Goal: Task Accomplishment & Management: Manage account settings

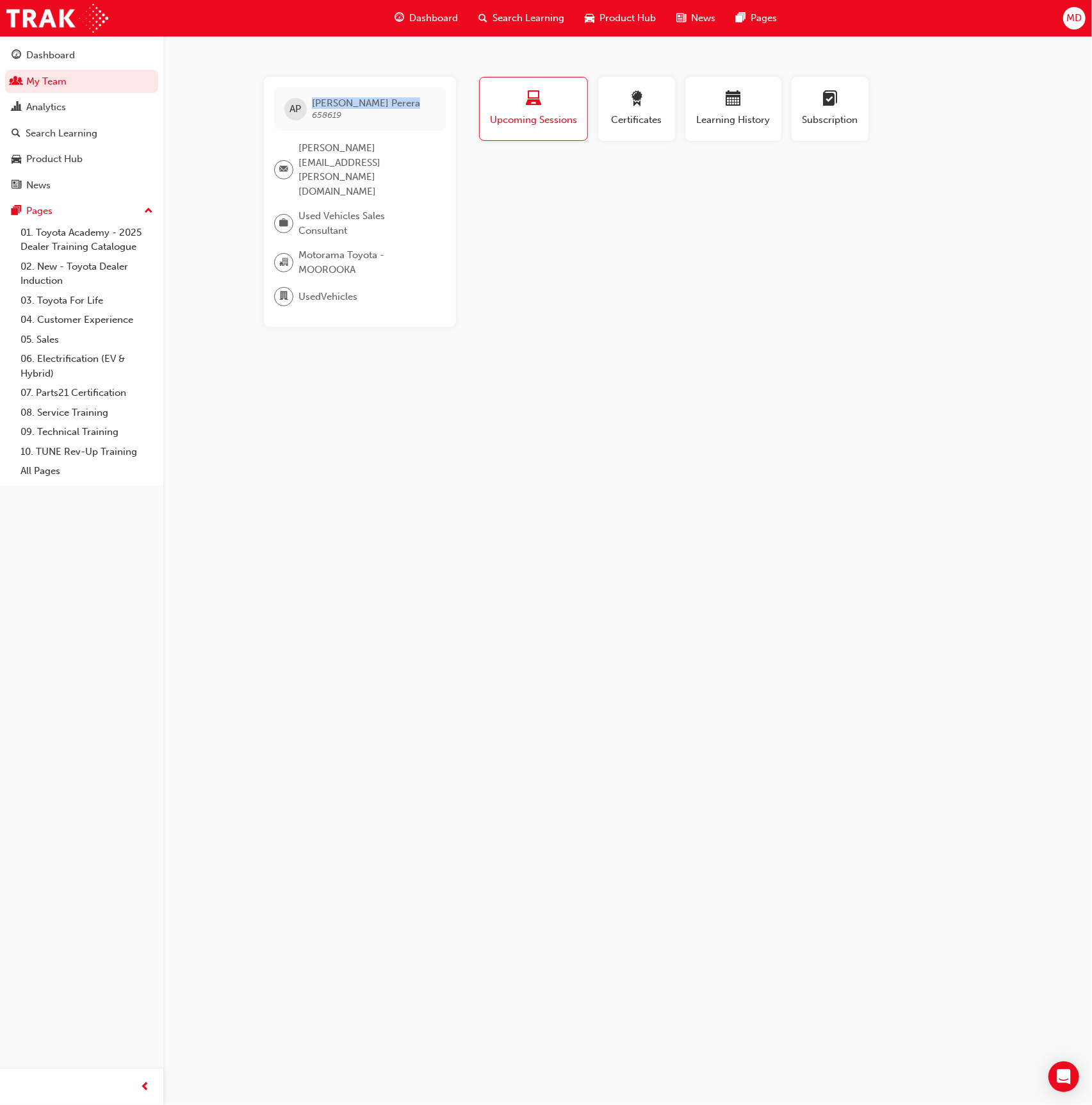
click at [109, 129] on div "Search Learning" at bounding box center [81, 133] width 140 height 16
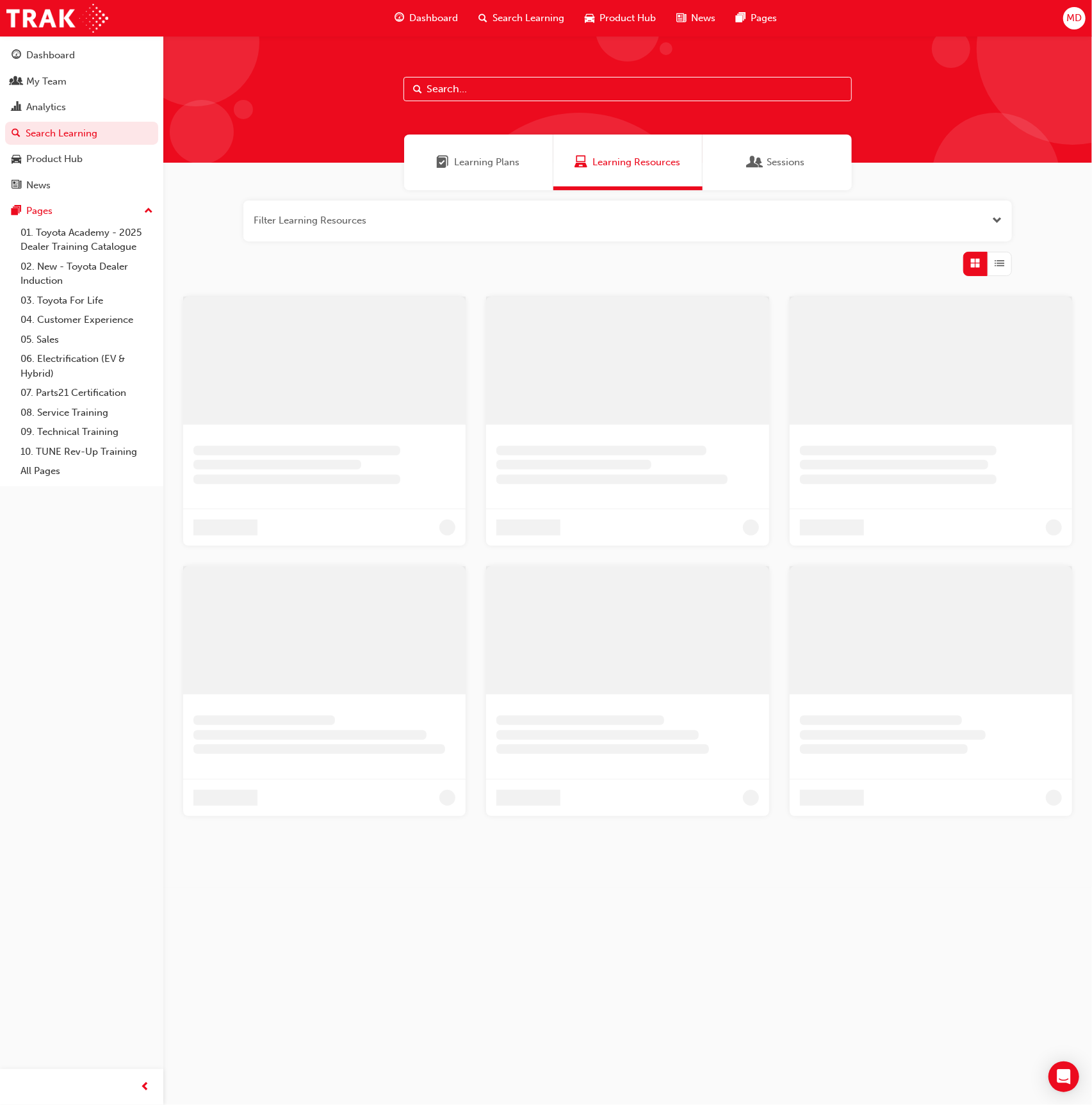
click at [501, 86] on input "text" at bounding box center [628, 88] width 449 height 24
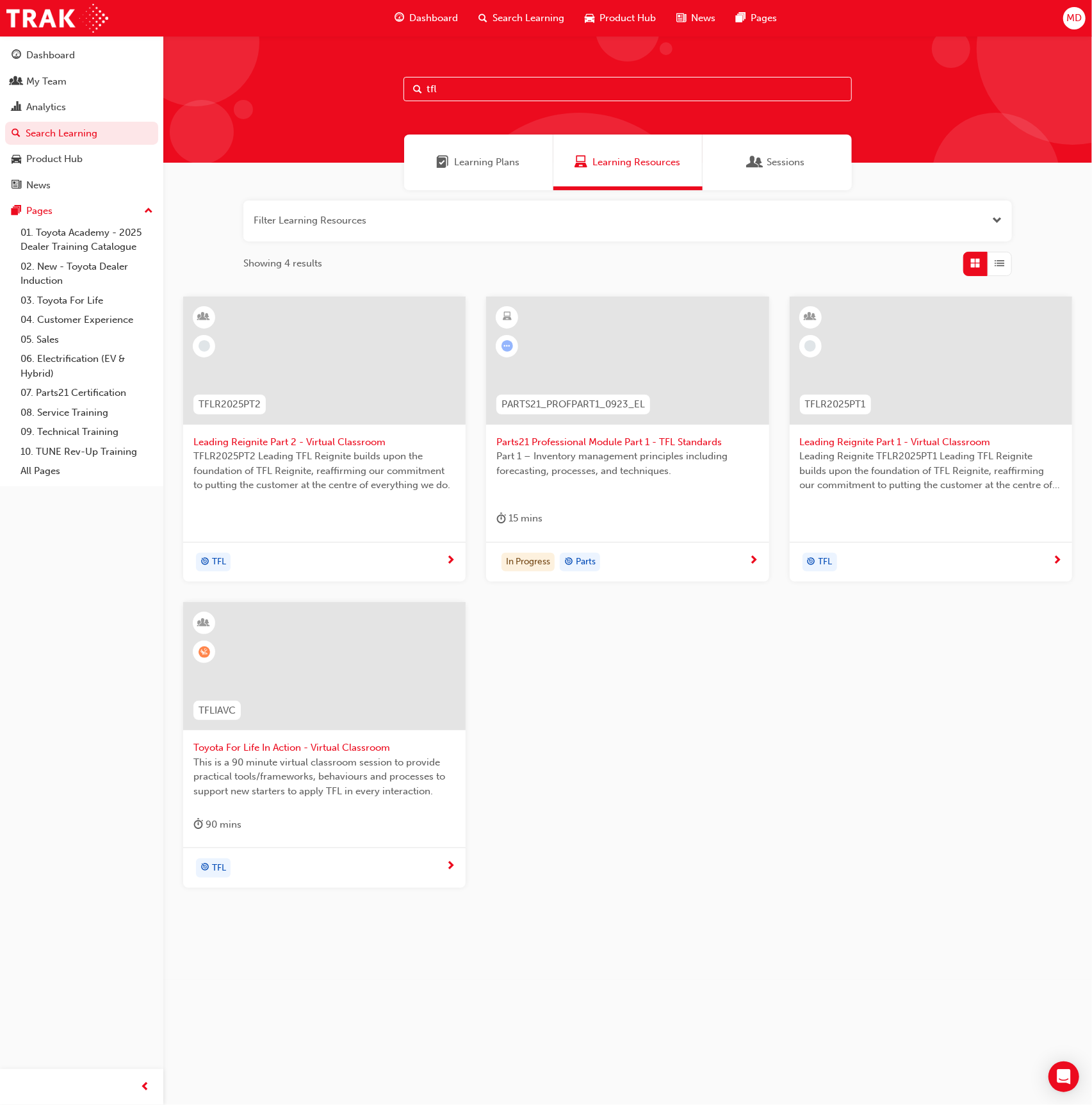
type input "tfl"
click at [881, 395] on div "TFLR2025PT1" at bounding box center [836, 404] width 92 height 40
click at [340, 327] on div at bounding box center [324, 360] width 283 height 128
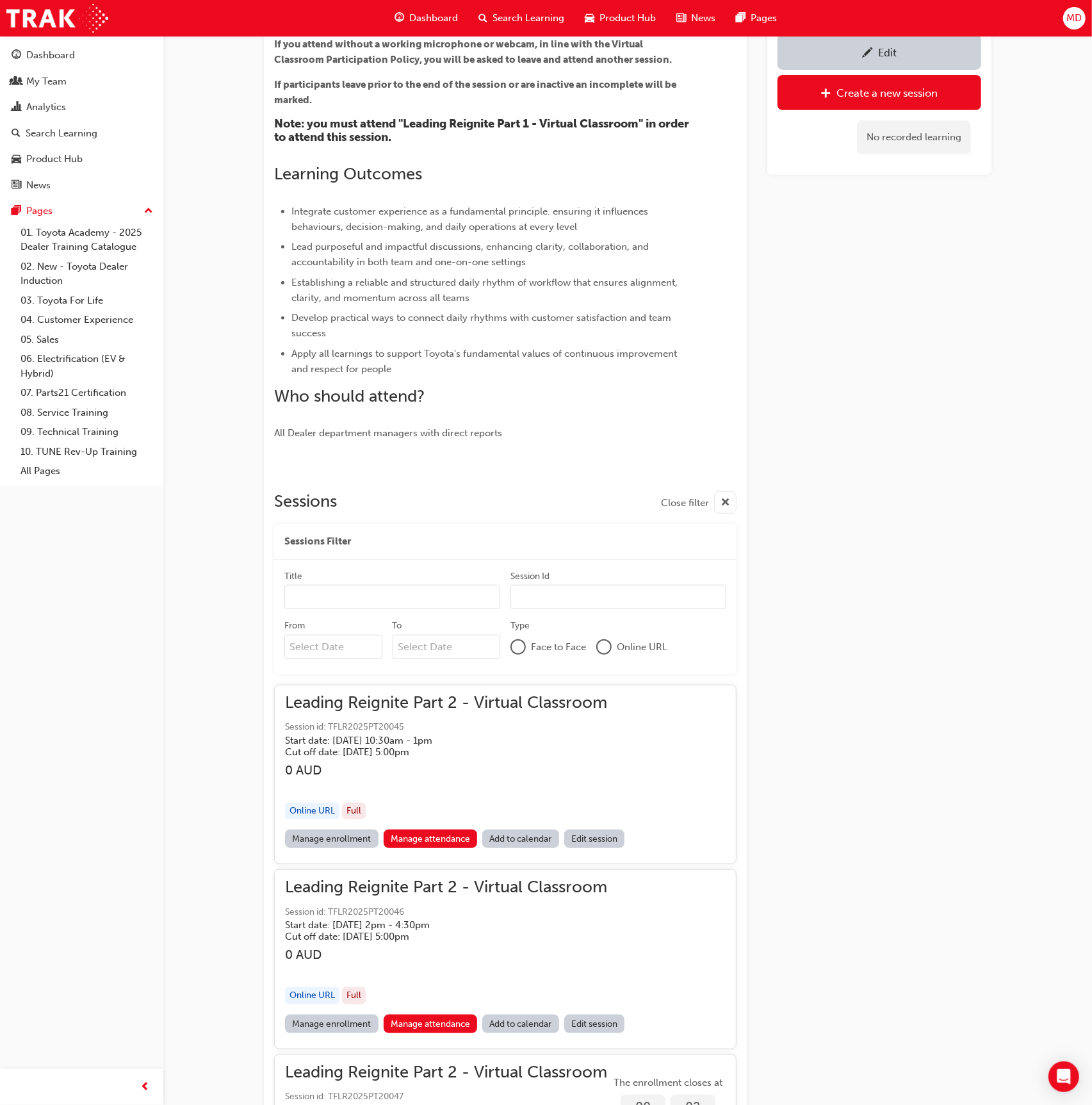
scroll to position [313, 0]
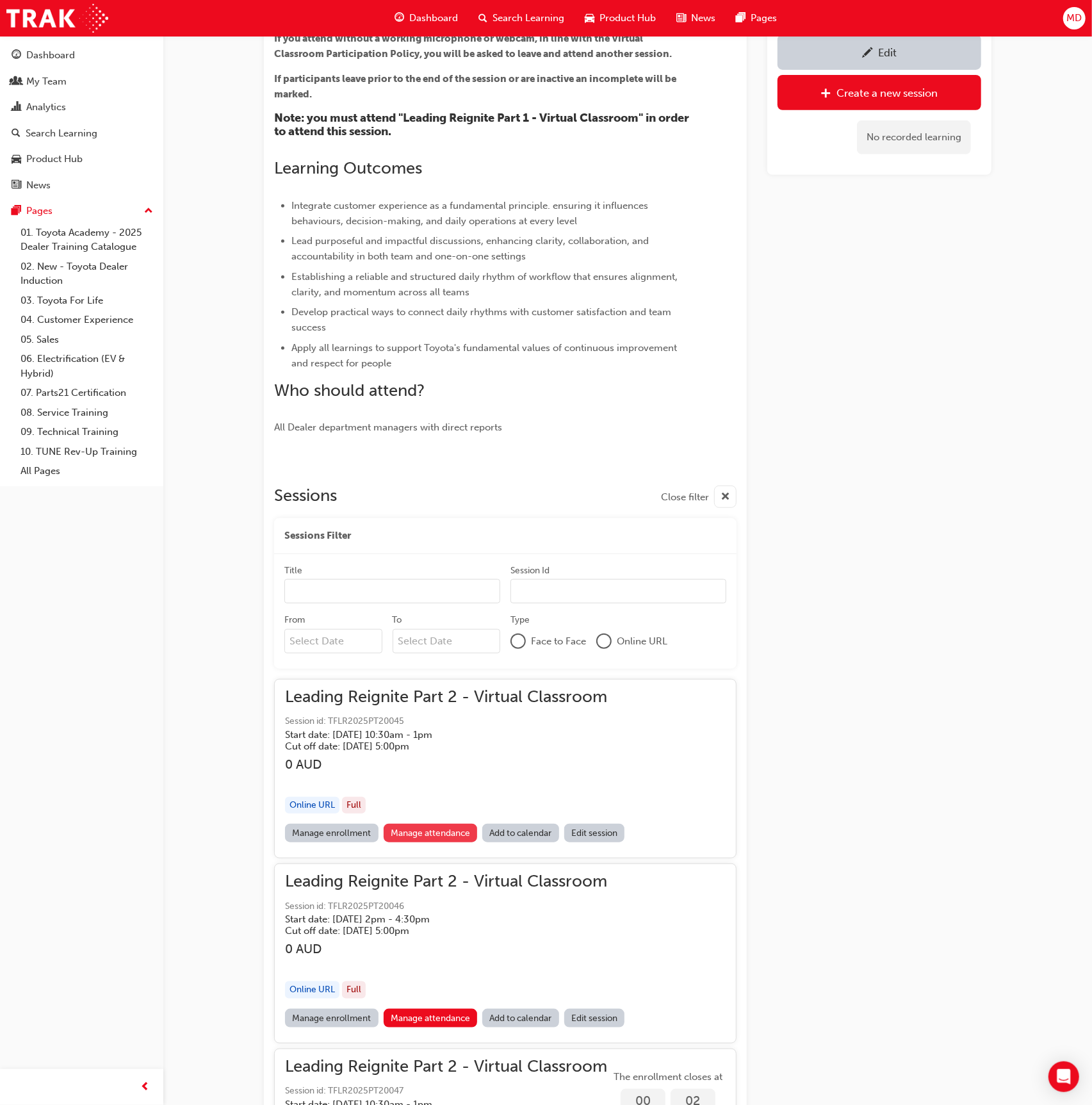
click at [420, 831] on link "Manage attendance" at bounding box center [430, 832] width 94 height 18
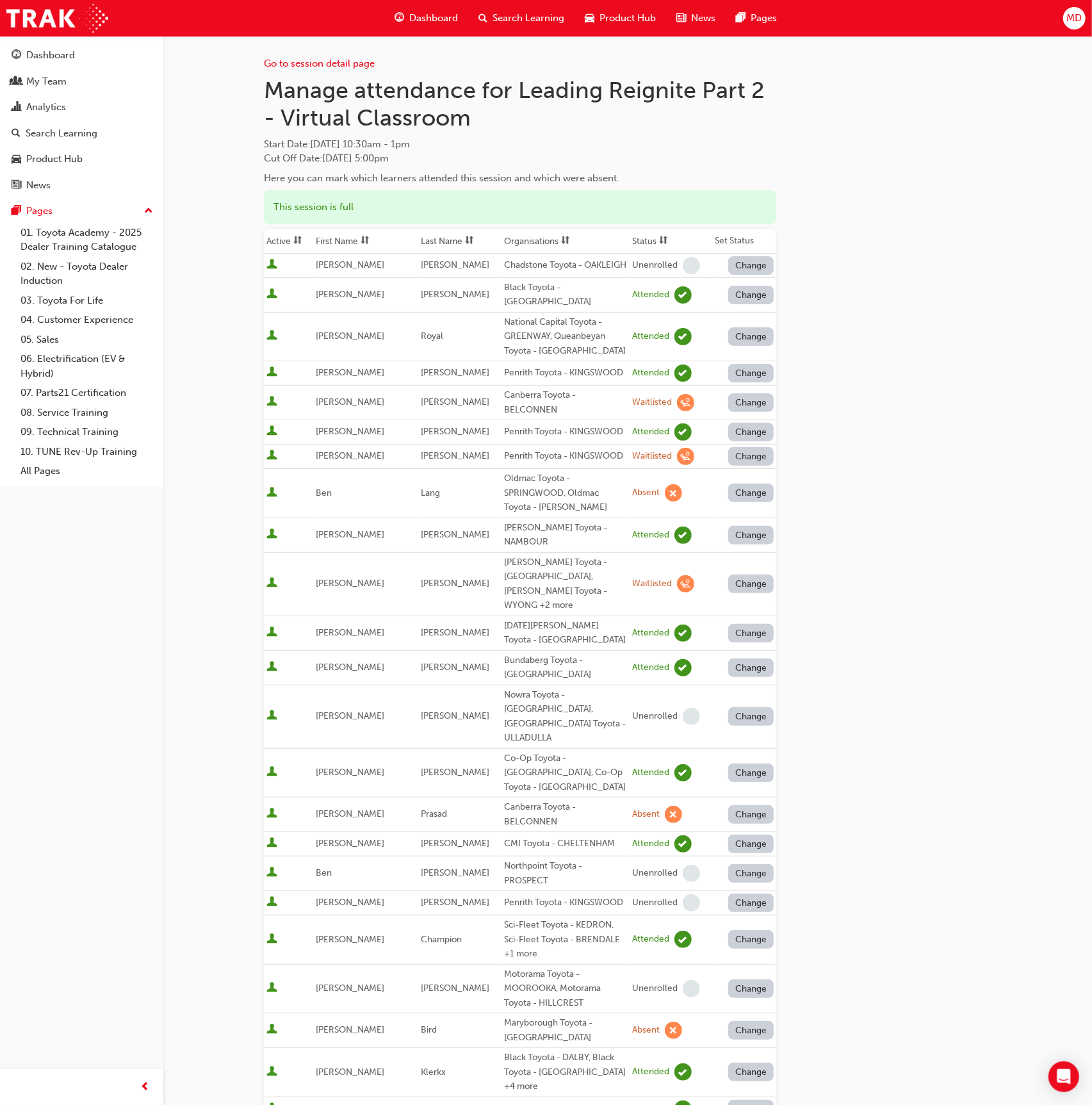
click at [465, 239] on span "sorting-icon" at bounding box center [469, 241] width 9 height 11
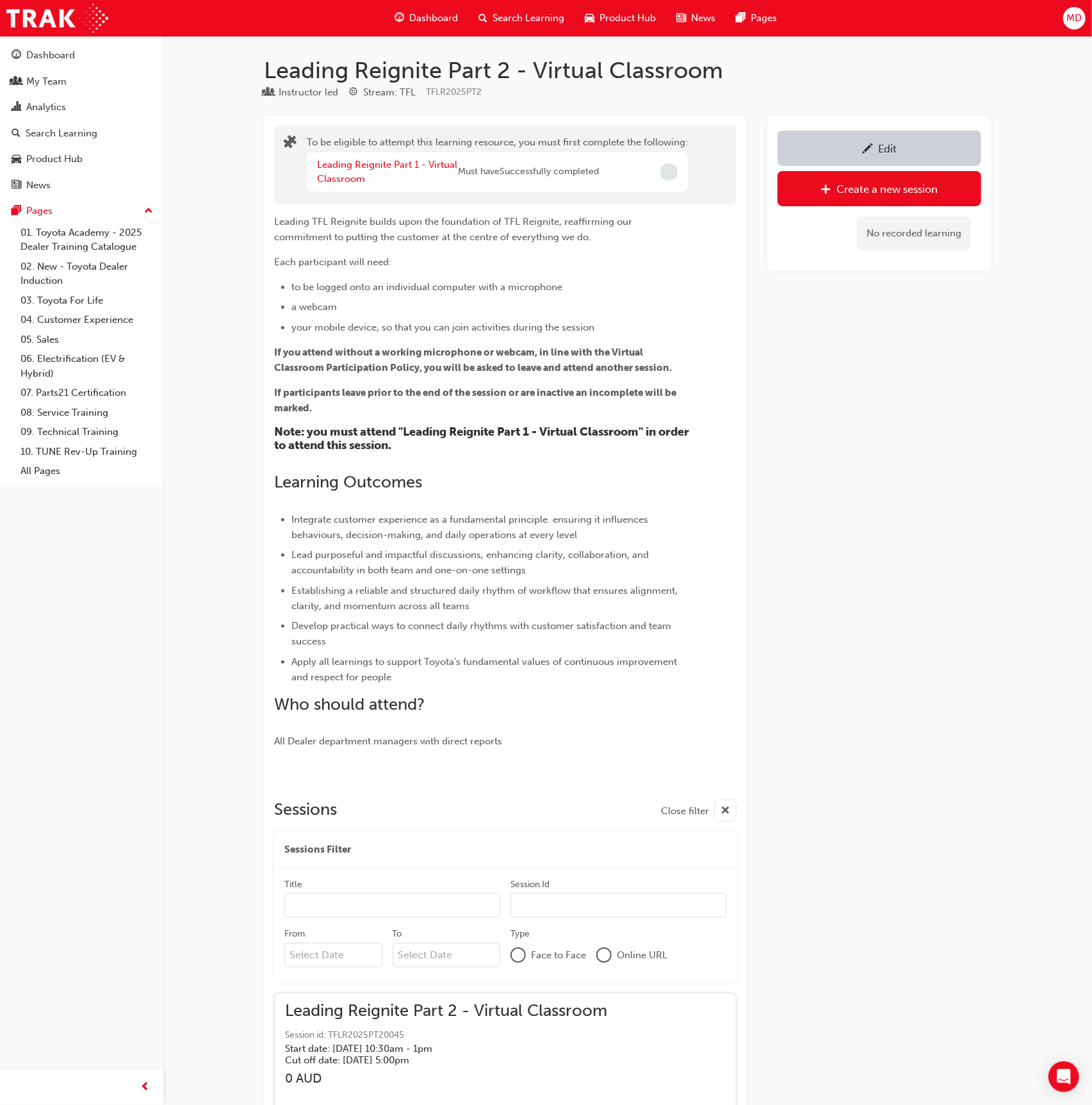
scroll to position [313, 0]
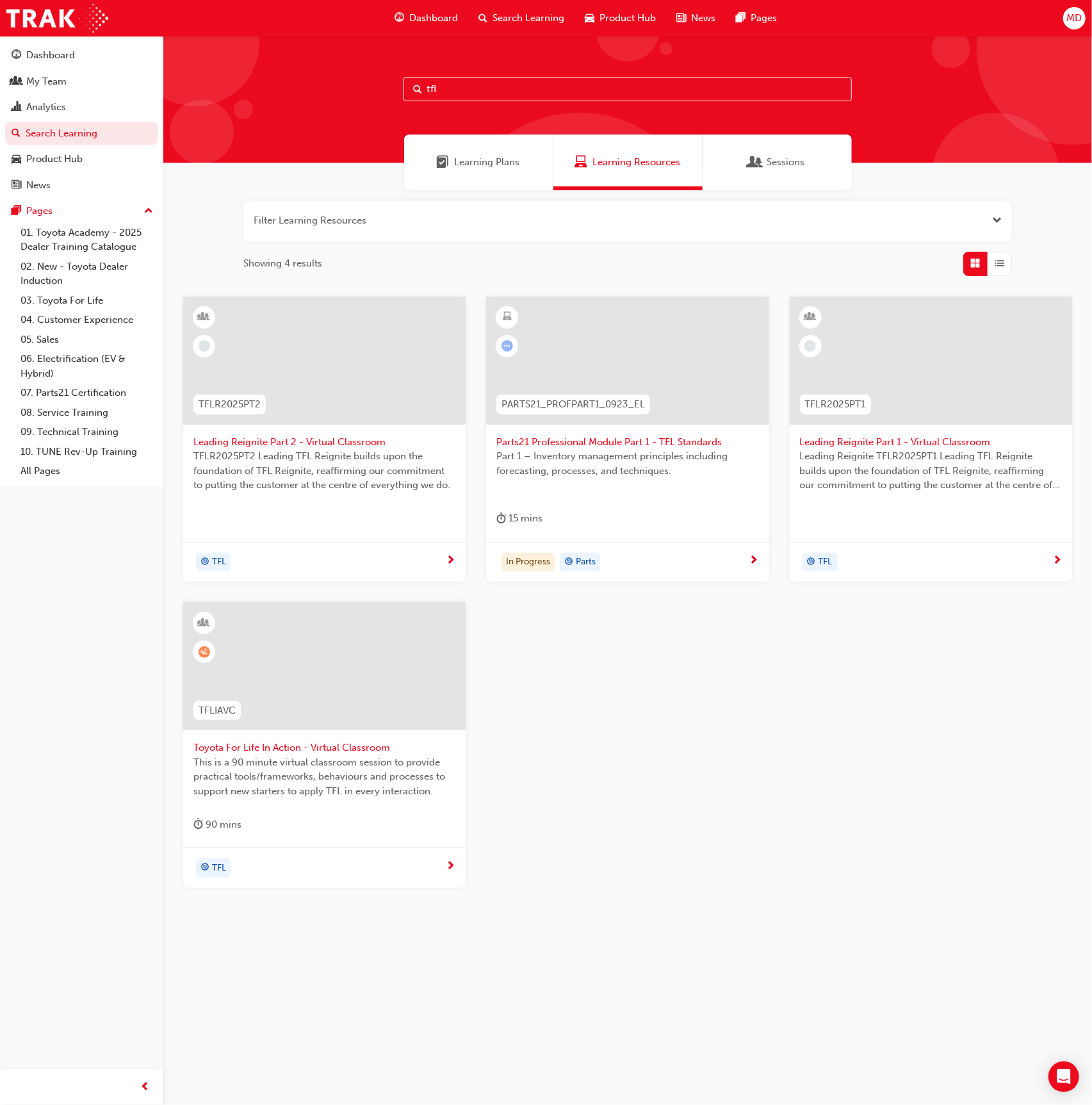
click at [352, 728] on div at bounding box center [324, 677] width 262 height 128
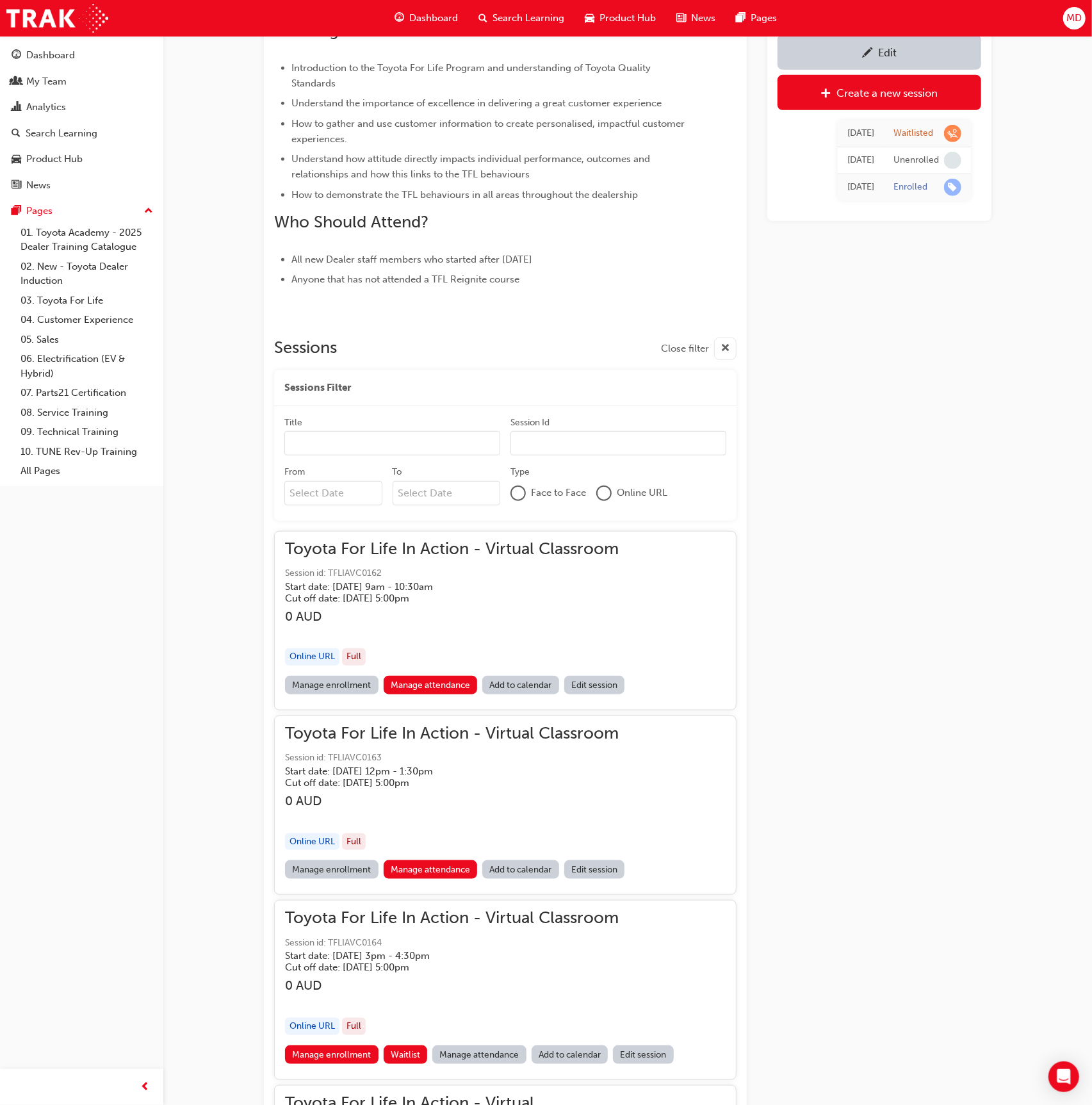
scroll to position [532, 0]
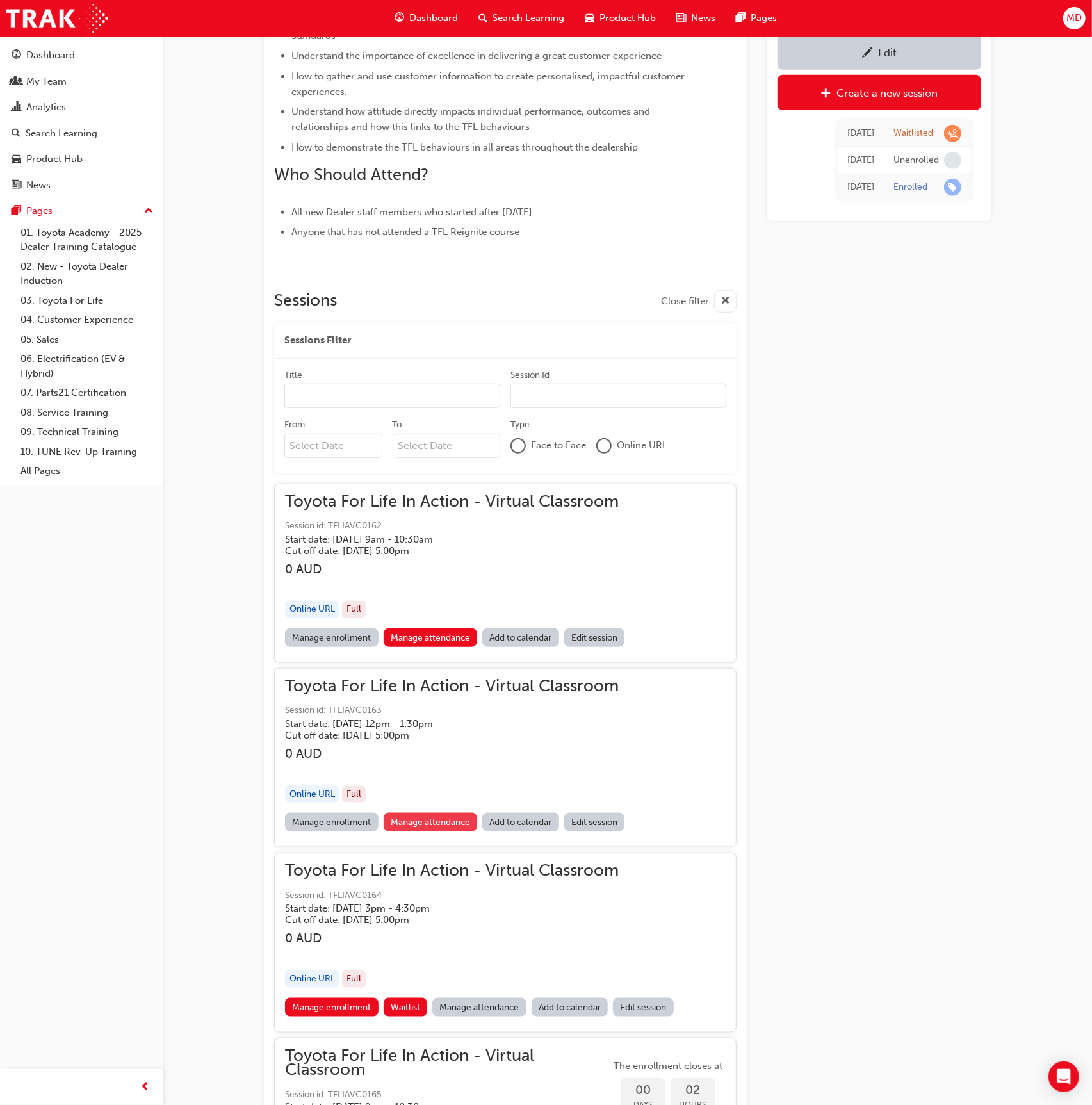
click at [435, 821] on link "Manage attendance" at bounding box center [430, 821] width 94 height 18
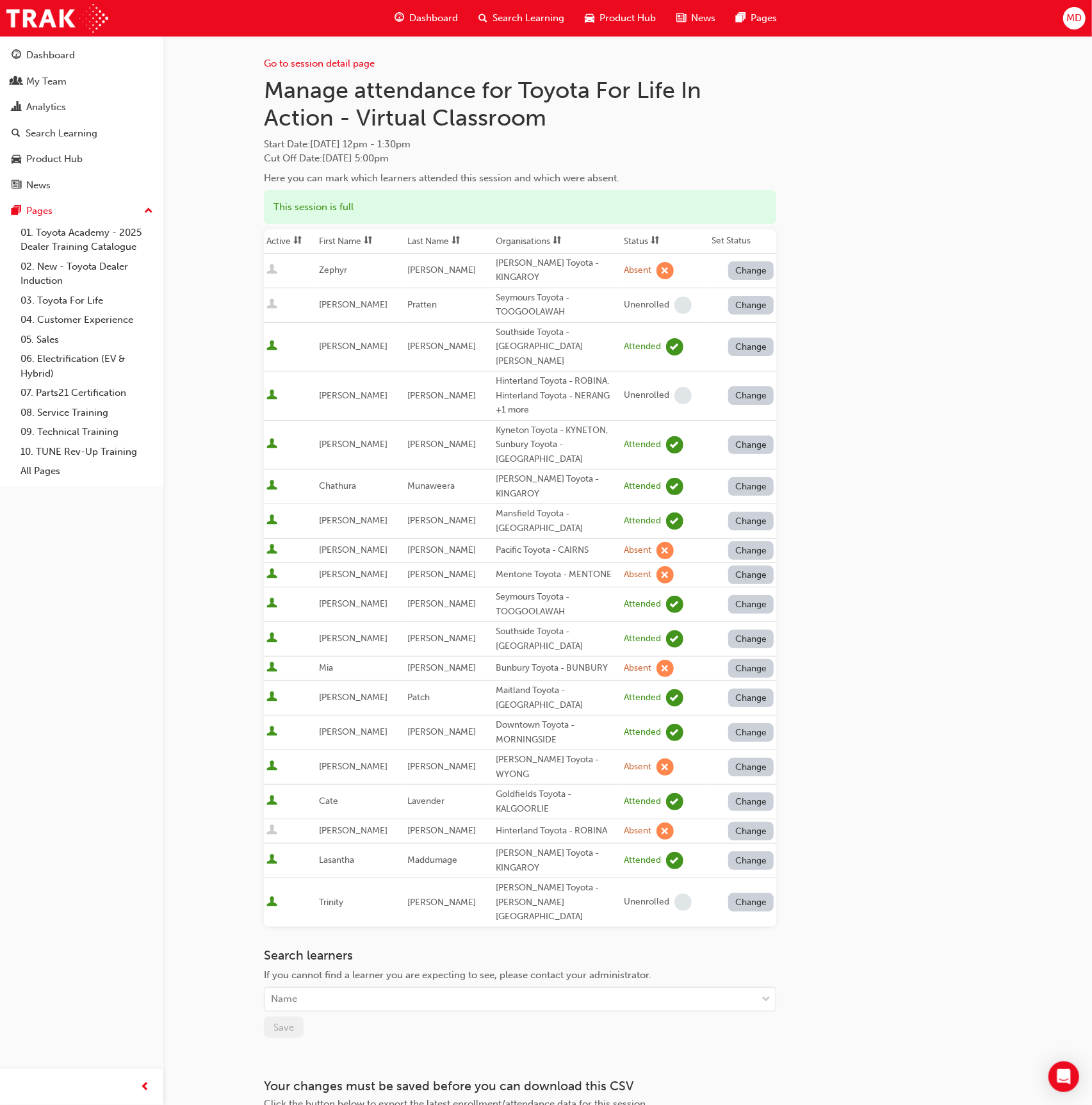
click at [454, 242] on span "sorting-icon" at bounding box center [455, 241] width 9 height 11
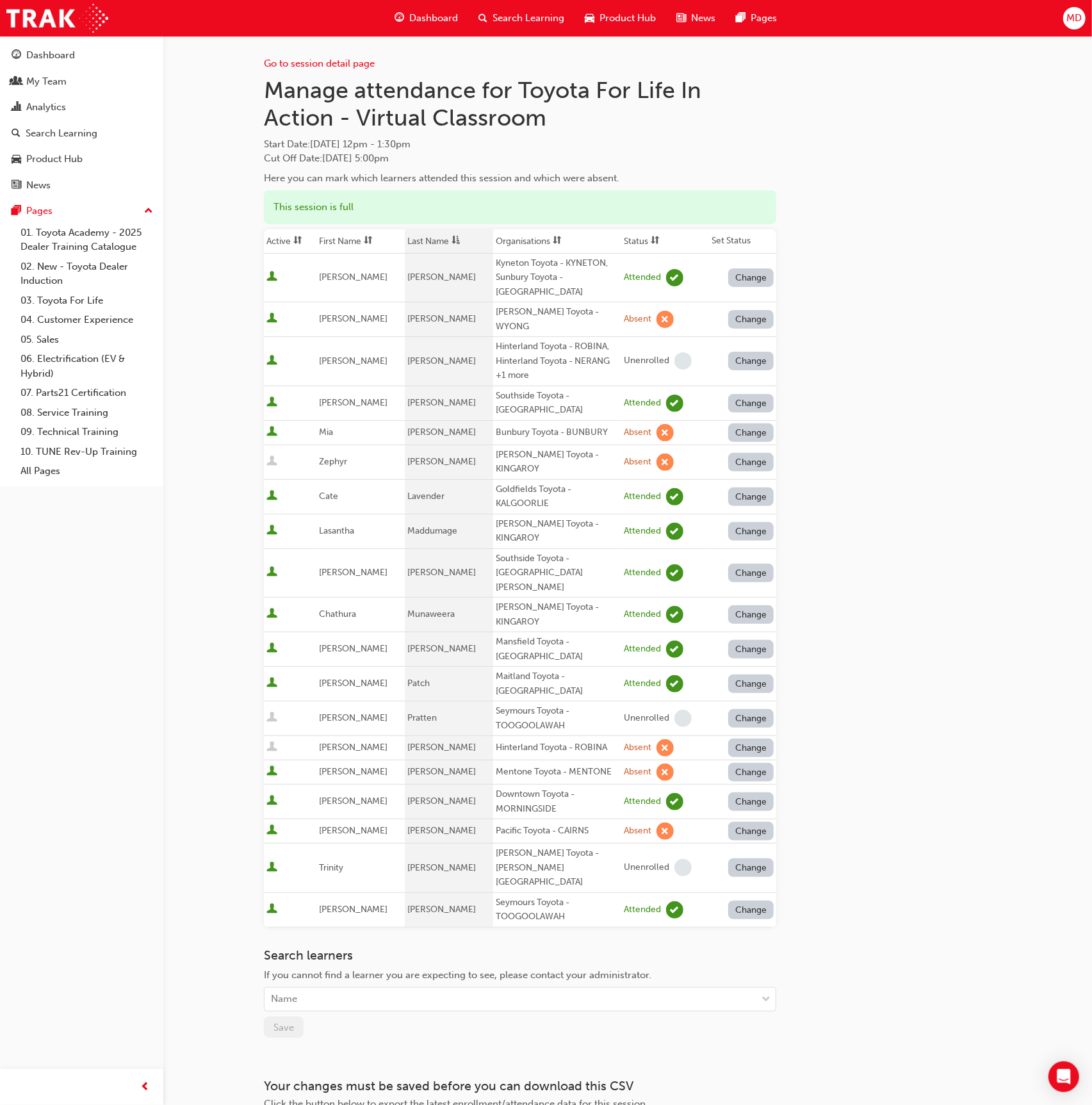
click at [749, 424] on button "Change" at bounding box center [752, 432] width 46 height 18
click at [757, 485] on div "Unenrolled" at bounding box center [741, 484] width 49 height 14
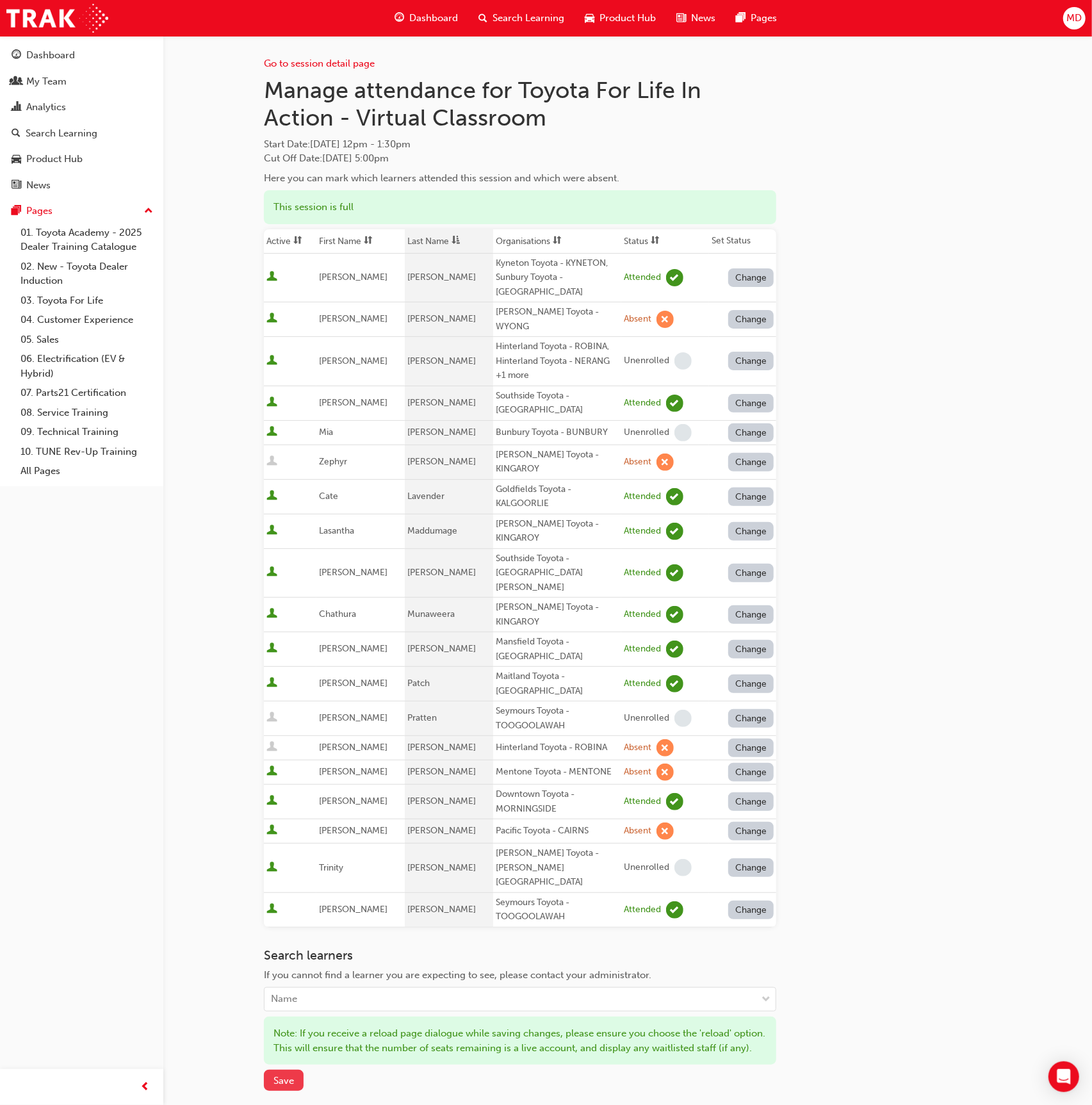
click at [289, 1074] on span "Save" at bounding box center [283, 1080] width 20 height 12
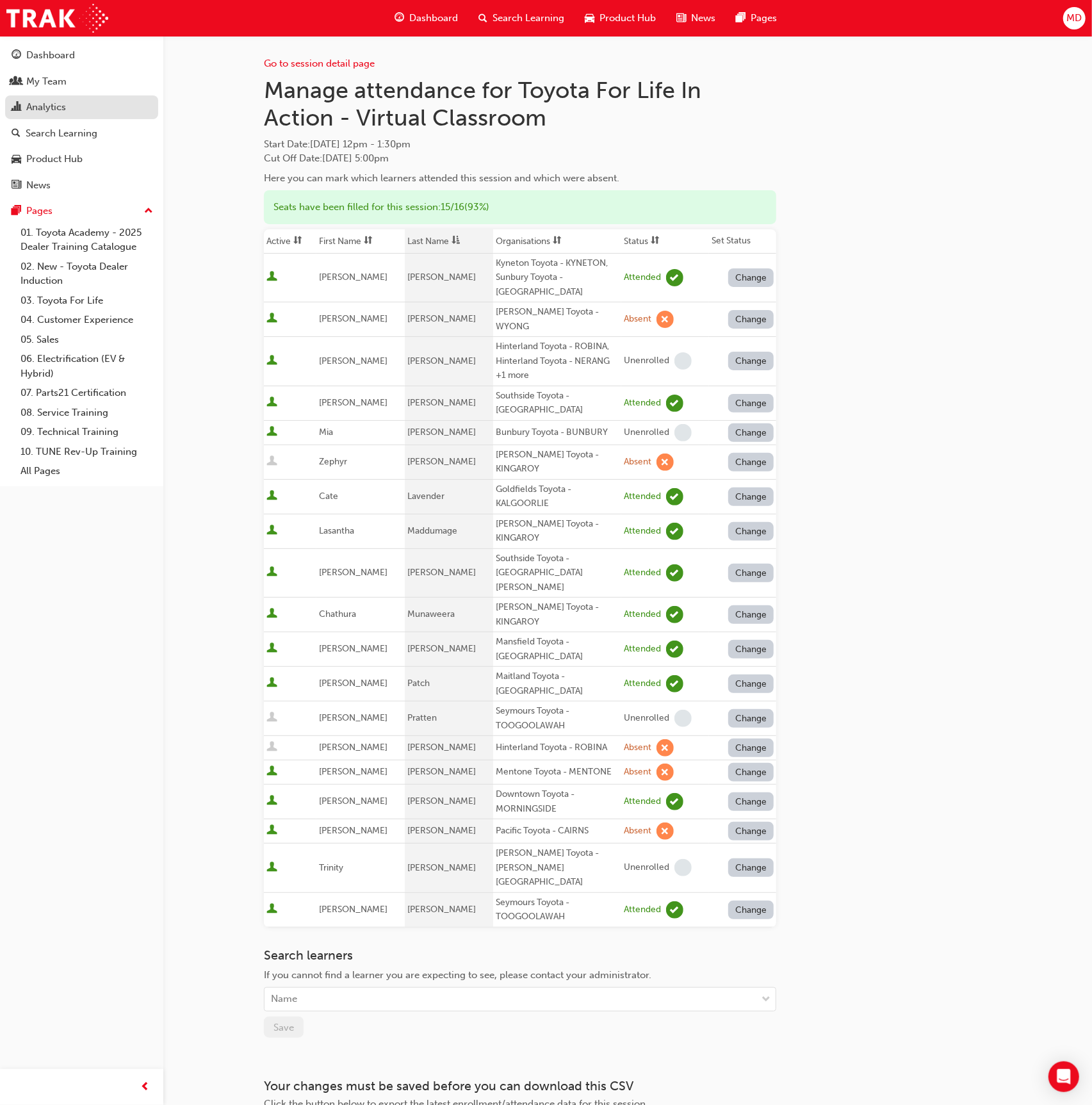
click at [60, 107] on div "Analytics" at bounding box center [45, 106] width 39 height 14
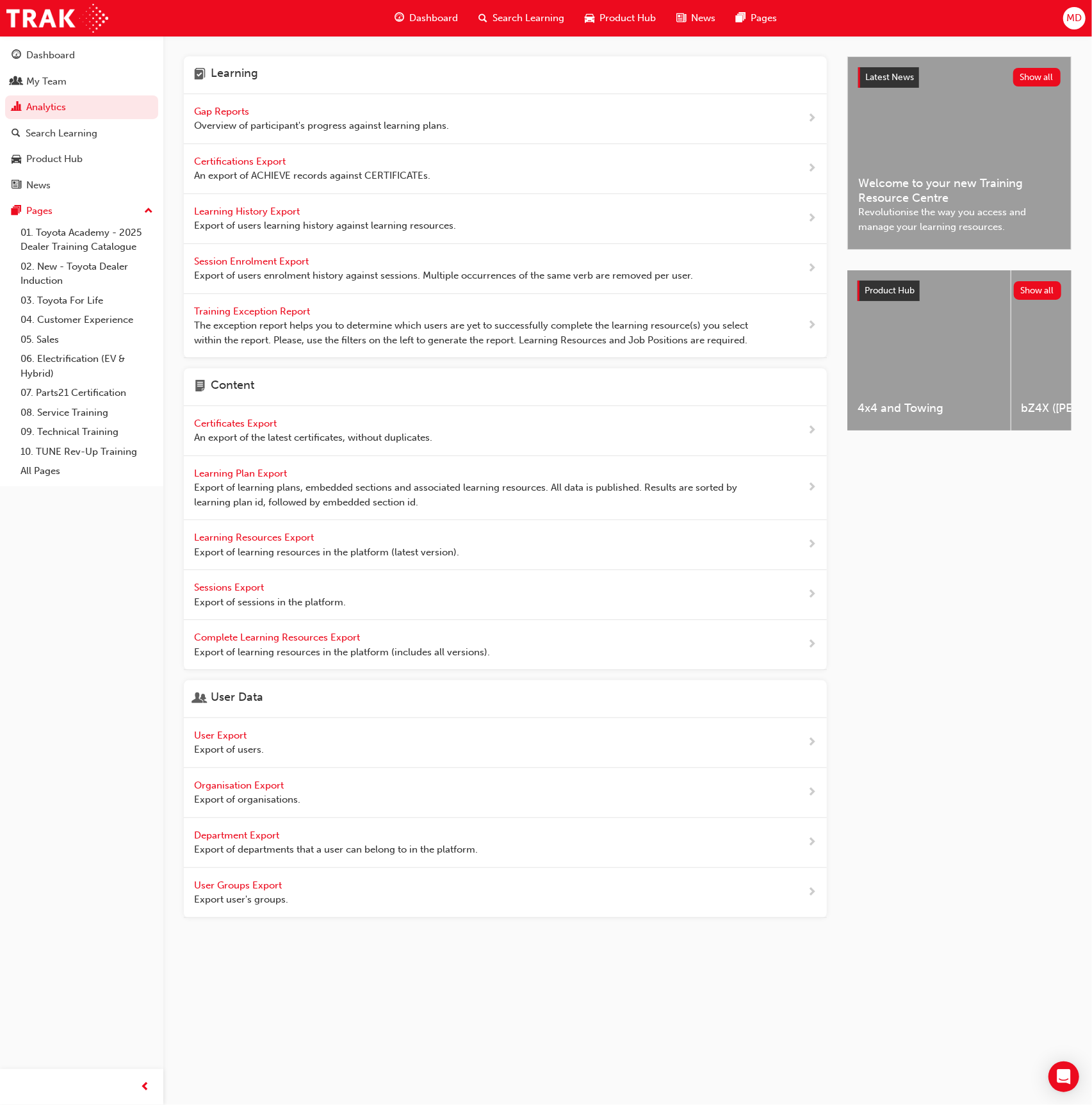
click at [241, 112] on span "Gap Reports" at bounding box center [222, 111] width 58 height 12
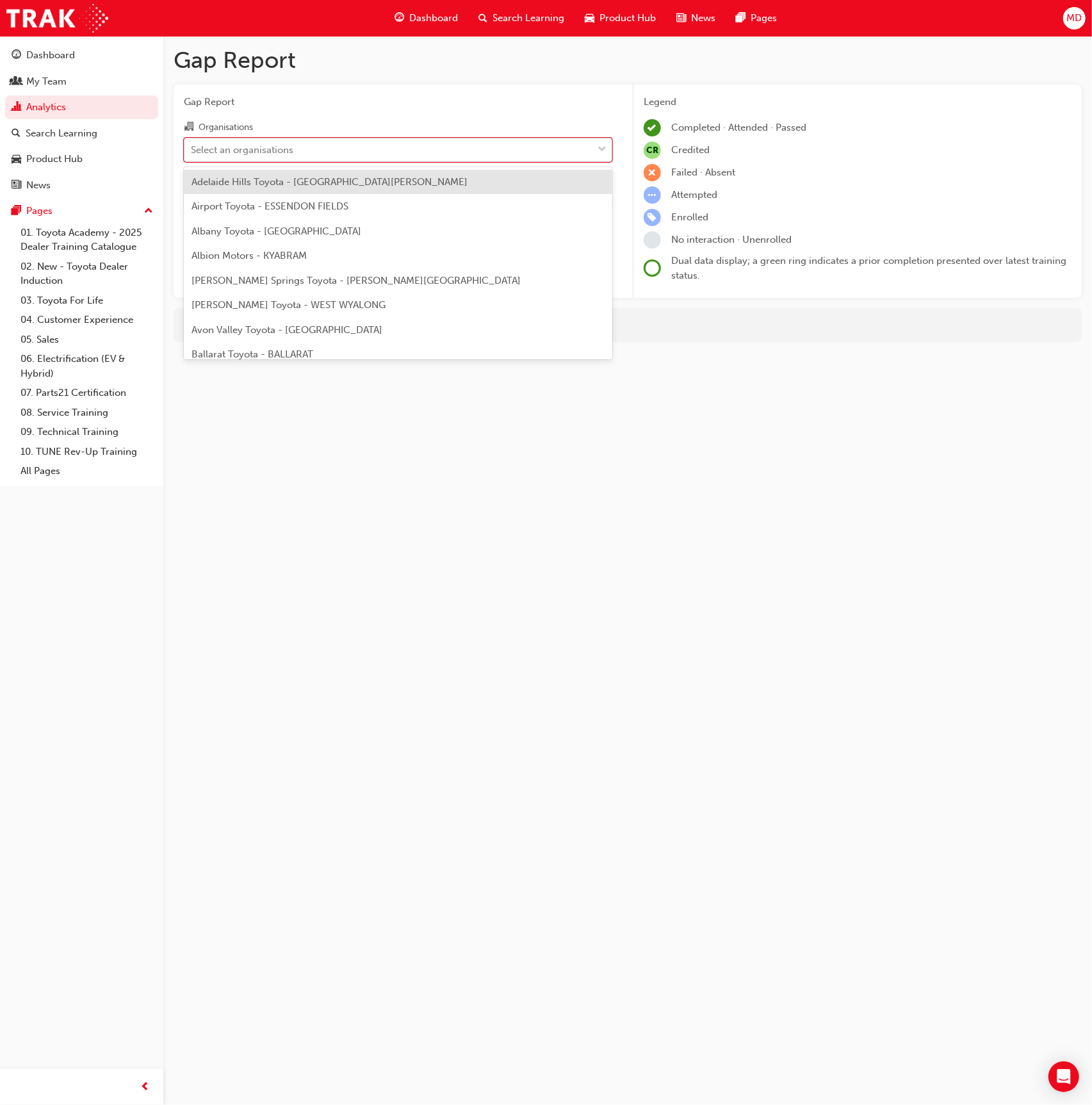
click at [288, 143] on div "Select an organisations" at bounding box center [242, 149] width 103 height 14
click at [192, 144] on input "Organisations option Adelaide Hills Toyota - MOUNT BARKER focused, 1 of 304. 30…" at bounding box center [191, 149] width 1 height 11
type input "pac"
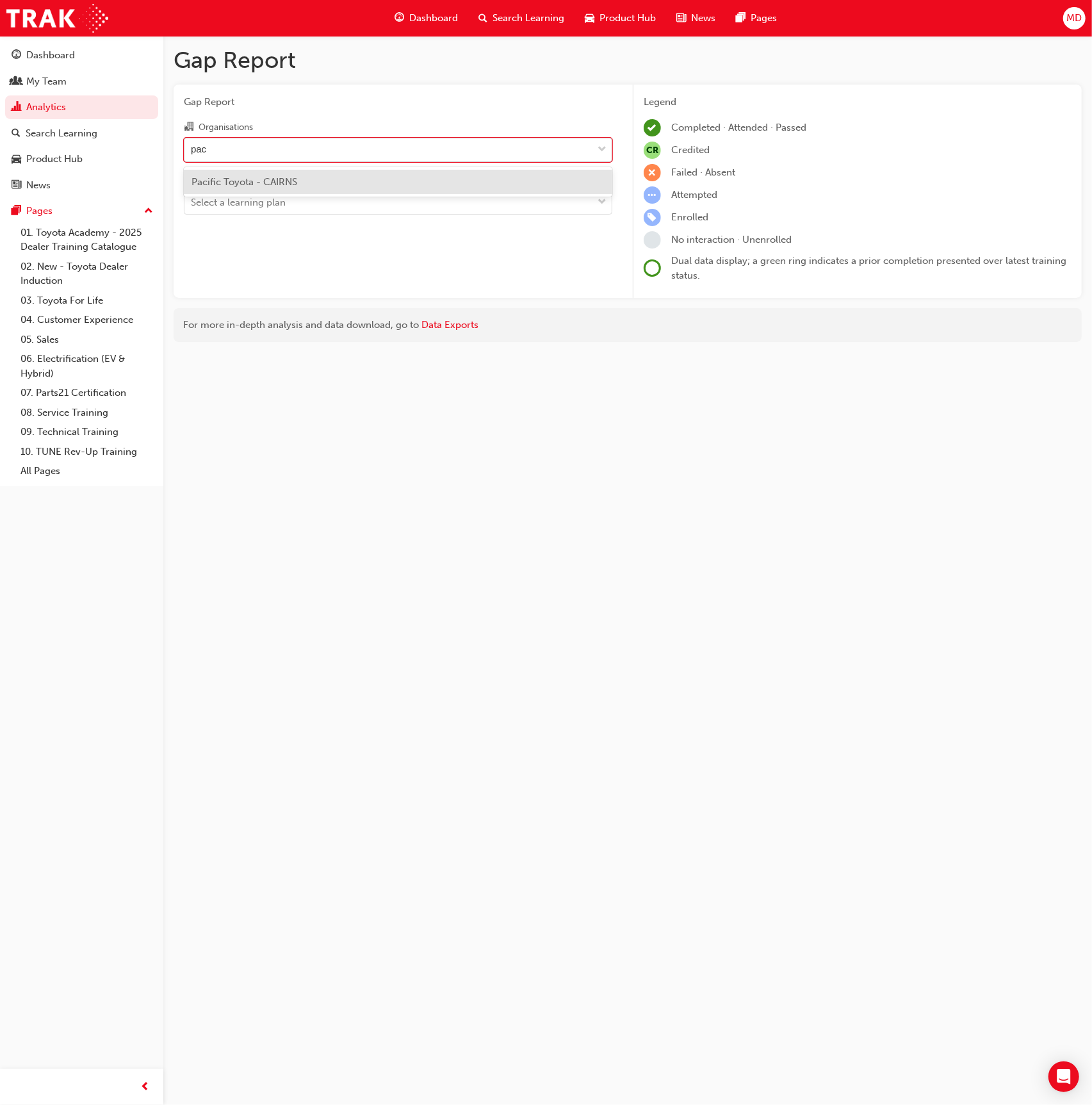
click at [293, 176] on span "Pacific Toyota - CAIRNS" at bounding box center [244, 182] width 105 height 12
click at [278, 198] on div "Select a learning plan" at bounding box center [238, 202] width 95 height 14
click at [192, 198] on input "Learning Plan Select a learning plan" at bounding box center [191, 201] width 1 height 11
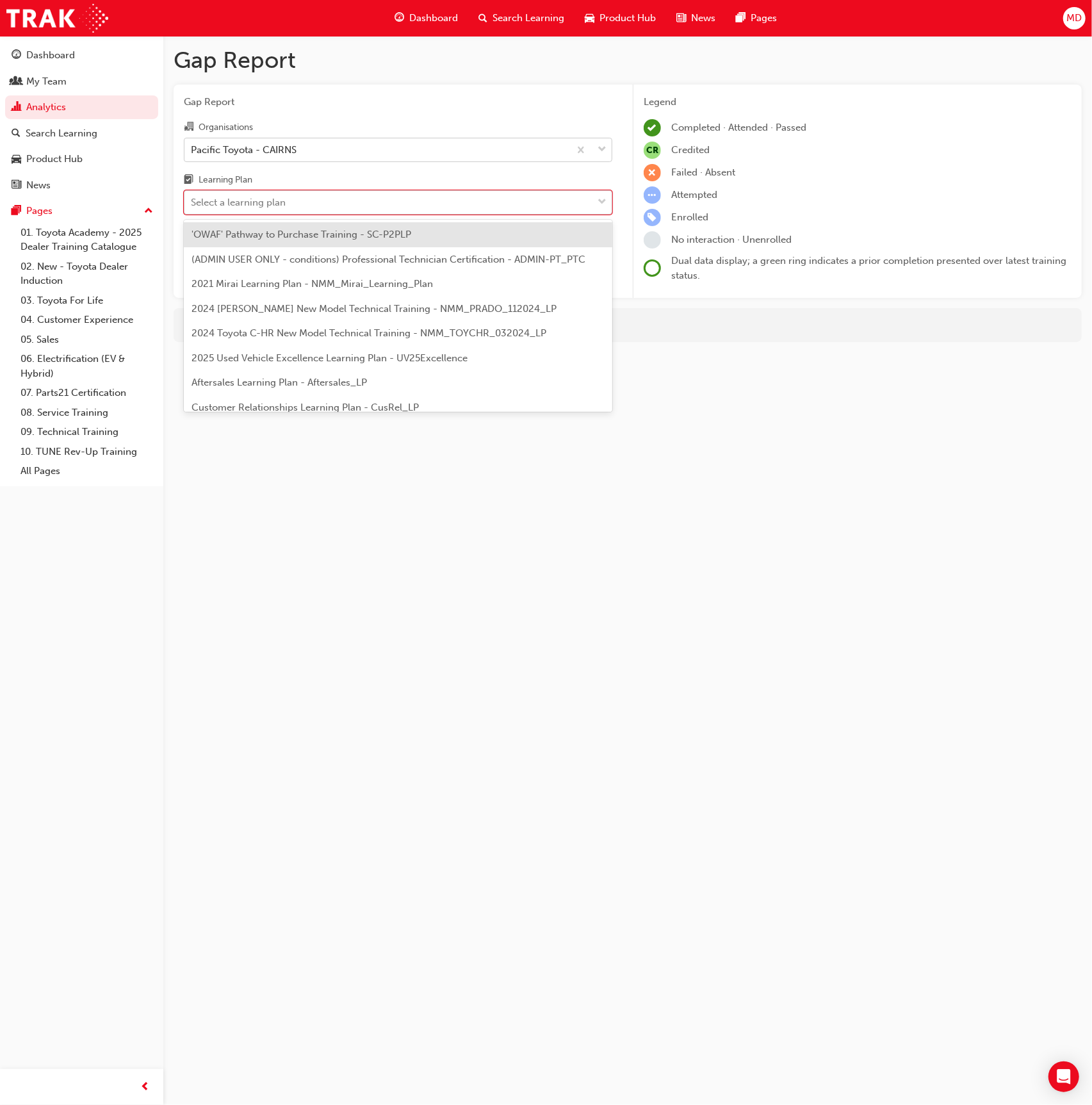
click at [360, 197] on div "Select a learning plan" at bounding box center [388, 202] width 408 height 22
click at [192, 197] on input "Learning Plan option 'OWAF' Pathway to Purchase Training - SC-P2PLP focused, 1 …" at bounding box center [191, 201] width 1 height 11
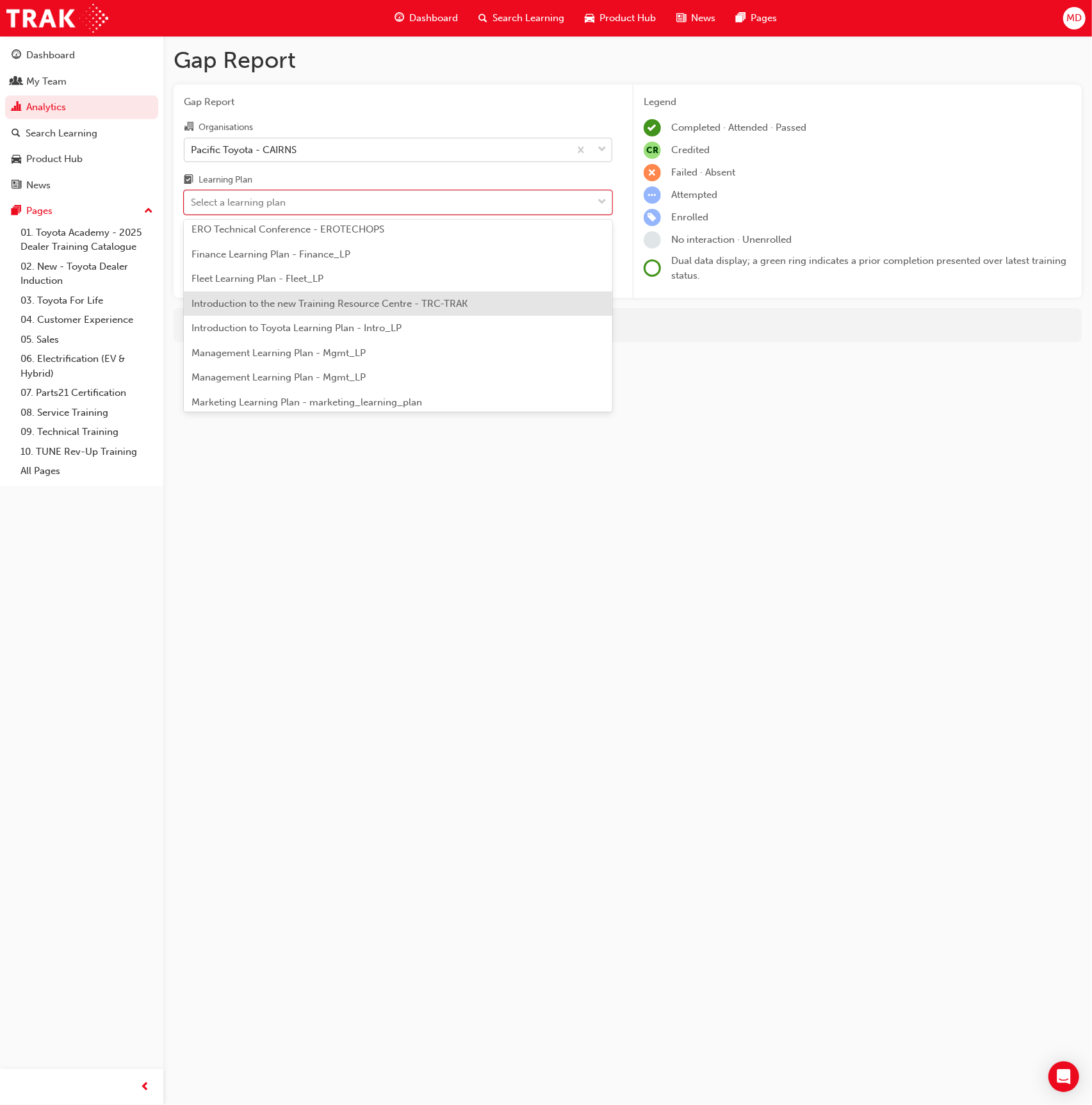
scroll to position [282, 0]
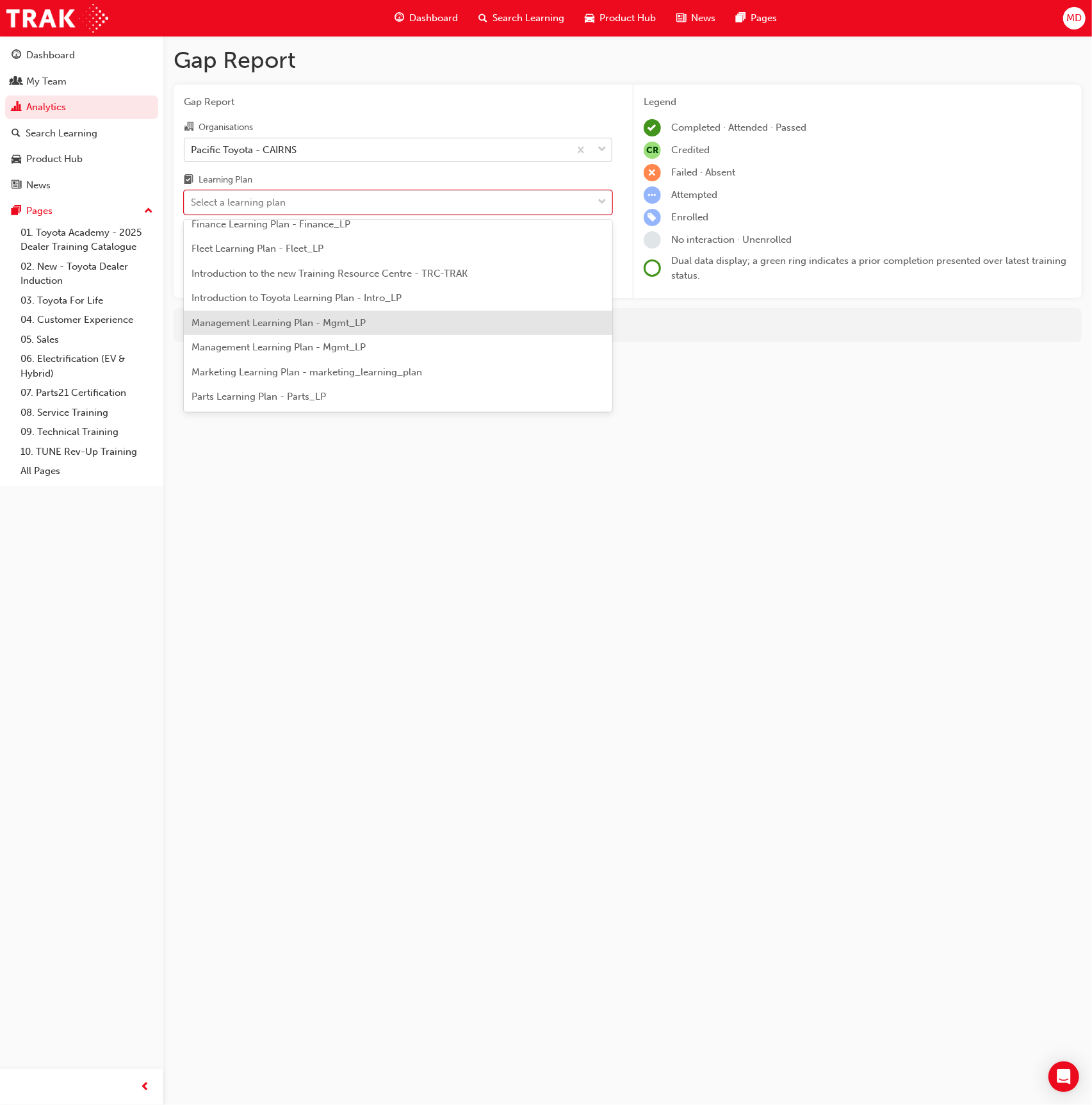
click at [351, 325] on span "Management Learning Plan - Mgmt_LP" at bounding box center [279, 323] width 174 height 12
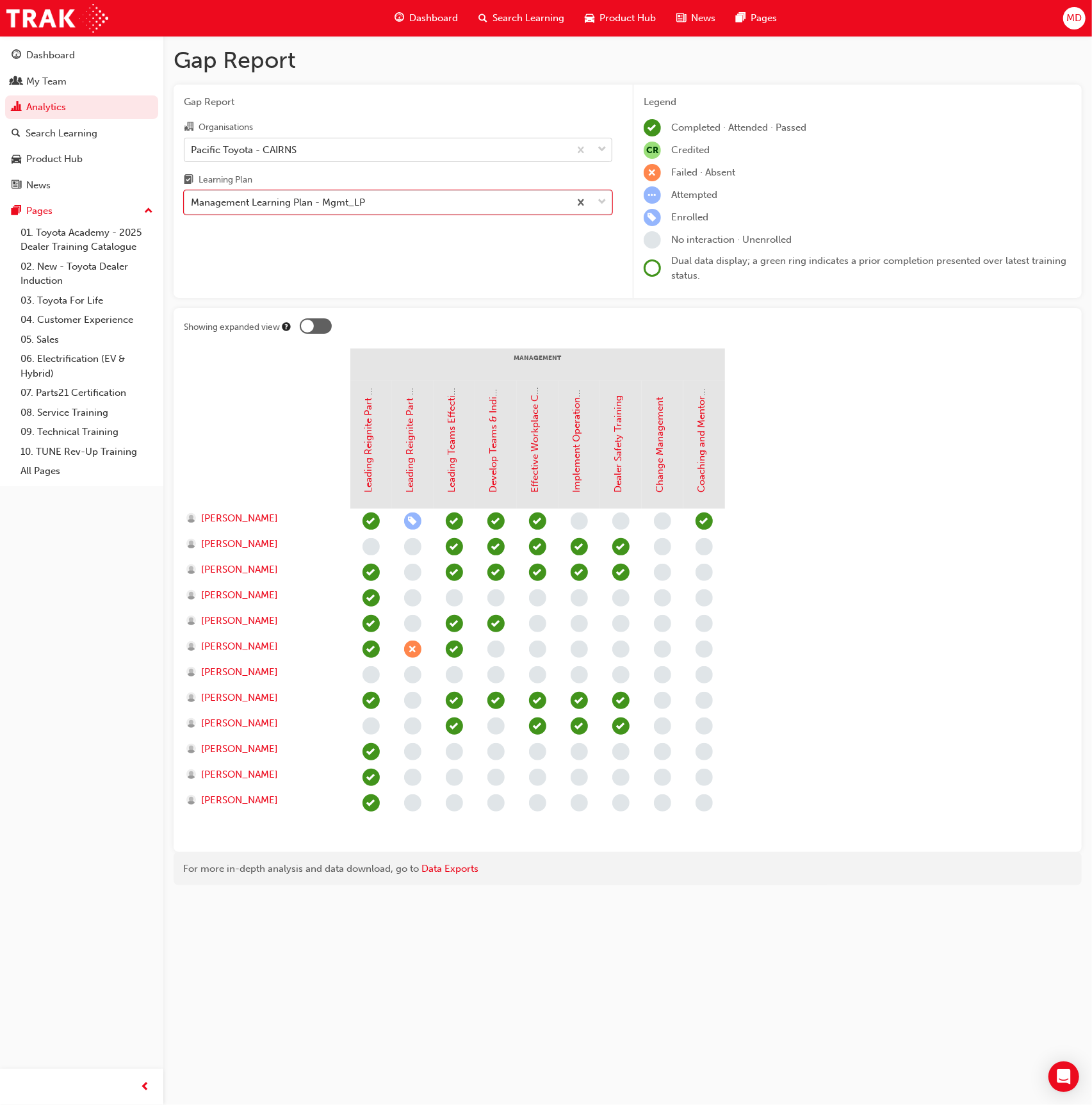
click at [372, 650] on span "learningRecordVerb_ATTEND-icon" at bounding box center [371, 649] width 17 height 17
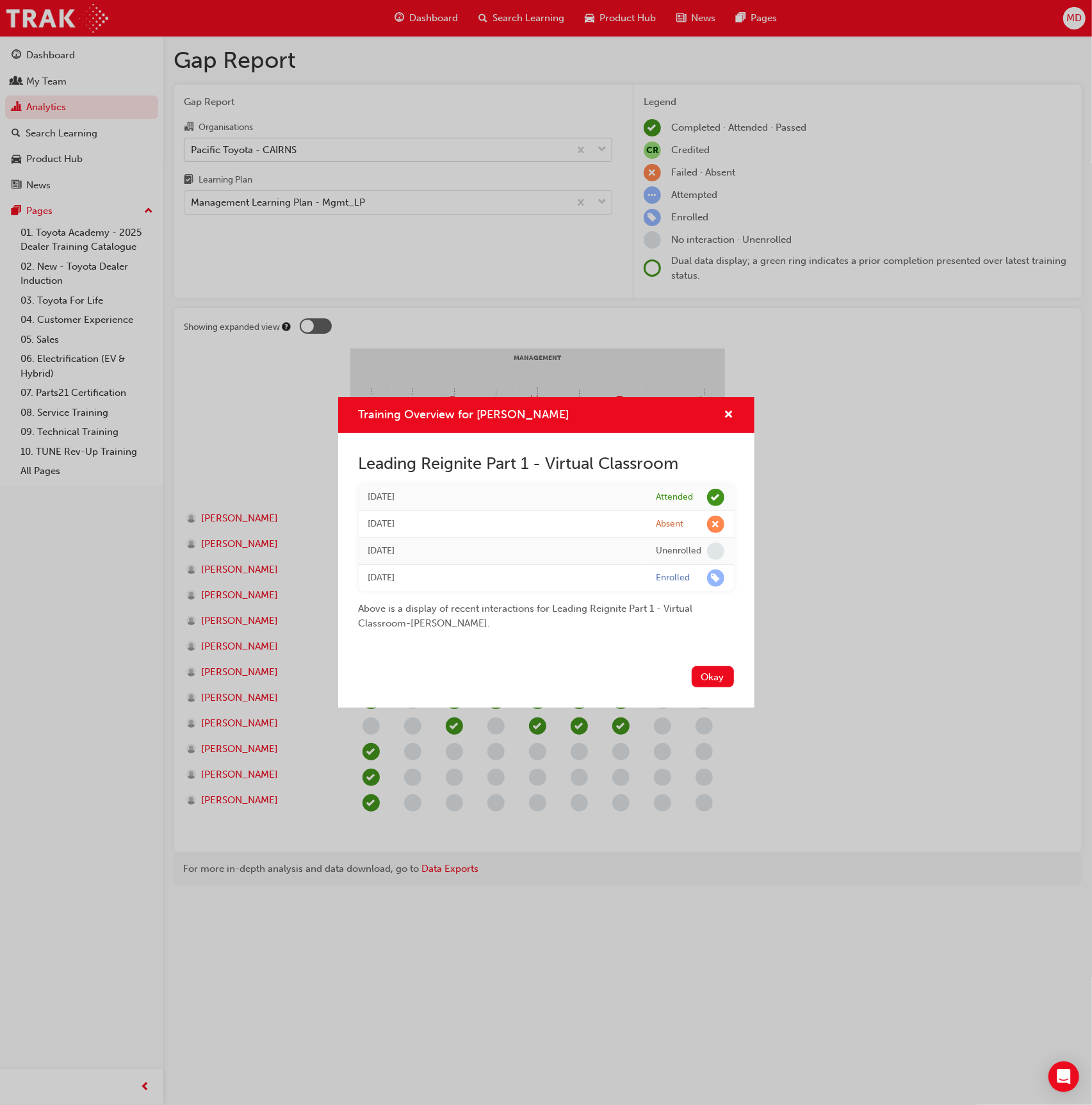
click at [262, 484] on div "Training Overview for Kerrie Treen Leading Reignite Part 1 - Virtual Classroom …" at bounding box center [546, 552] width 1092 height 1105
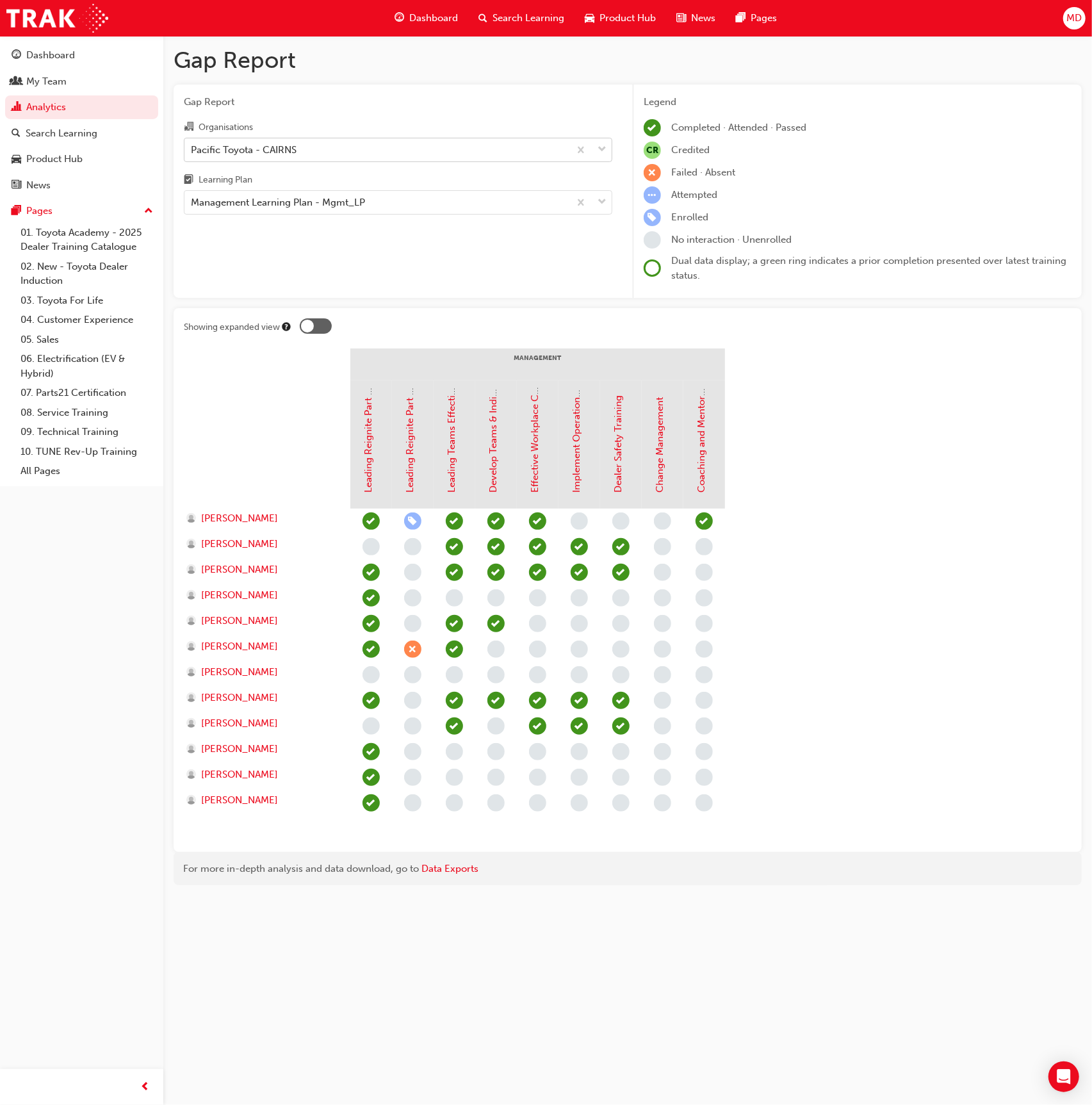
click at [416, 652] on span "learningRecordVerb_ABSENT-icon" at bounding box center [413, 649] width 17 height 17
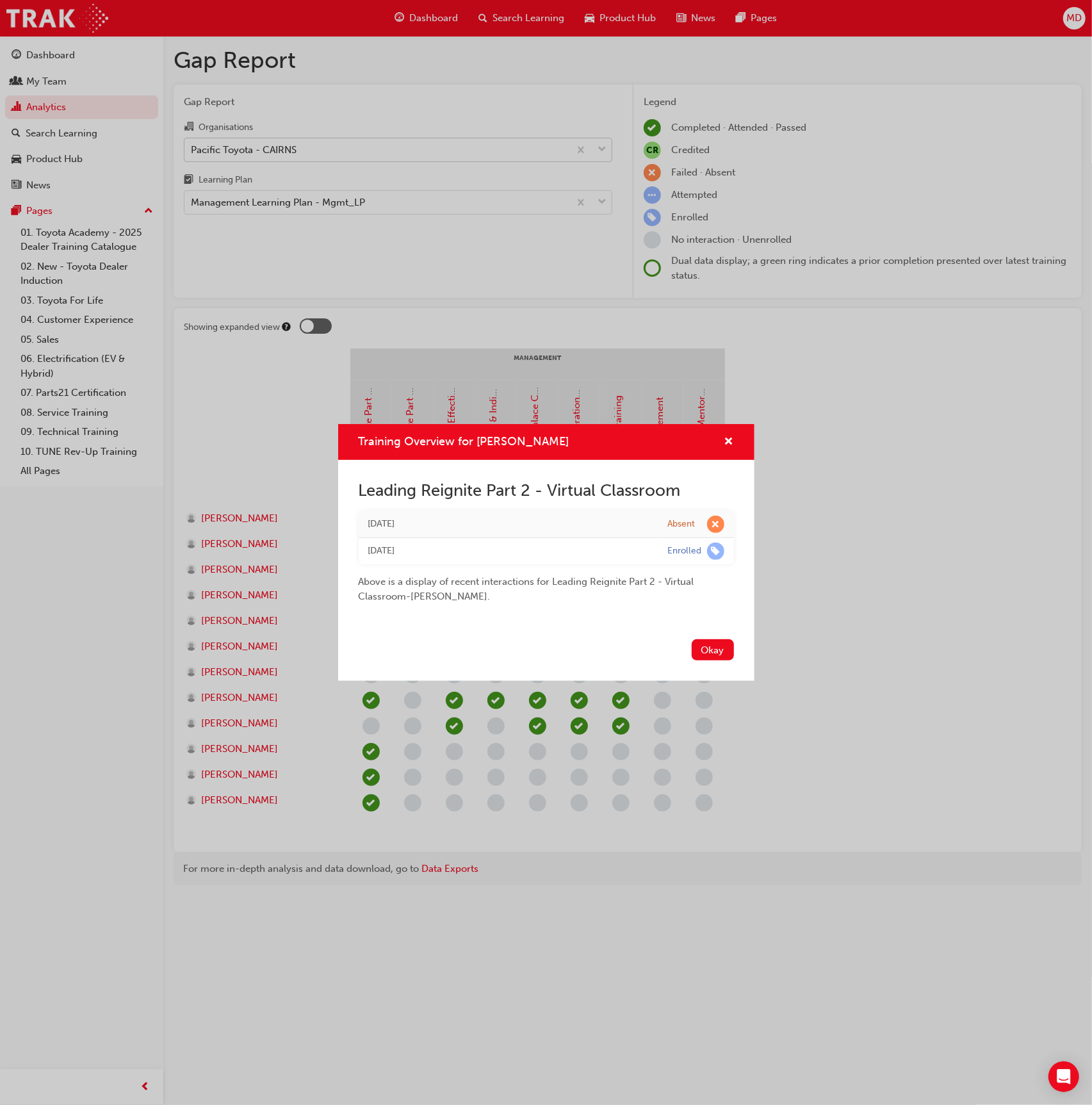
click at [197, 445] on div "Training Overview for Kerrie Treen Leading Reignite Part 2 - Virtual Classroom …" at bounding box center [546, 552] width 1092 height 1105
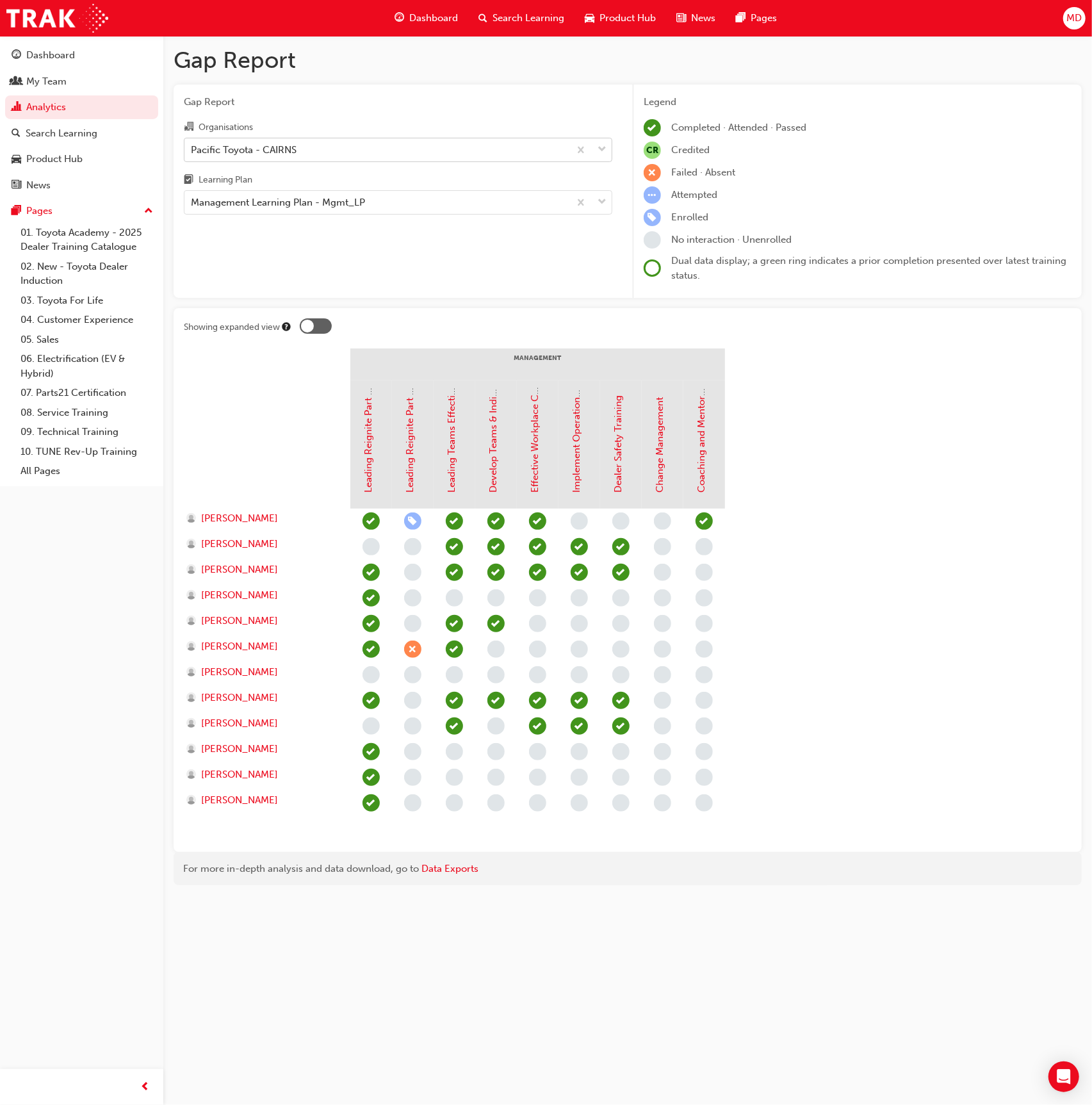
click at [368, 647] on span "learningRecordVerb_ATTEND-icon" at bounding box center [371, 649] width 17 height 17
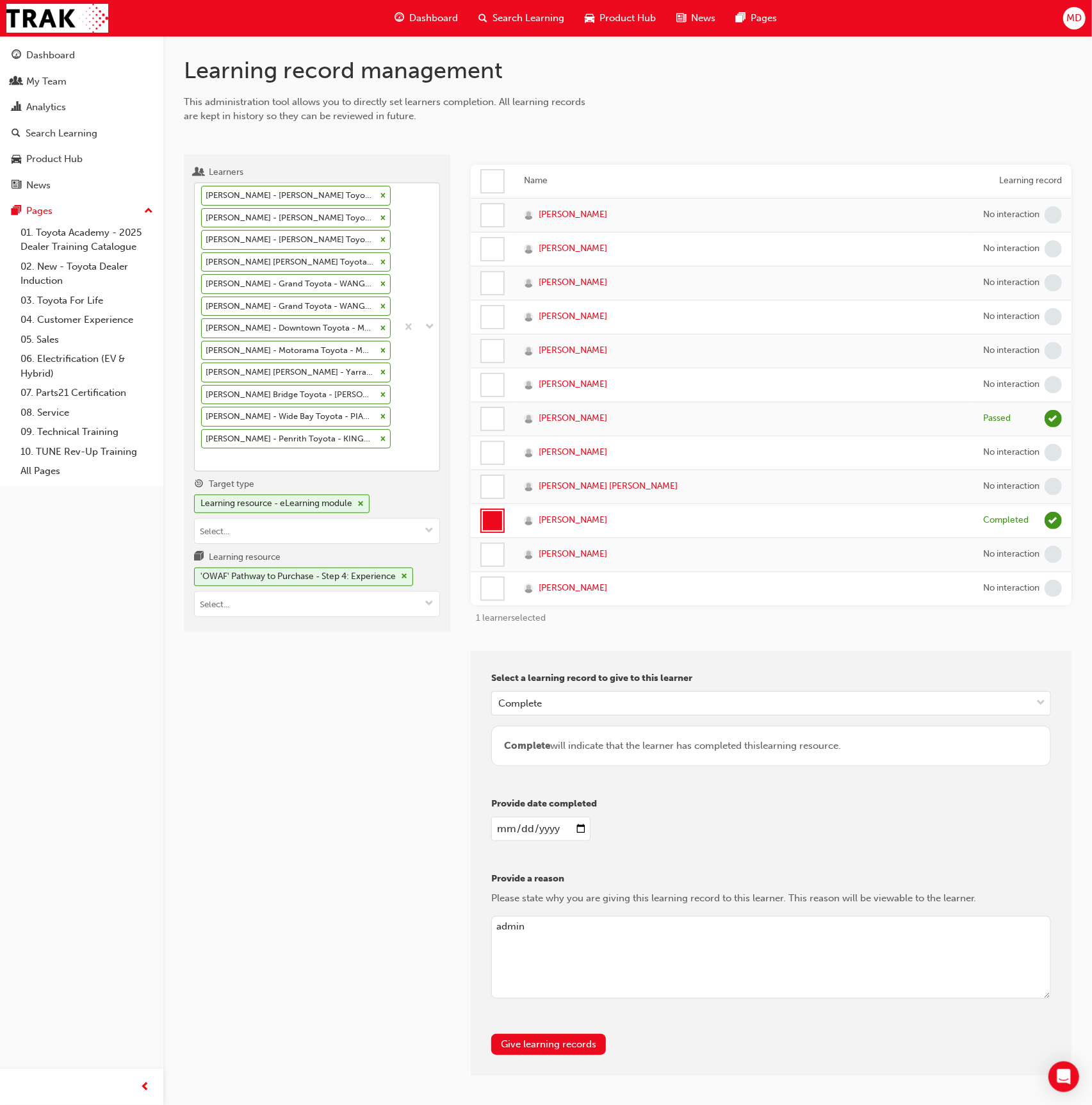
click at [320, 461] on div "Emma Preddy - John Cole Toyota - ATHERTON Kody Johnstone - John Cole Toyota - A…" at bounding box center [295, 327] width 202 height 288
click at [202, 461] on input "Learners Emma Preddy - John Cole Toyota - ATHERTON Kody Johnstone - John Cole T…" at bounding box center [201, 458] width 1 height 11
type input "treen"
drag, startPoint x: 348, startPoint y: 491, endPoint x: 493, endPoint y: 564, distance: 162.3
click at [350, 492] on div "Kerrie Treen - Pacific Toyota - CAIRNS" at bounding box center [316, 486] width 246 height 25
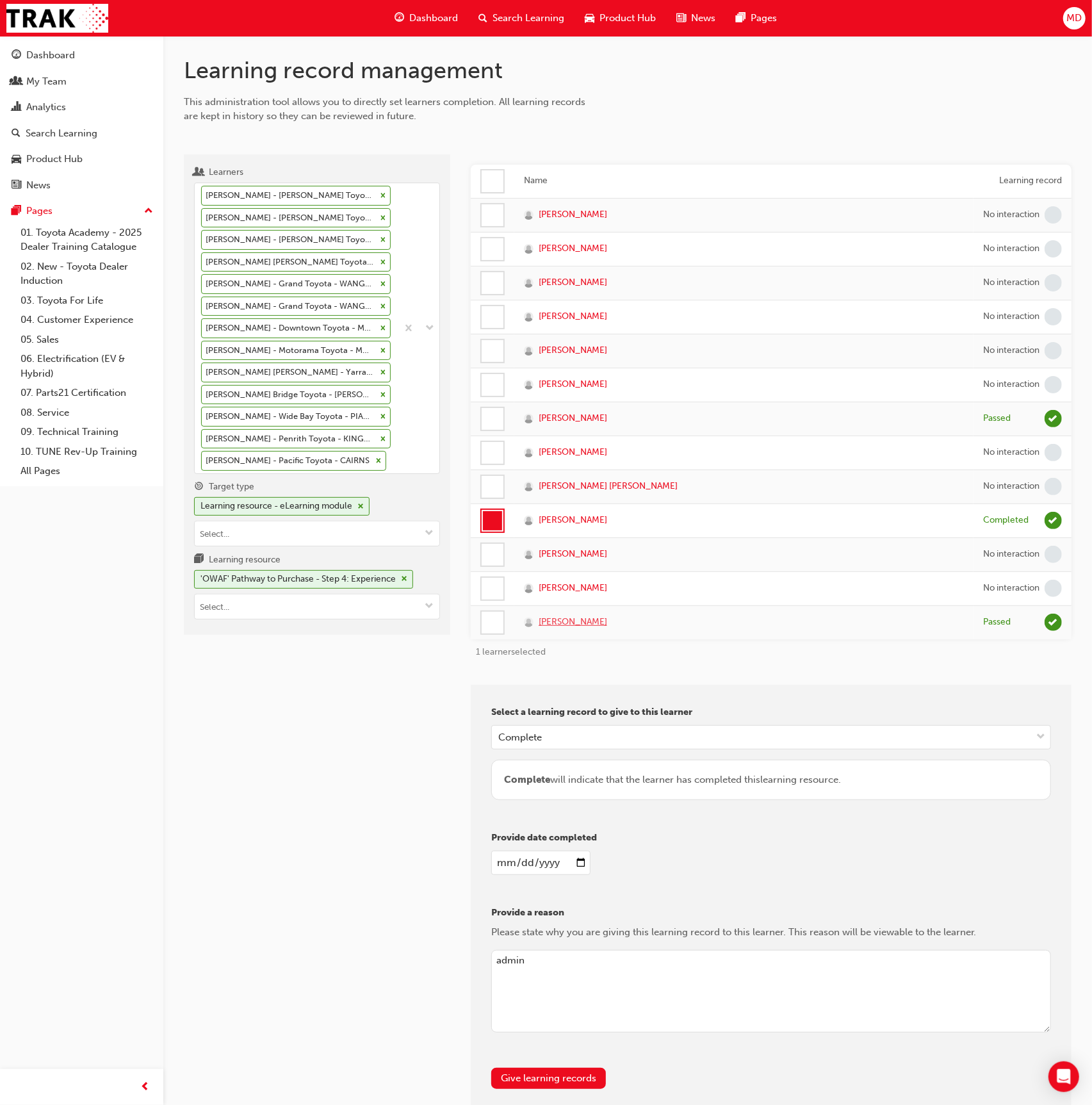
click at [574, 619] on span "[PERSON_NAME]" at bounding box center [572, 621] width 68 height 14
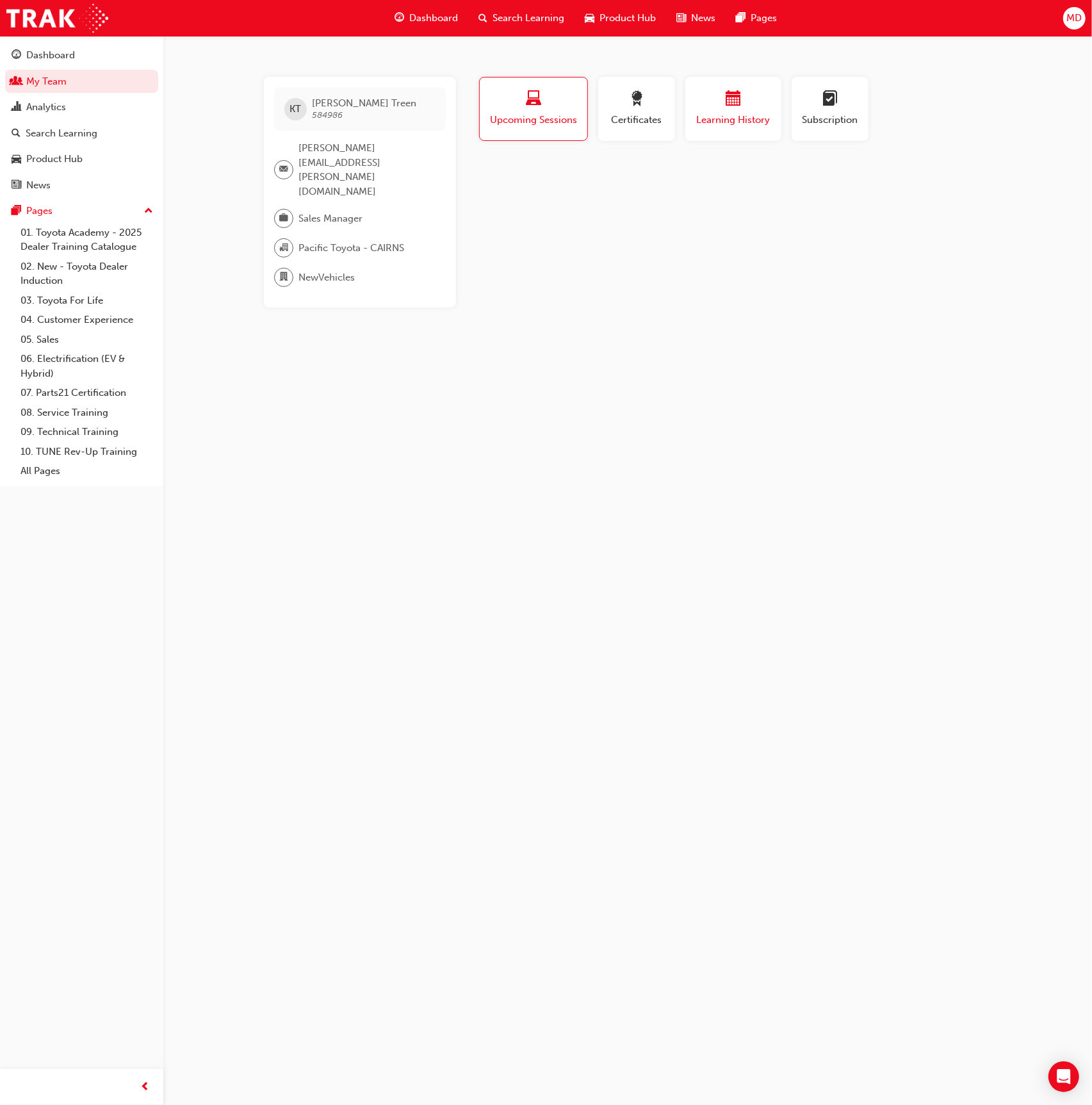
click at [714, 98] on div "button" at bounding box center [733, 101] width 77 height 20
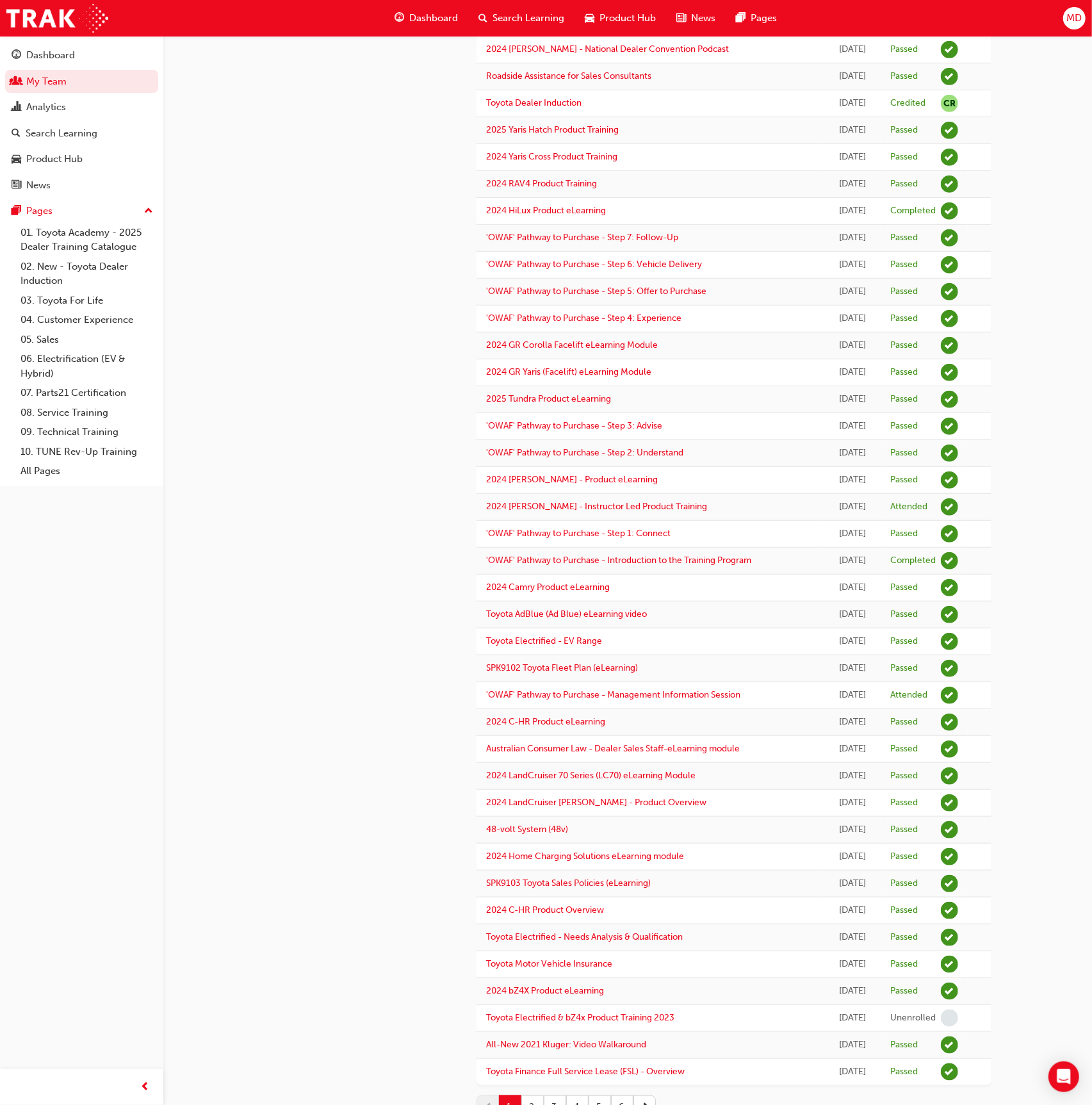
scroll to position [465, 0]
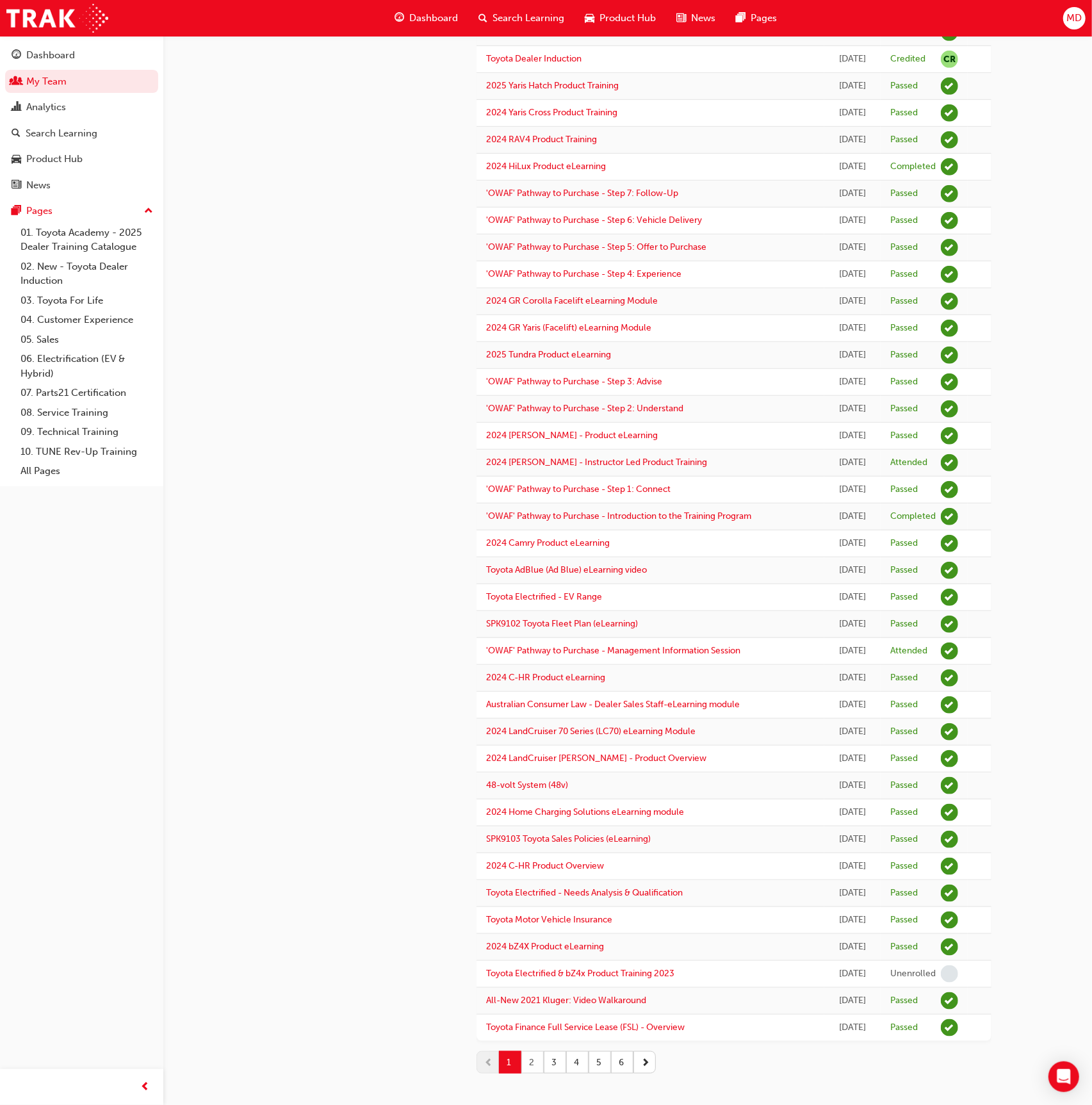
click at [530, 1053] on button "2" at bounding box center [532, 1061] width 22 height 22
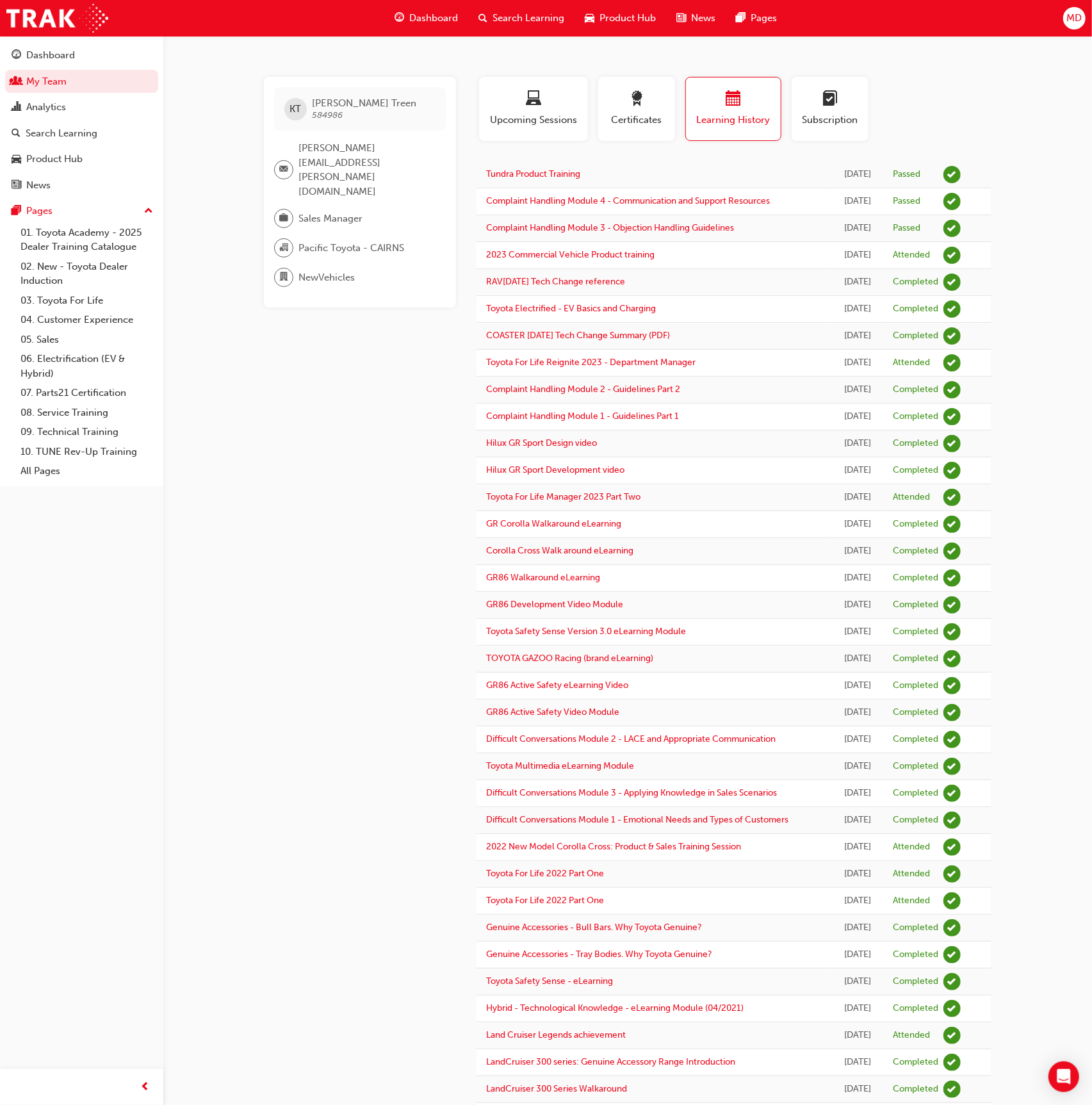
scroll to position [534, 0]
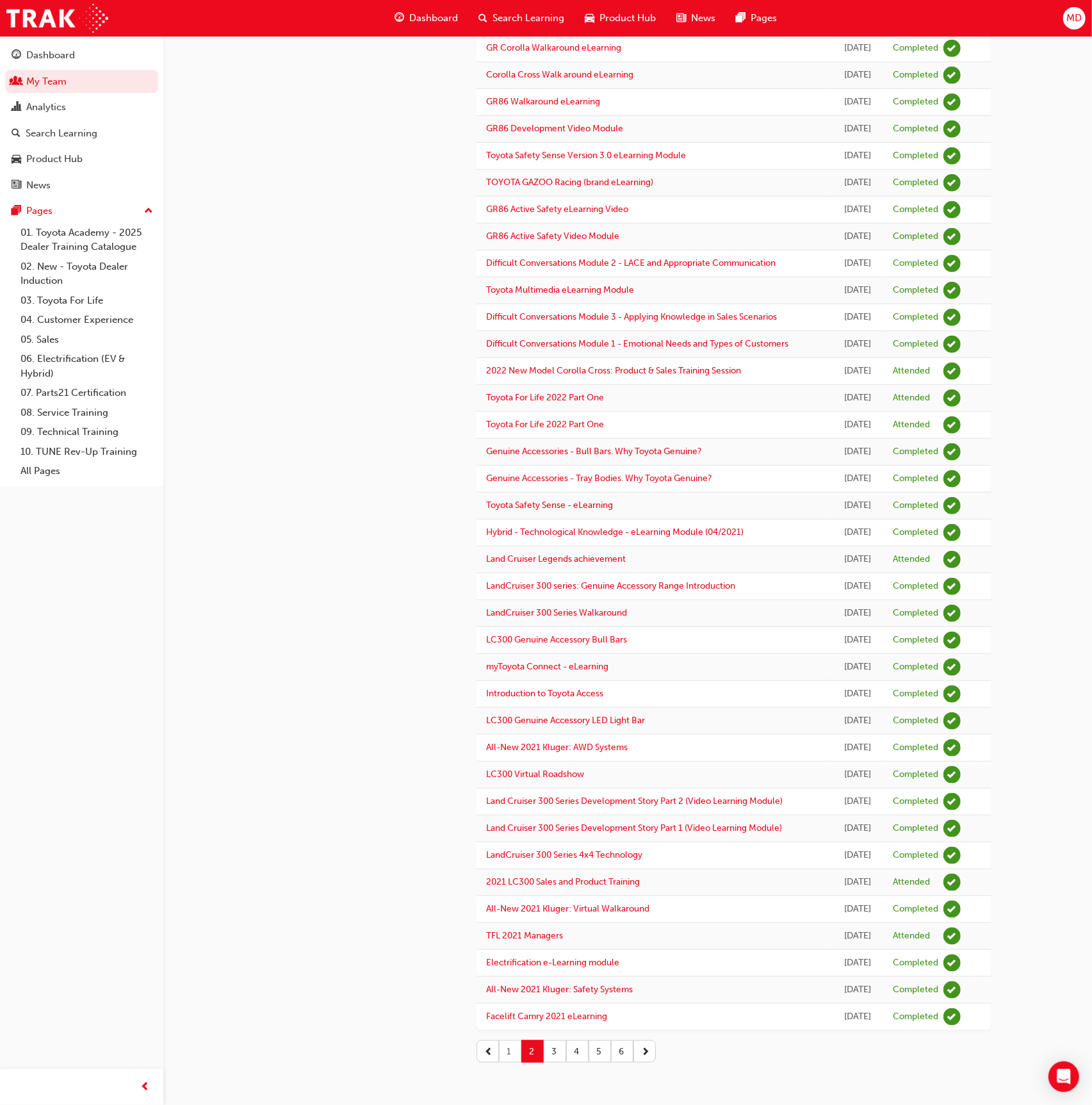
click at [514, 1058] on button "1" at bounding box center [510, 1050] width 22 height 22
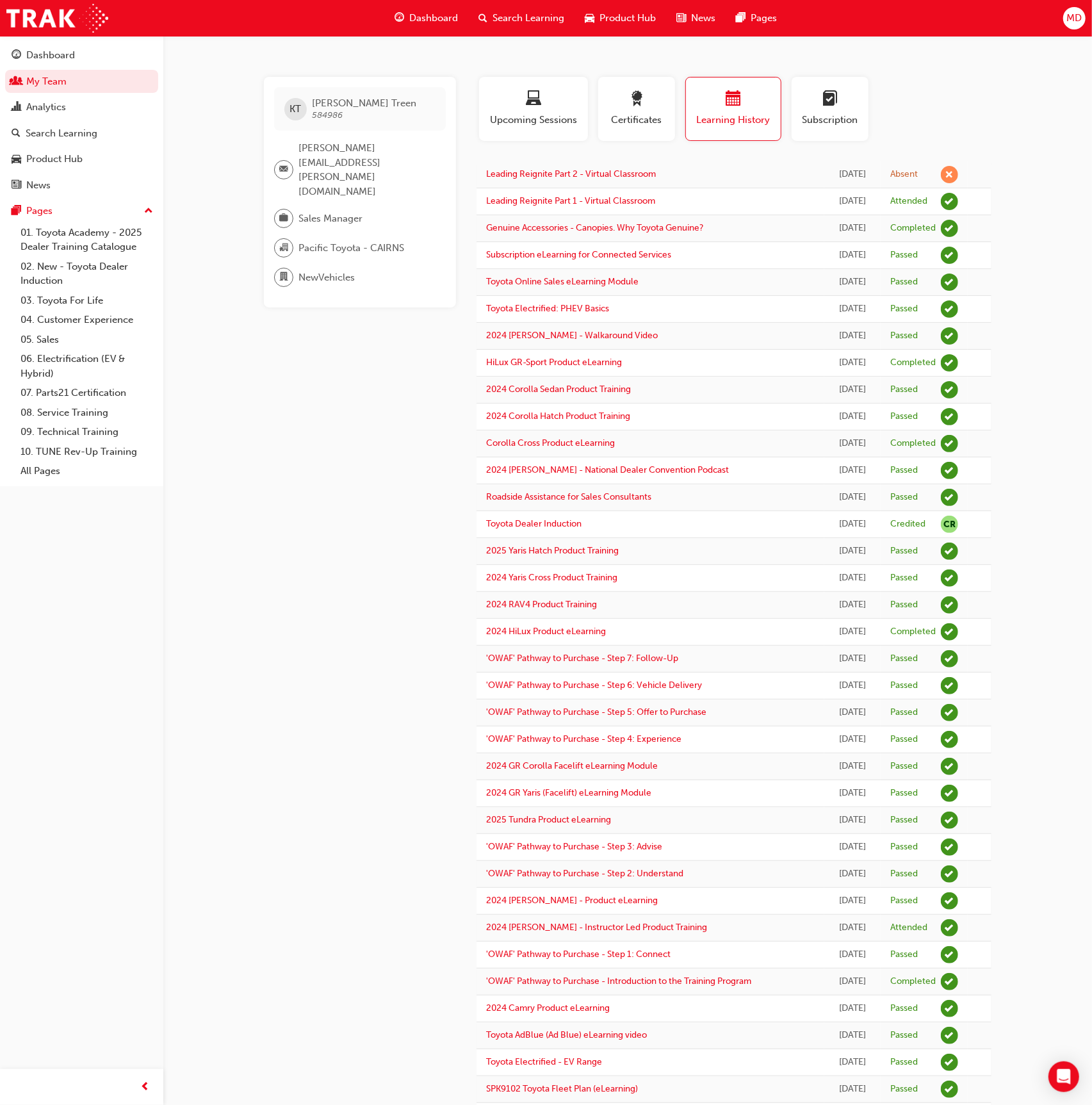
scroll to position [1, 0]
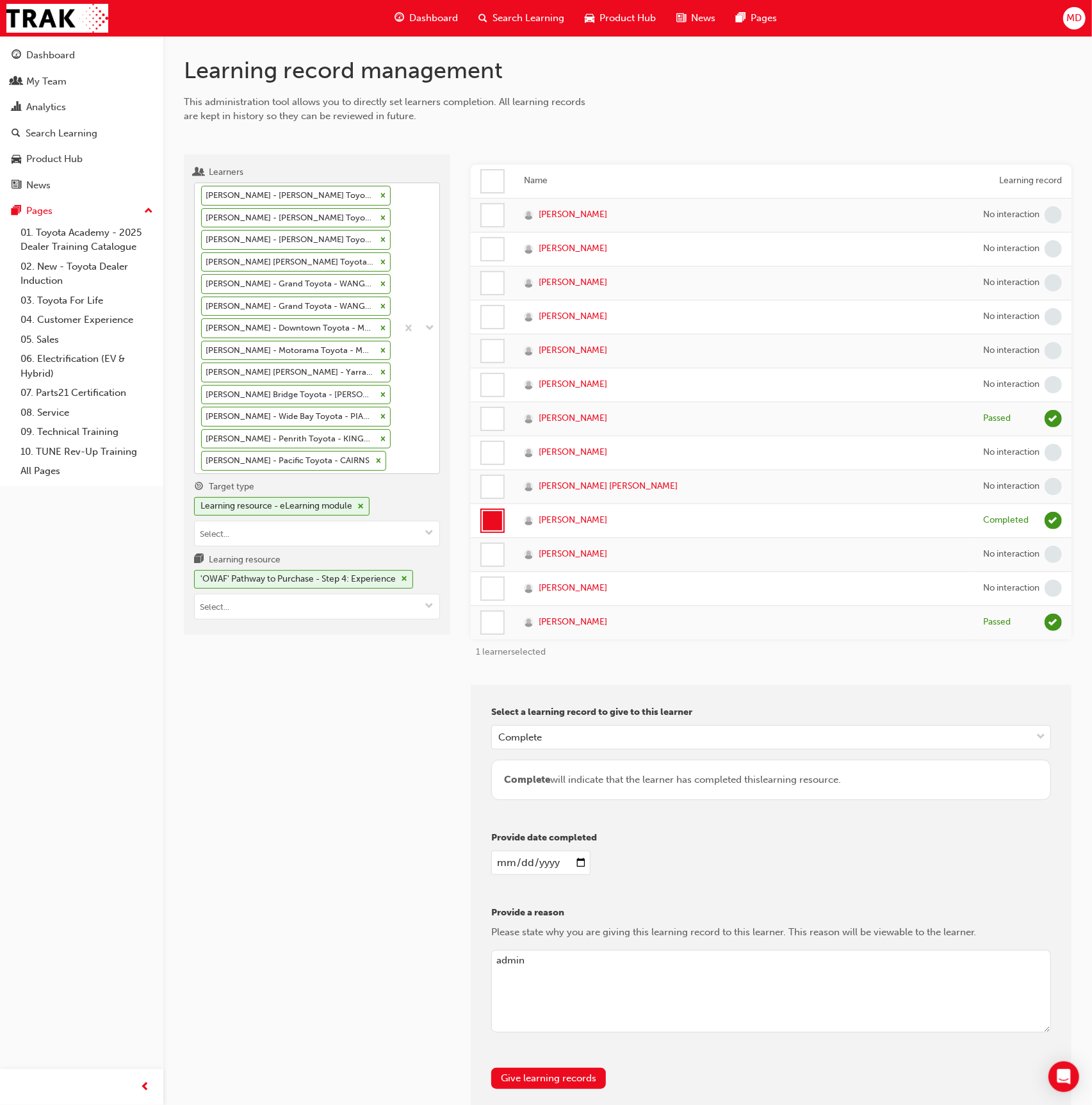
click at [408, 450] on div at bounding box center [418, 328] width 42 height 290
click at [390, 454] on input "Learners Emma Preddy - John Cole Toyota - ATHERTON Kody Johnstone - John Cole T…" at bounding box center [389, 459] width 1 height 11
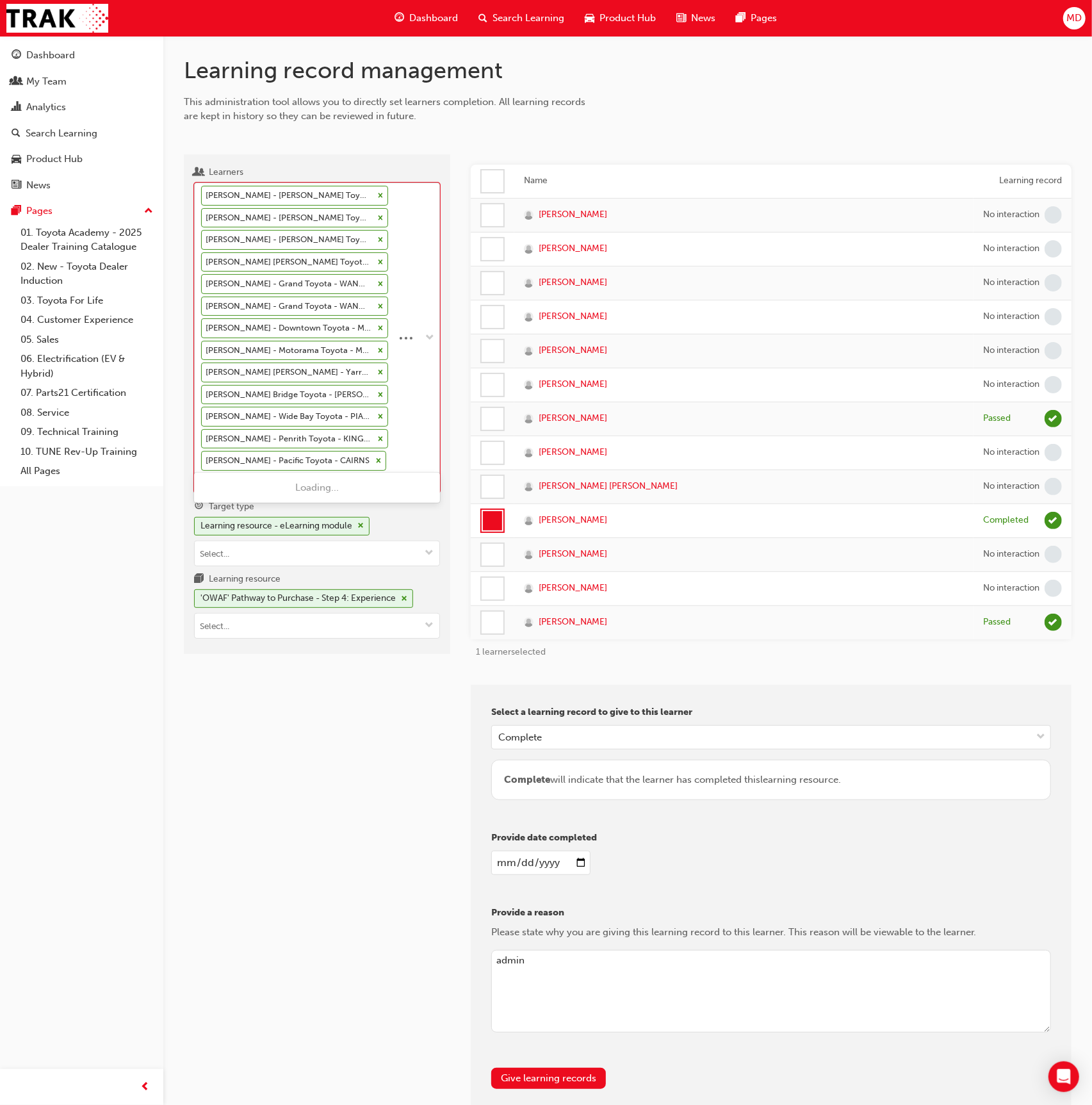
type input "grapsas"
click at [356, 515] on div "Michael Grapsas - Ferntree Gully Toyota - FERNTREE GULLY" at bounding box center [316, 514] width 246 height 39
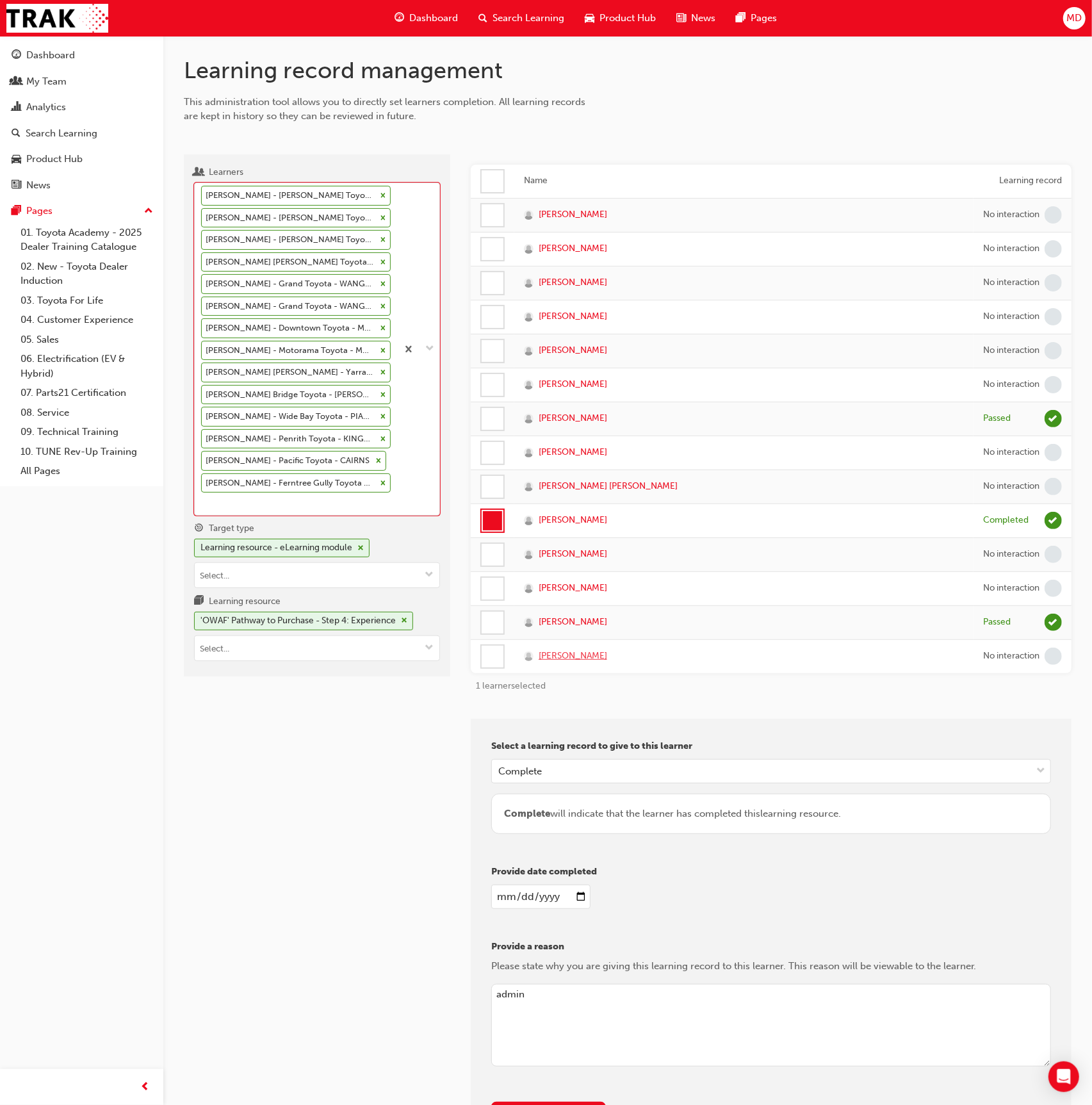
click at [561, 657] on span "Michael Grapsas" at bounding box center [572, 656] width 68 height 14
drag, startPoint x: 302, startPoint y: 541, endPoint x: 298, endPoint y: 557, distance: 16.5
click at [301, 541] on div "Learning resource - eLearning module" at bounding box center [276, 547] width 151 height 14
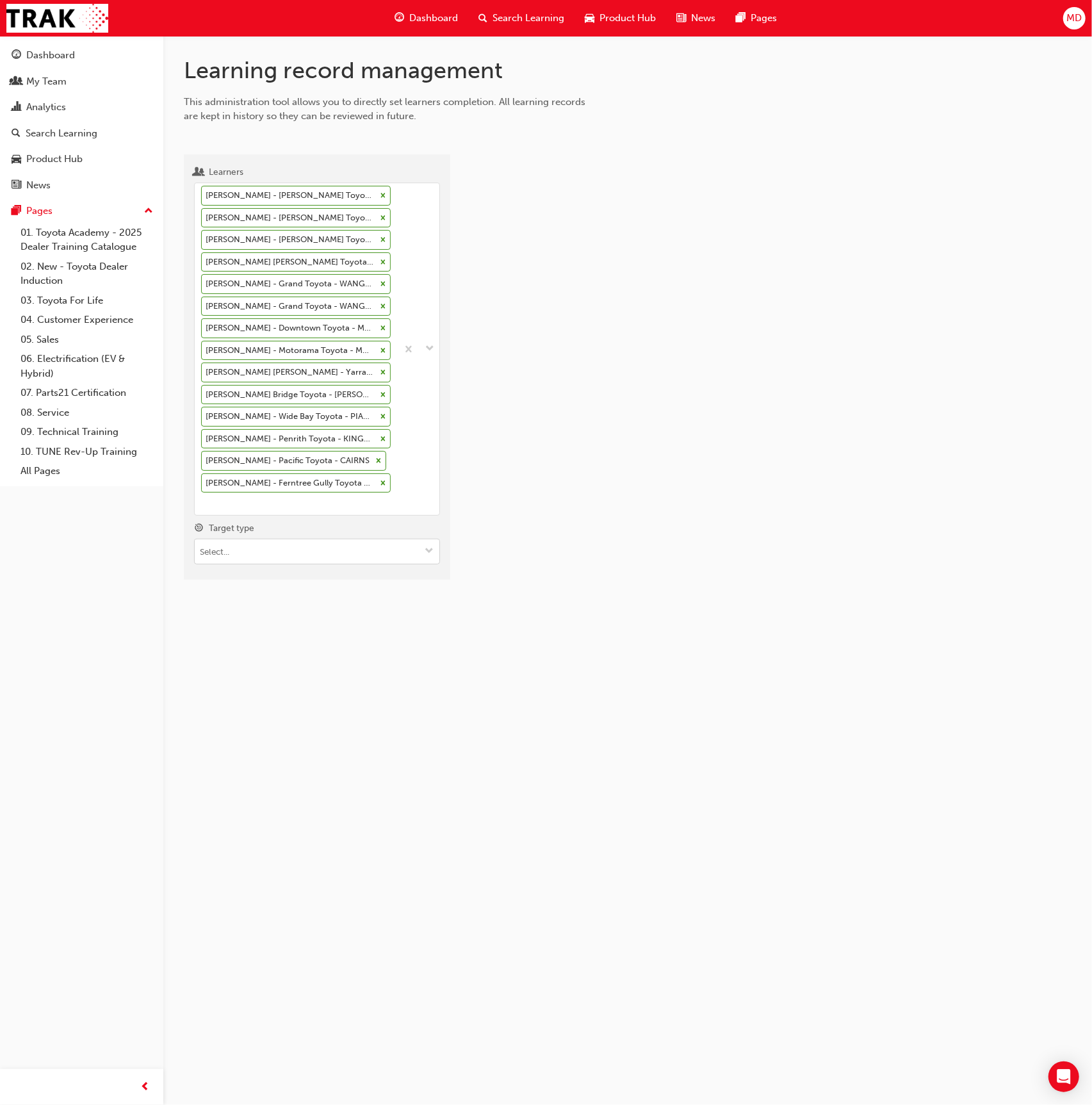
click at [298, 557] on input "Target type" at bounding box center [316, 551] width 244 height 24
drag, startPoint x: 308, startPoint y: 586, endPoint x: 296, endPoint y: 554, distance: 34.2
click at [308, 588] on li "Learning resource - instructor led" at bounding box center [316, 600] width 246 height 24
click at [276, 612] on input "Learning resource" at bounding box center [316, 624] width 244 height 24
type input "tfl"
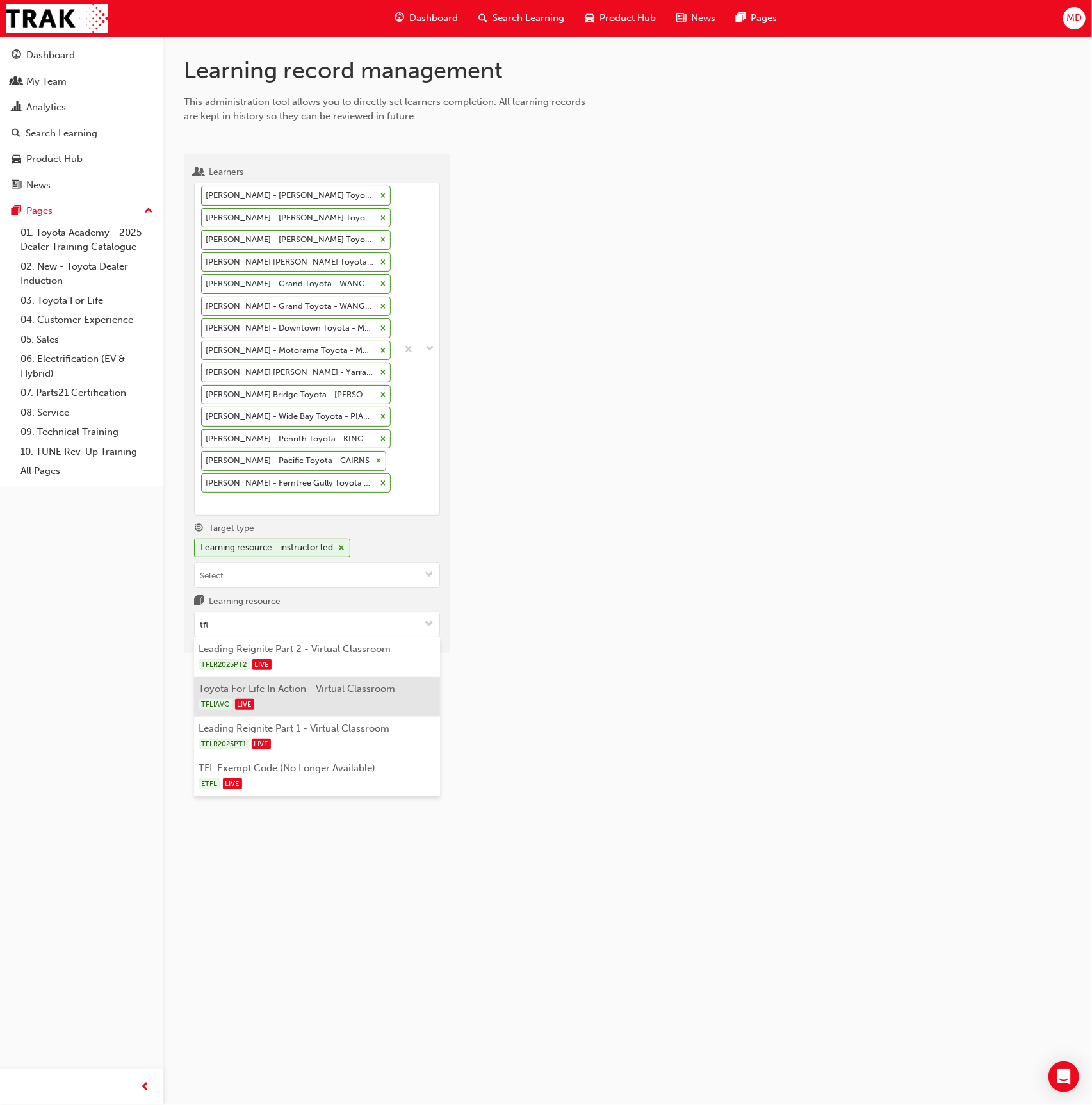
click at [388, 685] on li "Toyota For Life In Action - Virtual Classroom TFLIAVC LIVE" at bounding box center [316, 696] width 246 height 39
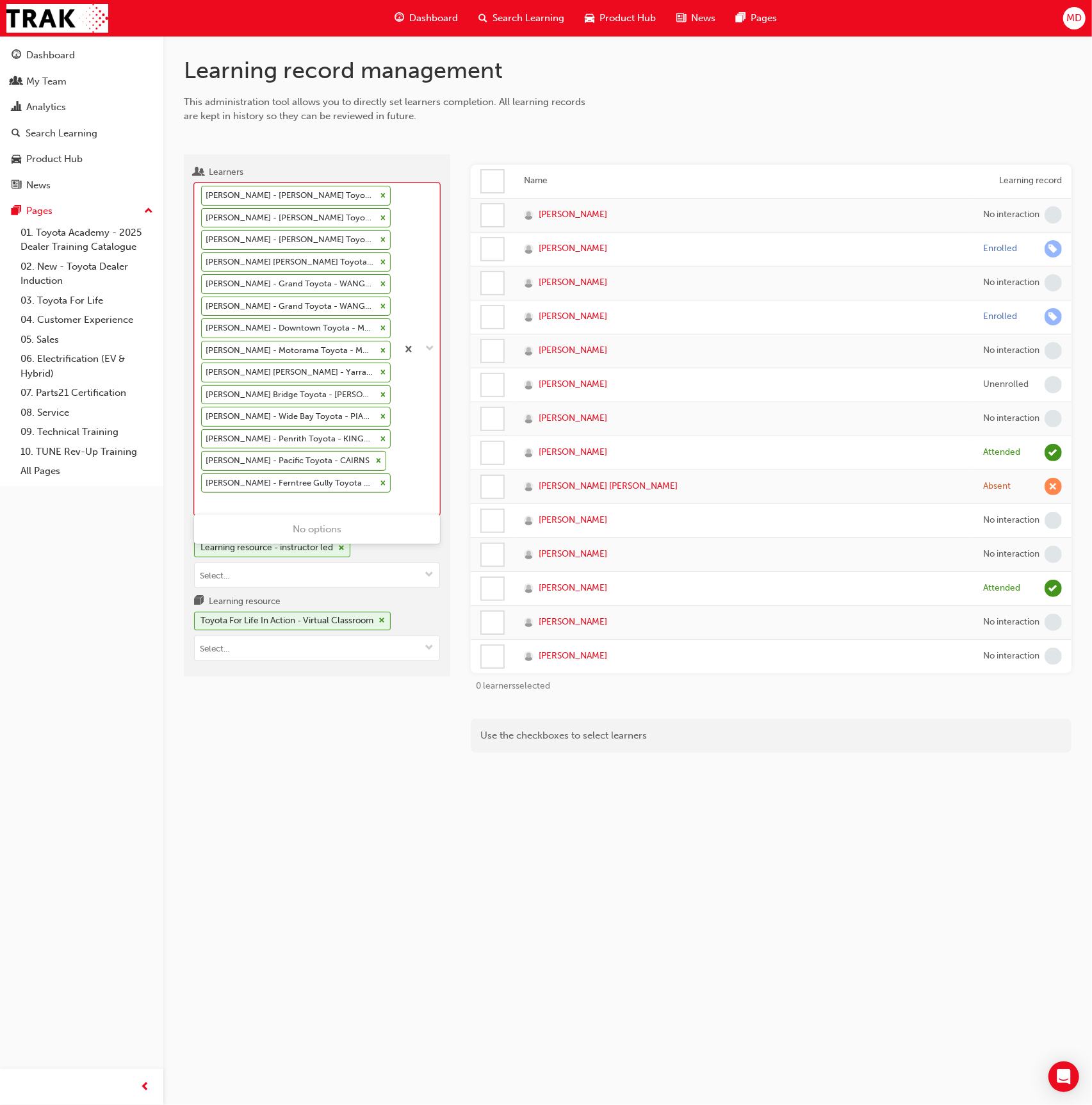
click at [327, 491] on div "Emma Preddy - John Cole Toyota - ATHERTON Kody Johnstone - John Cole Toyota - A…" at bounding box center [295, 349] width 202 height 332
click at [202, 497] on input "Learners option Michael Grapsas - Ferntree Gully Toyota - FERNTREE GULLY, selec…" at bounding box center [201, 502] width 1 height 11
type input "mellor"
click at [340, 522] on div "Kaya Mellor - Pacific Toyota - CAIRNS" at bounding box center [316, 529] width 246 height 25
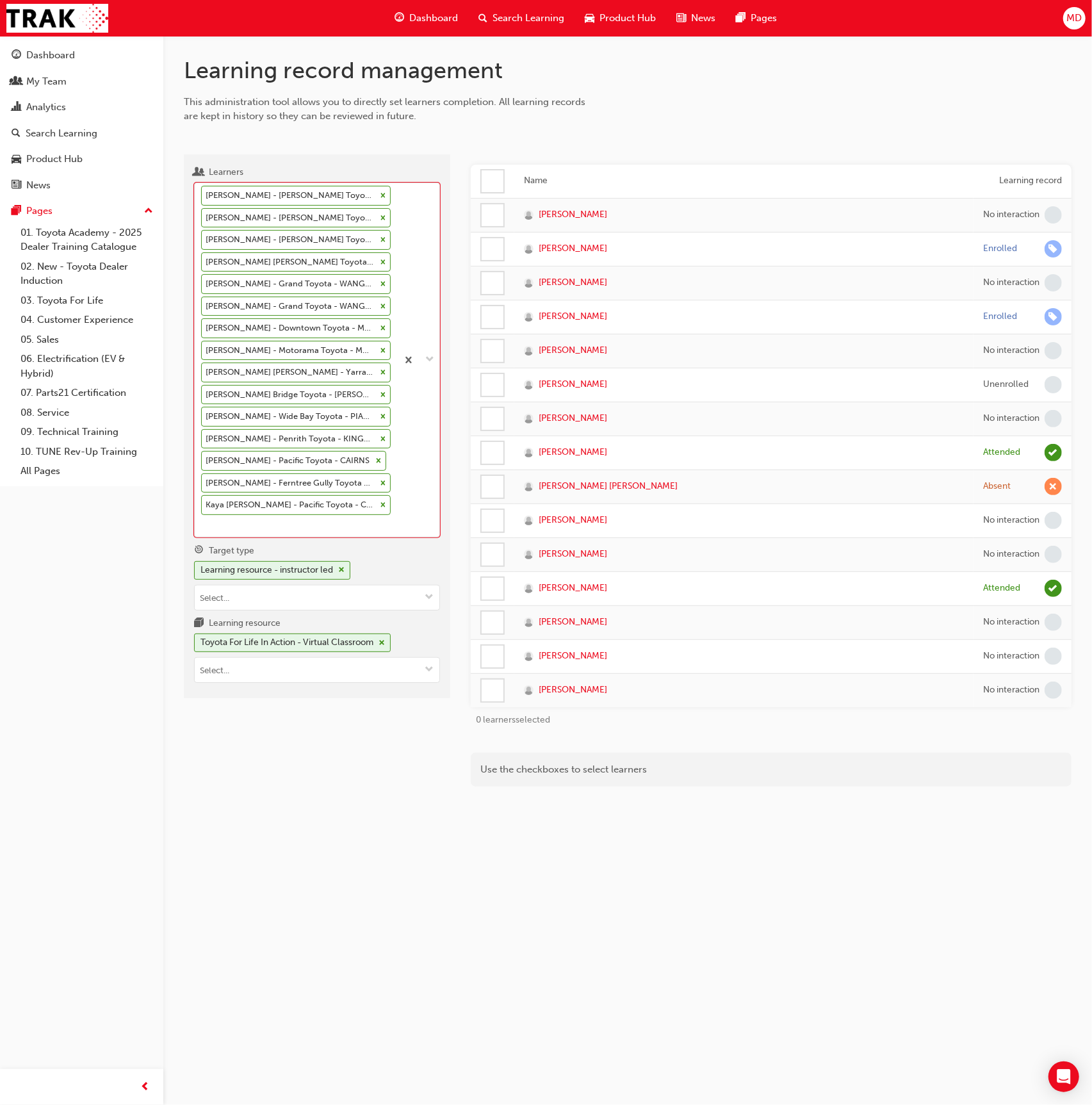
click at [492, 688] on div at bounding box center [492, 690] width 22 height 22
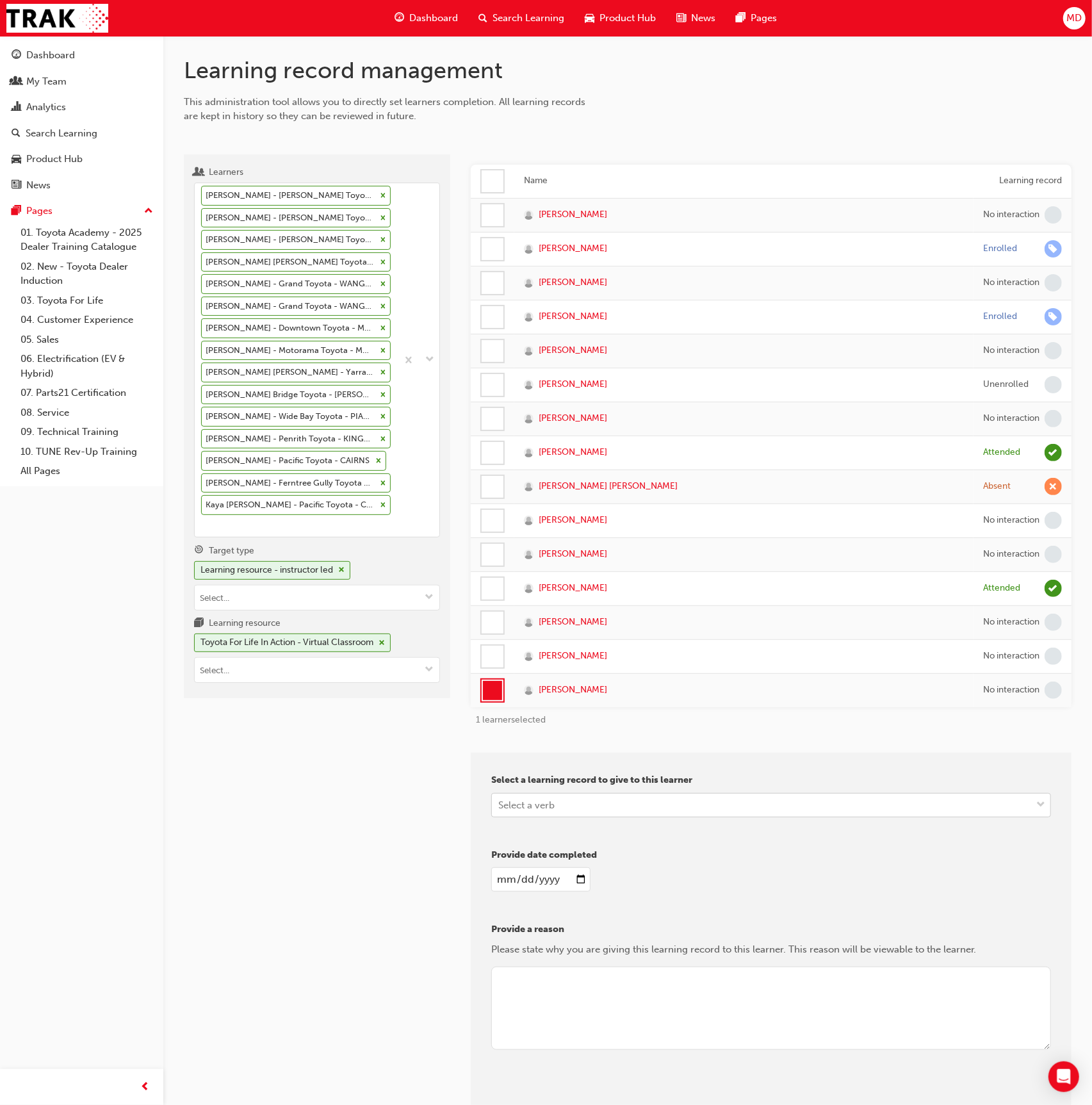
click at [545, 797] on div "Select a verb" at bounding box center [526, 804] width 57 height 14
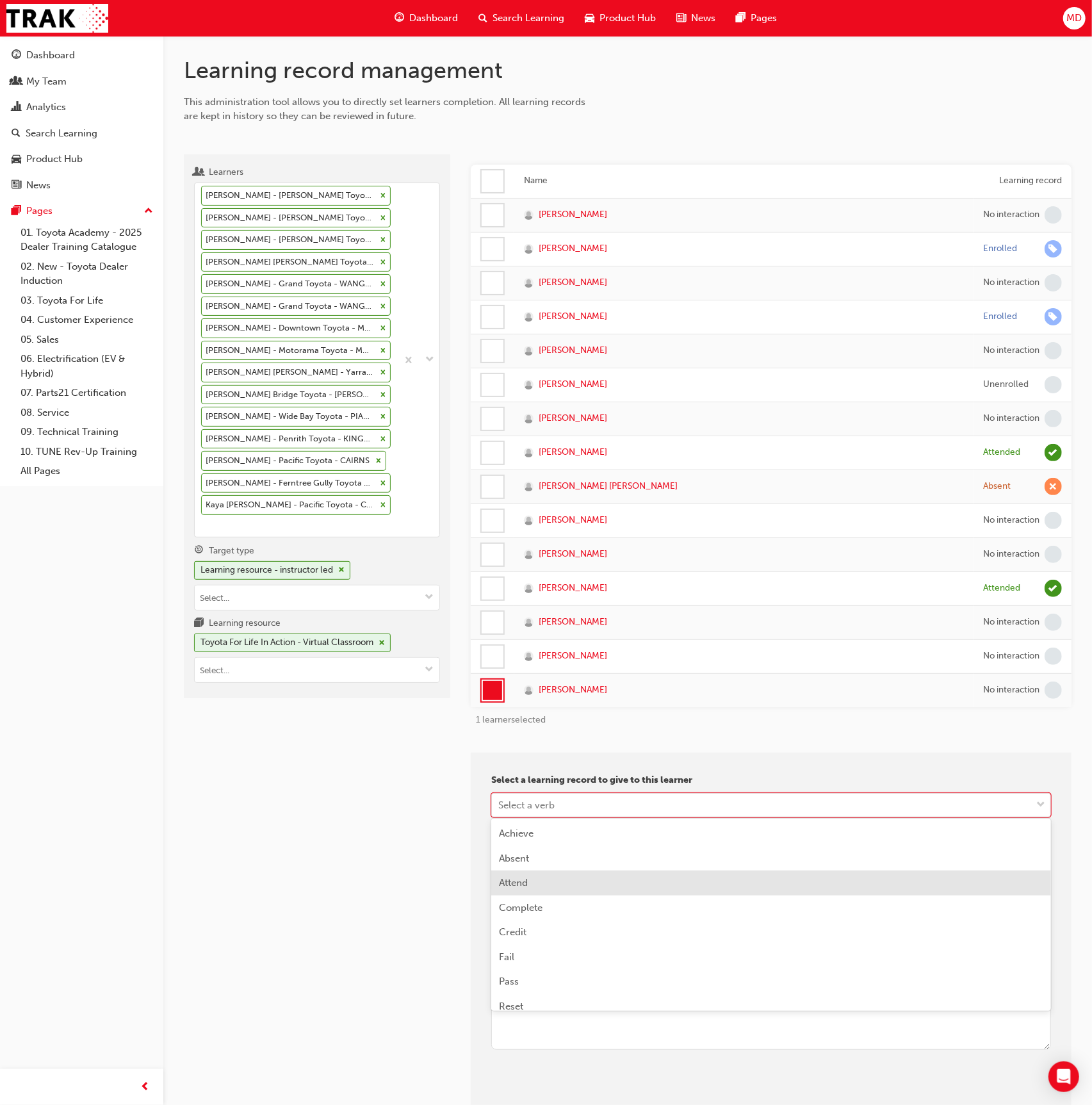
click at [550, 886] on div "Attend" at bounding box center [771, 883] width 560 height 25
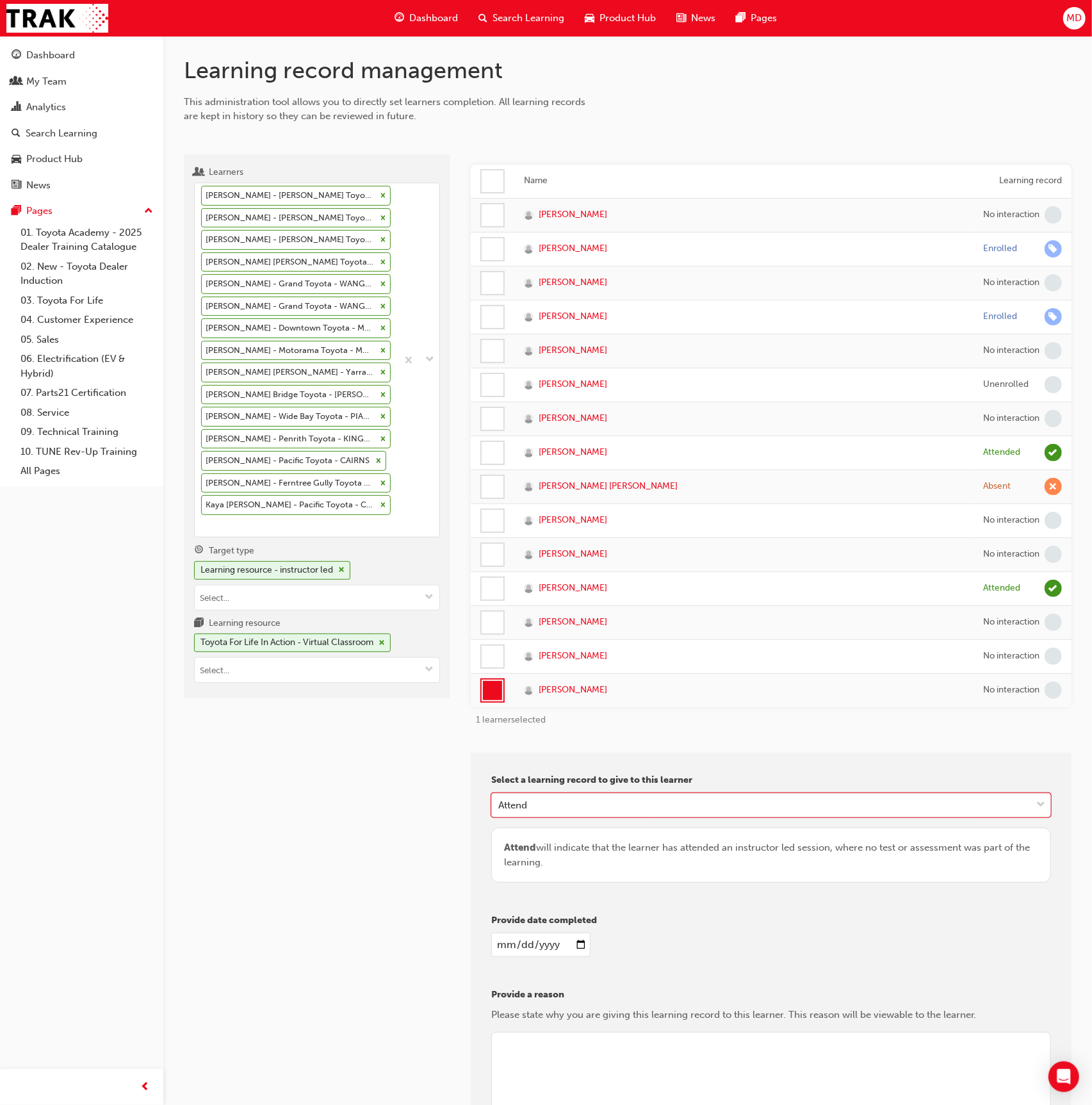
click at [501, 936] on input "date" at bounding box center [541, 944] width 100 height 24
type input "2024-09-30"
click at [602, 1065] on textarea at bounding box center [771, 1072] width 560 height 83
type textarea "admin"
click at [729, 817] on div "Select a learning record to give to this learner Attend Attend will indicate th…" at bounding box center [771, 832] width 560 height 120
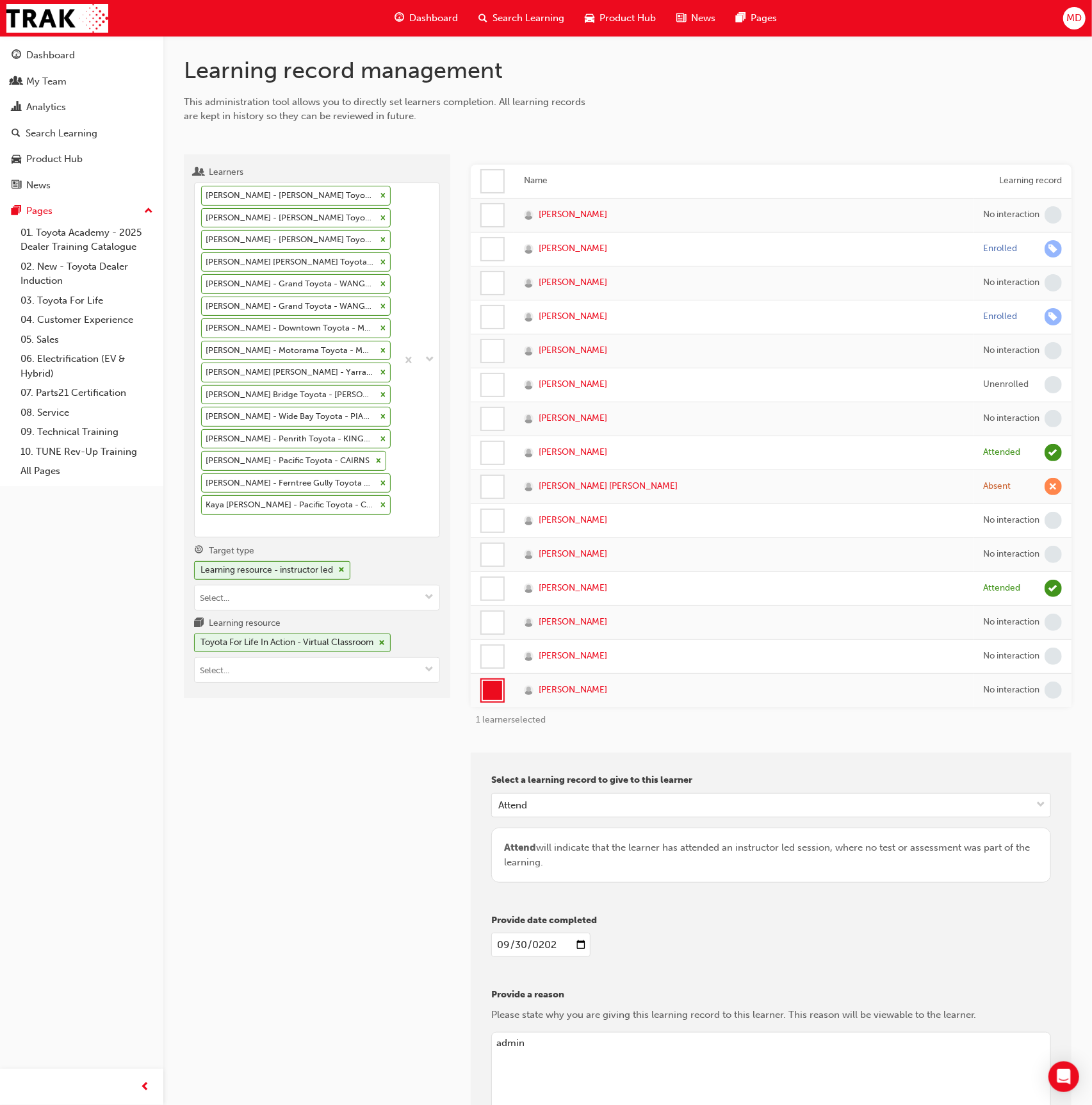
scroll to position [155, 0]
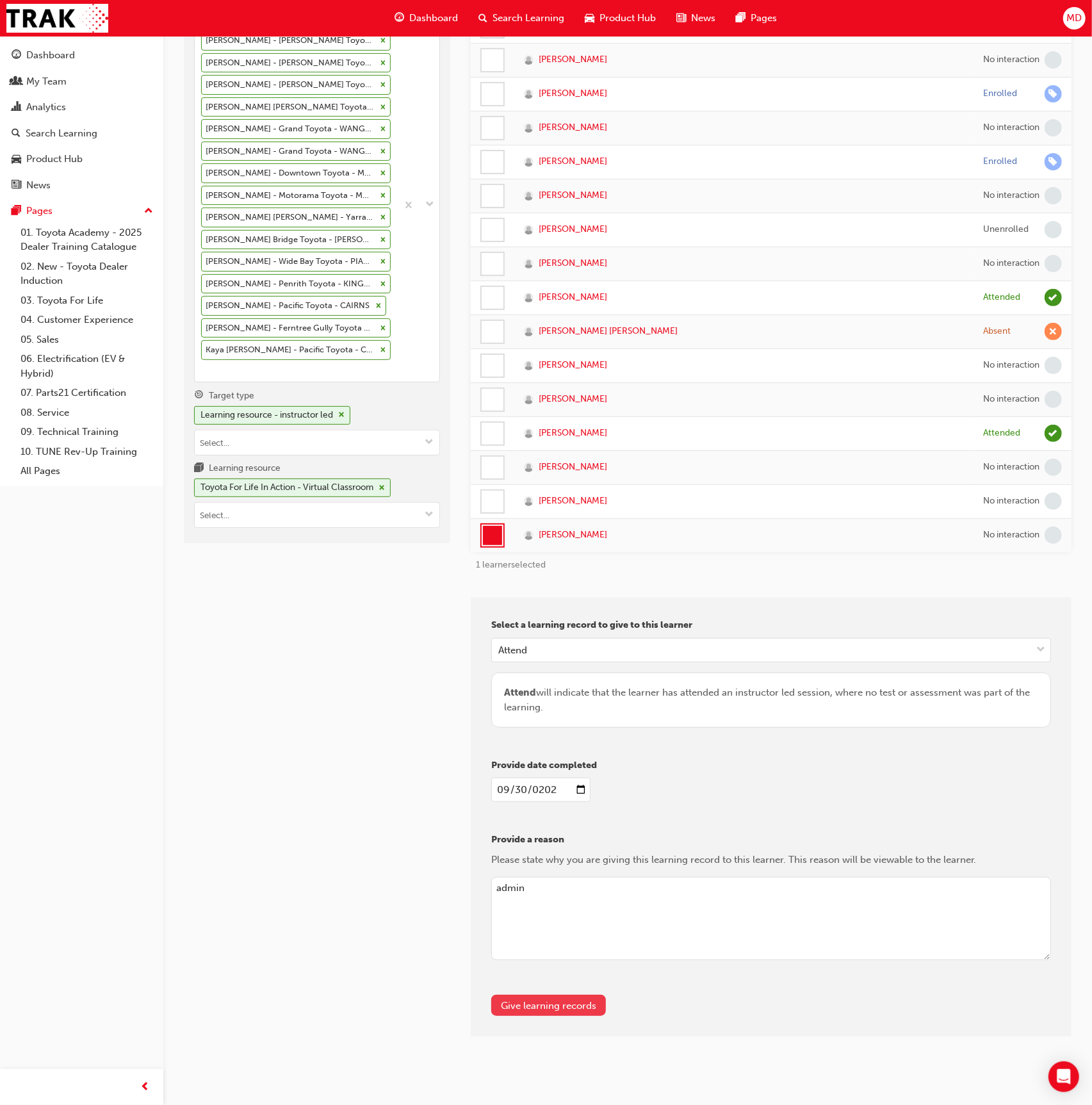
click at [591, 1002] on button "Give learning records" at bounding box center [548, 1005] width 115 height 21
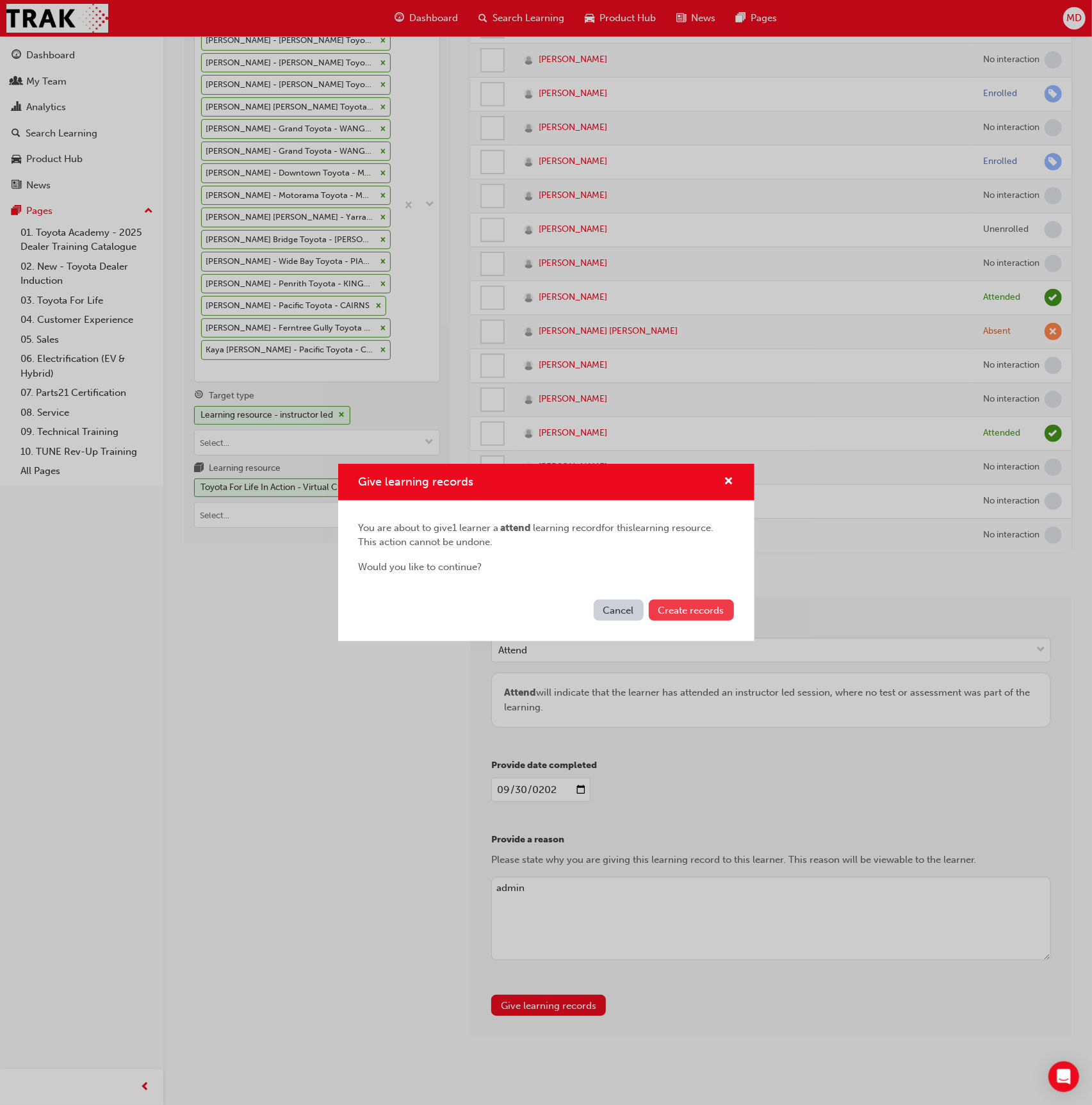
click at [704, 613] on span "Create records" at bounding box center [691, 610] width 66 height 12
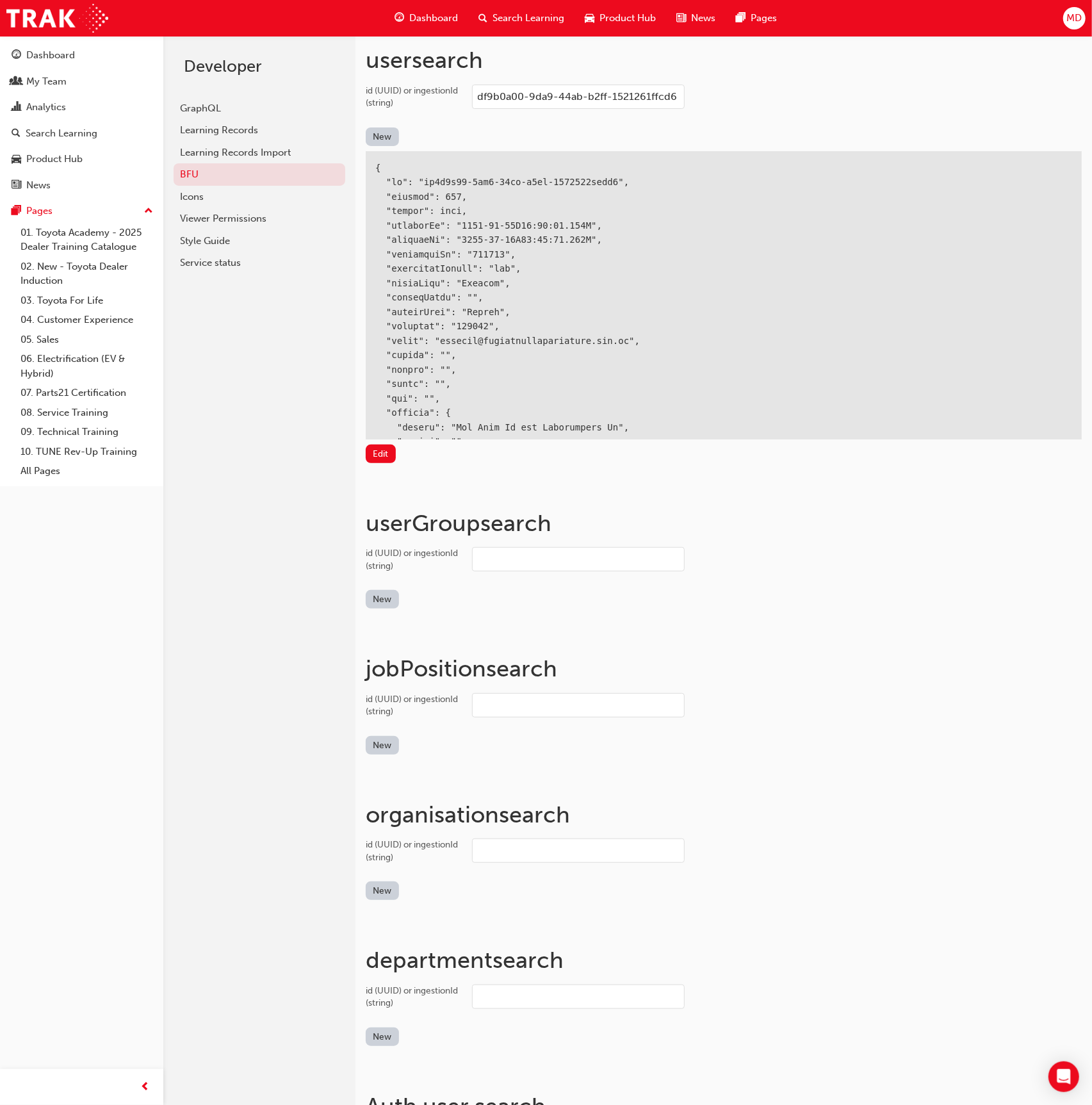
scroll to position [246, 0]
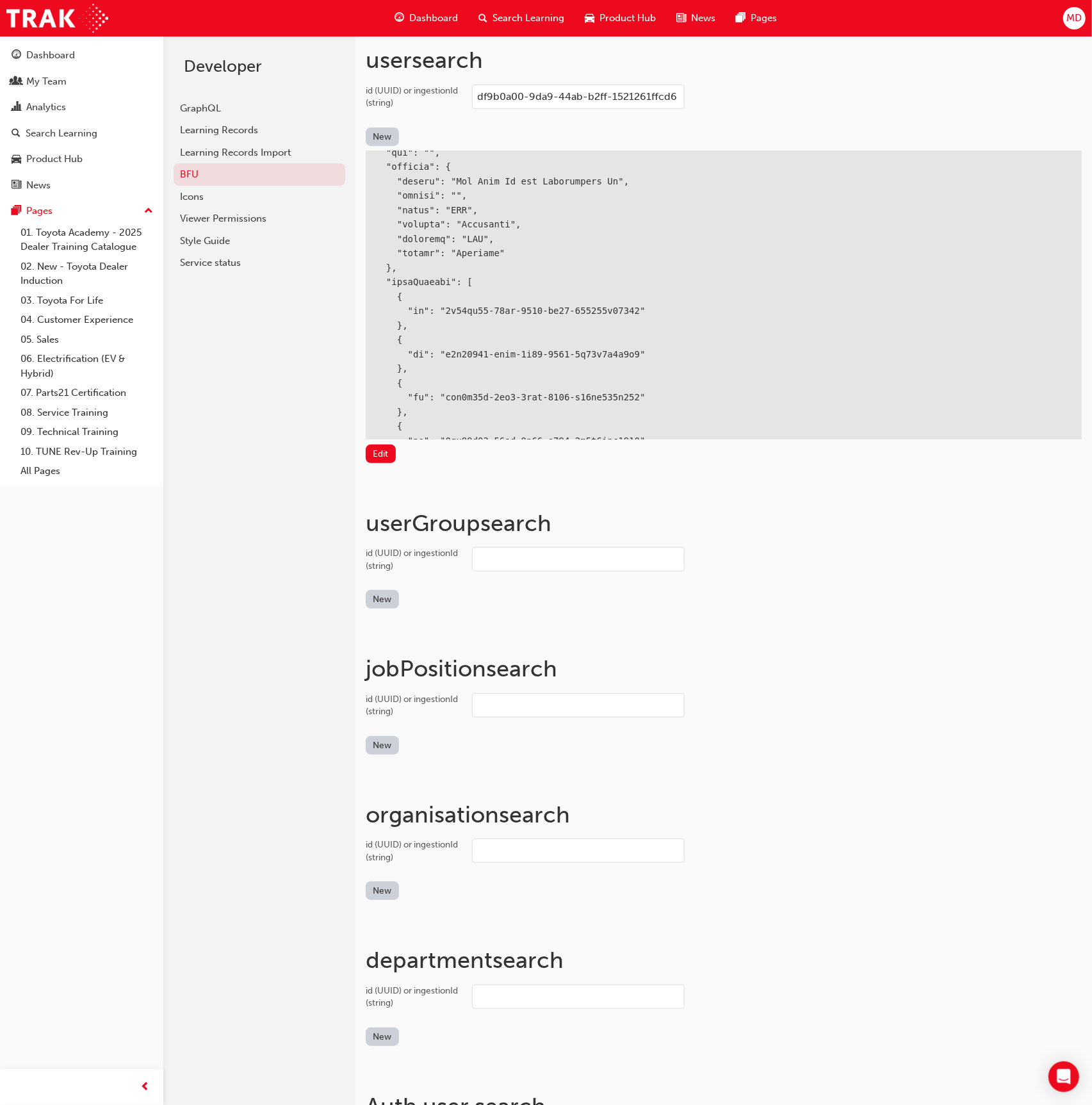
click at [559, 96] on input "df9b0a00-9da9-44ab-b2ff-1521261ffcd6" at bounding box center [578, 96] width 213 height 24
click at [554, 98] on input "df9b0a00-9da9-44ab-b2ff-1521261ffcd6" at bounding box center [578, 96] width 213 height 24
type input "e5e86321-3f18-4602-83ab-9fe9f36cea58"
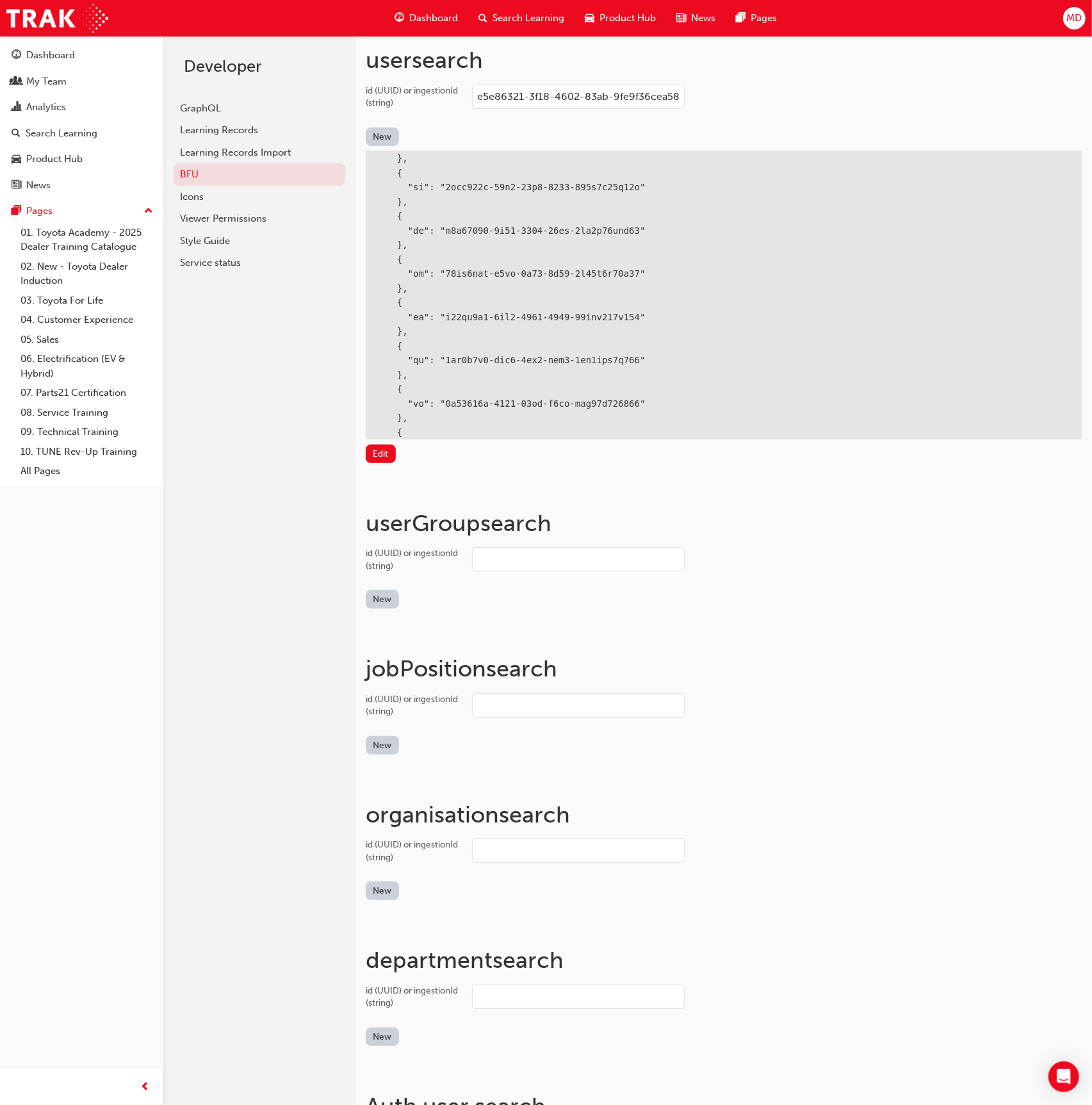
scroll to position [0, 0]
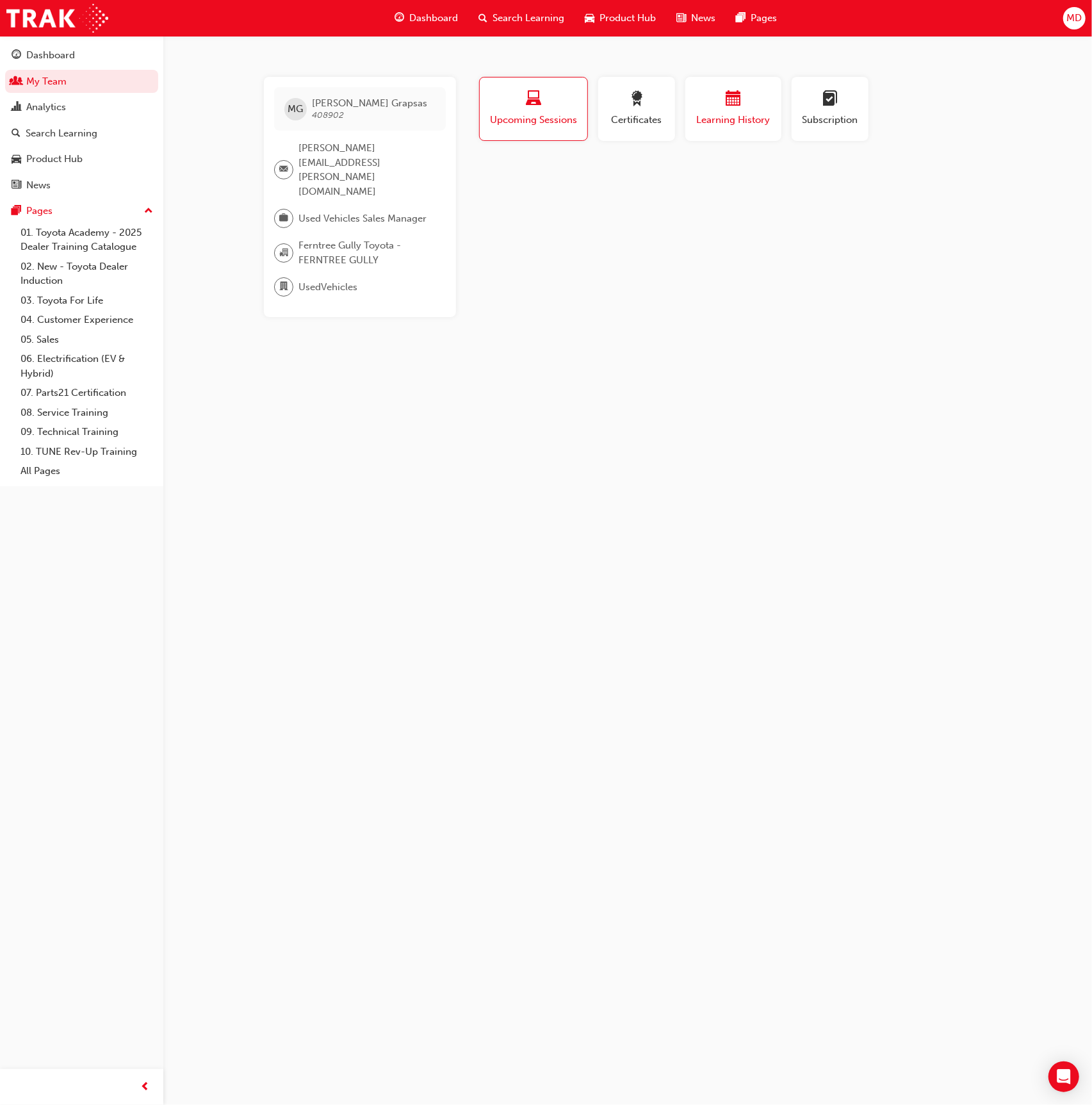
click at [763, 121] on span "Learning History" at bounding box center [733, 120] width 77 height 14
click at [557, 104] on div "button" at bounding box center [534, 101] width 90 height 20
drag, startPoint x: 393, startPoint y: 102, endPoint x: 310, endPoint y: 103, distance: 83.0
click at [310, 103] on div "MG [PERSON_NAME] 408902" at bounding box center [360, 108] width 172 height 43
copy span "[PERSON_NAME]"
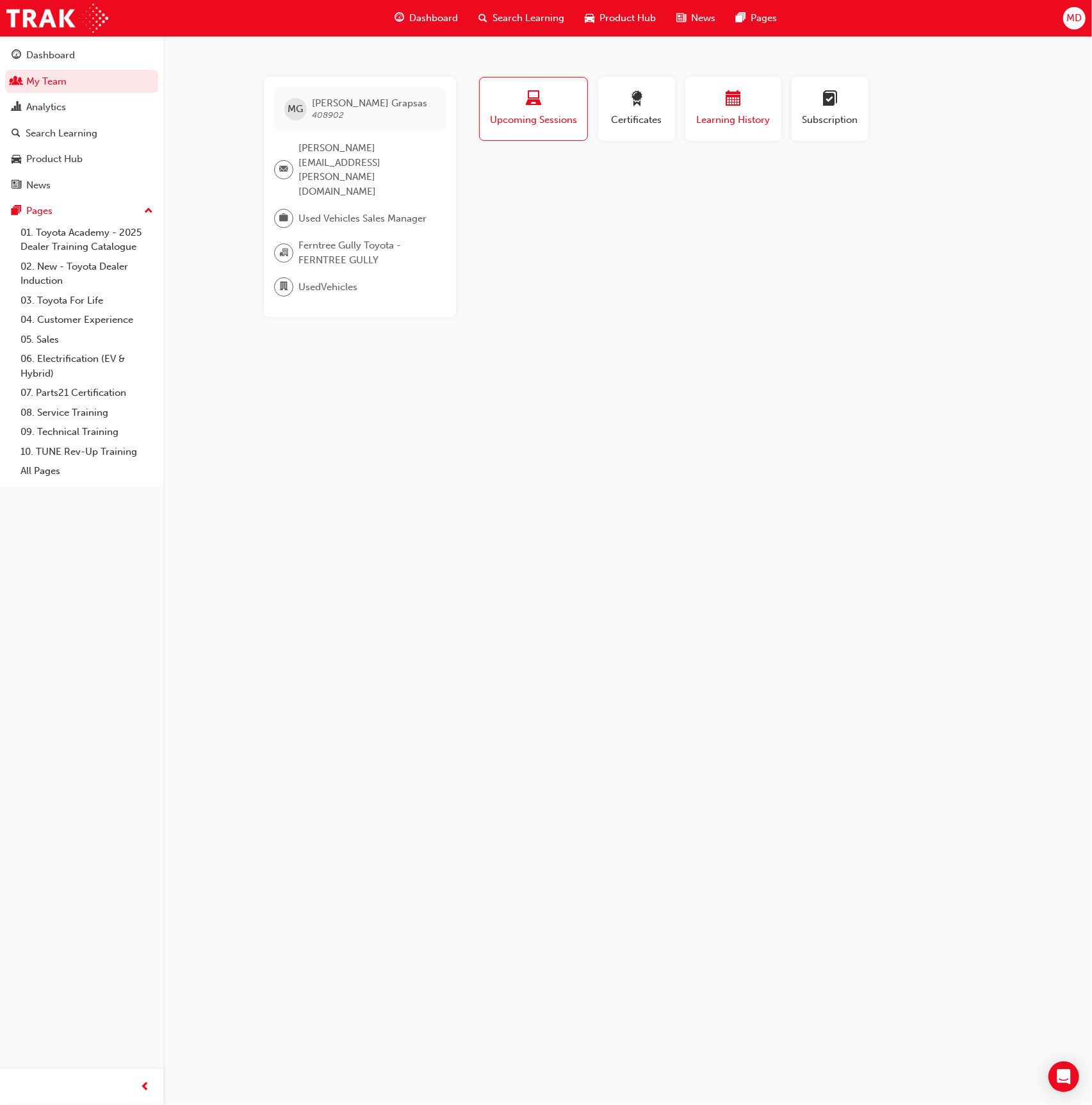
click at [734, 107] on span "calendar-icon" at bounding box center [733, 100] width 15 height 17
drag, startPoint x: 646, startPoint y: 111, endPoint x: 638, endPoint y: 109, distance: 8.2
click at [640, 110] on div "Certificates" at bounding box center [637, 109] width 58 height 36
drag, startPoint x: 523, startPoint y: 104, endPoint x: 517, endPoint y: 102, distance: 6.3
click at [520, 104] on div "button" at bounding box center [534, 101] width 90 height 20
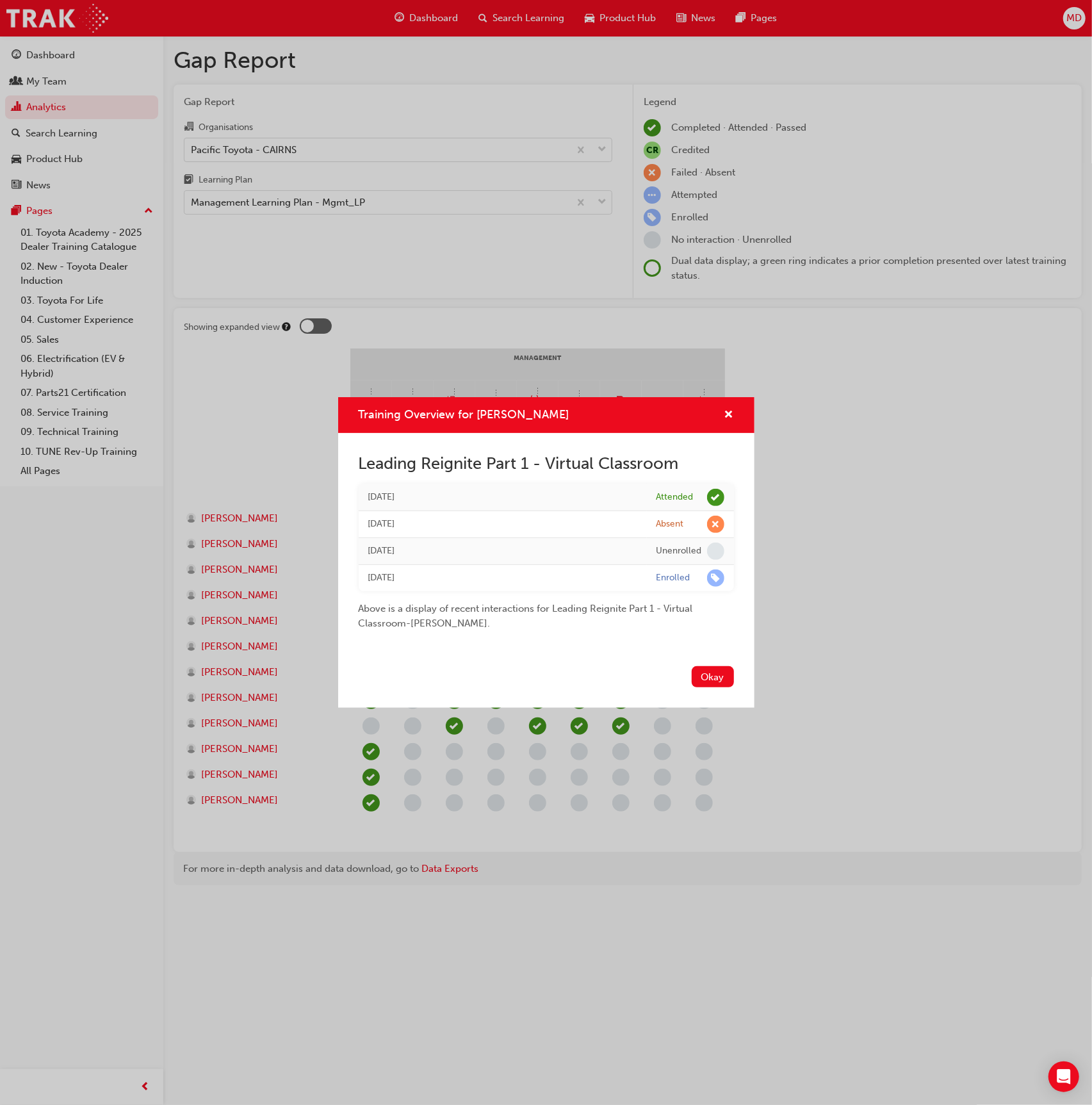
click at [578, 161] on div "Training Overview for [PERSON_NAME] Leading Reignite Part 1 - Virtual Classroom…" at bounding box center [546, 552] width 1092 height 1105
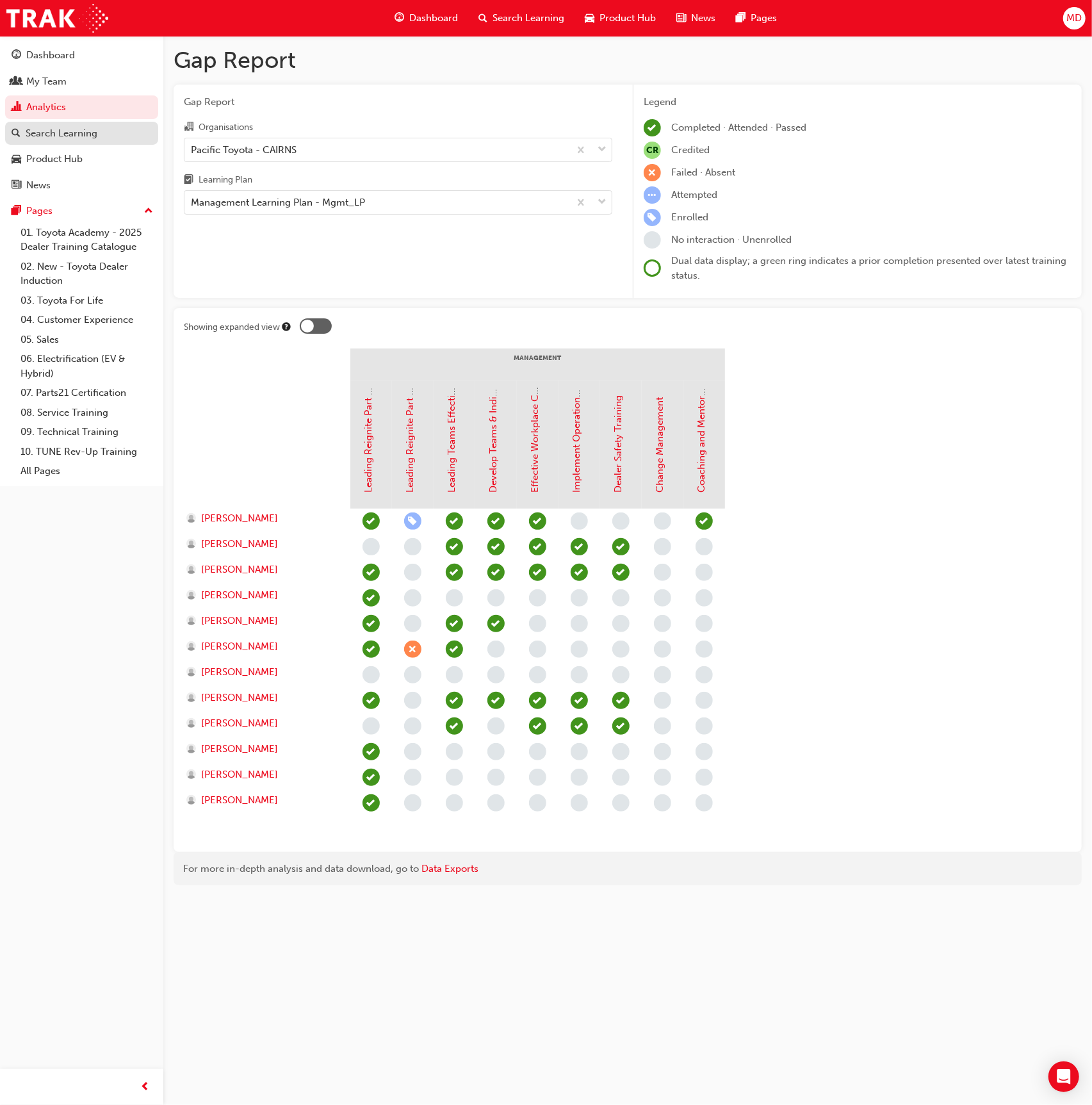
click at [88, 132] on div "Search Learning" at bounding box center [61, 133] width 72 height 14
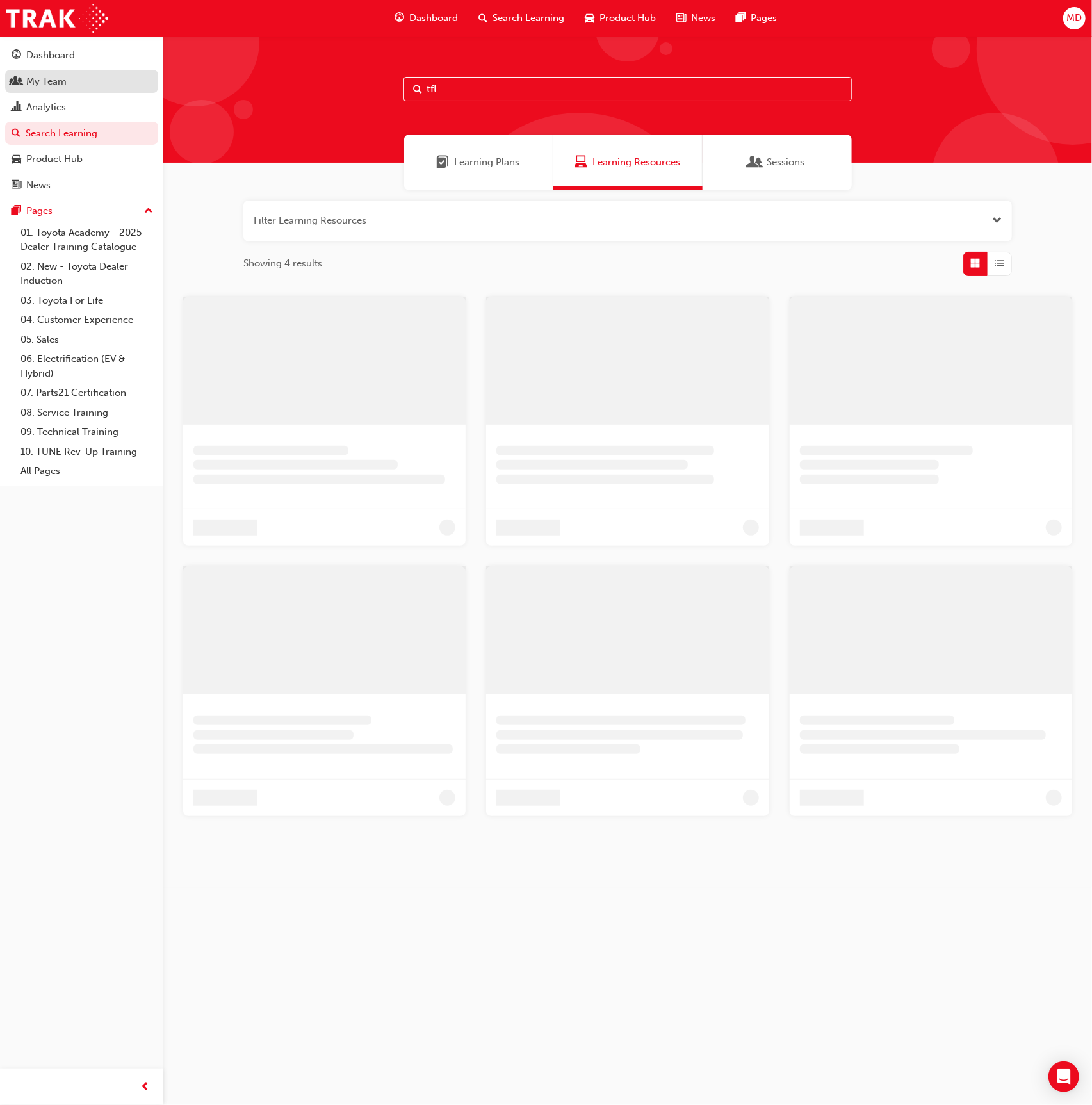
click at [57, 82] on div "My Team" at bounding box center [46, 81] width 40 height 14
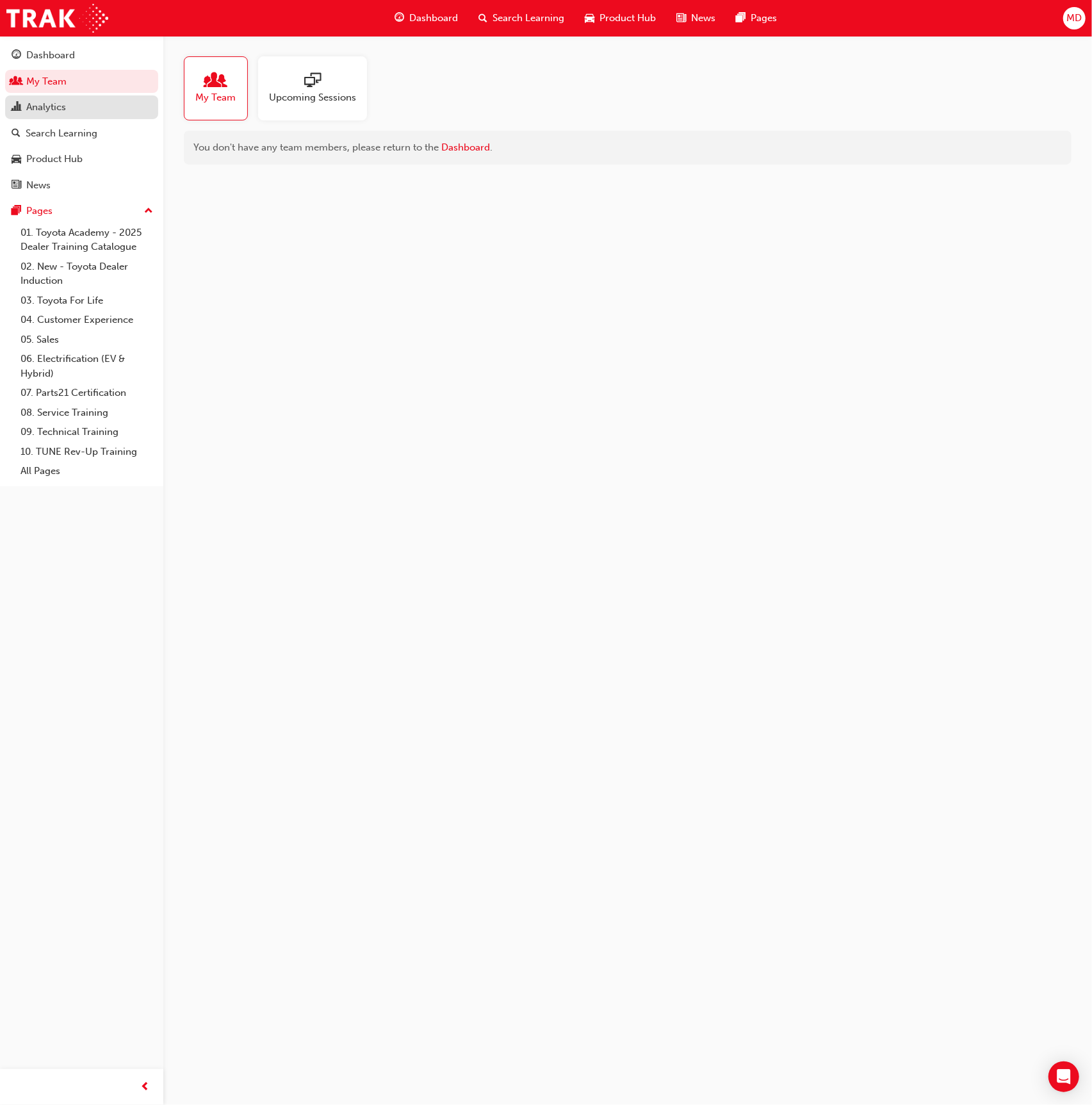
click at [62, 107] on div "Analytics" at bounding box center [45, 106] width 39 height 14
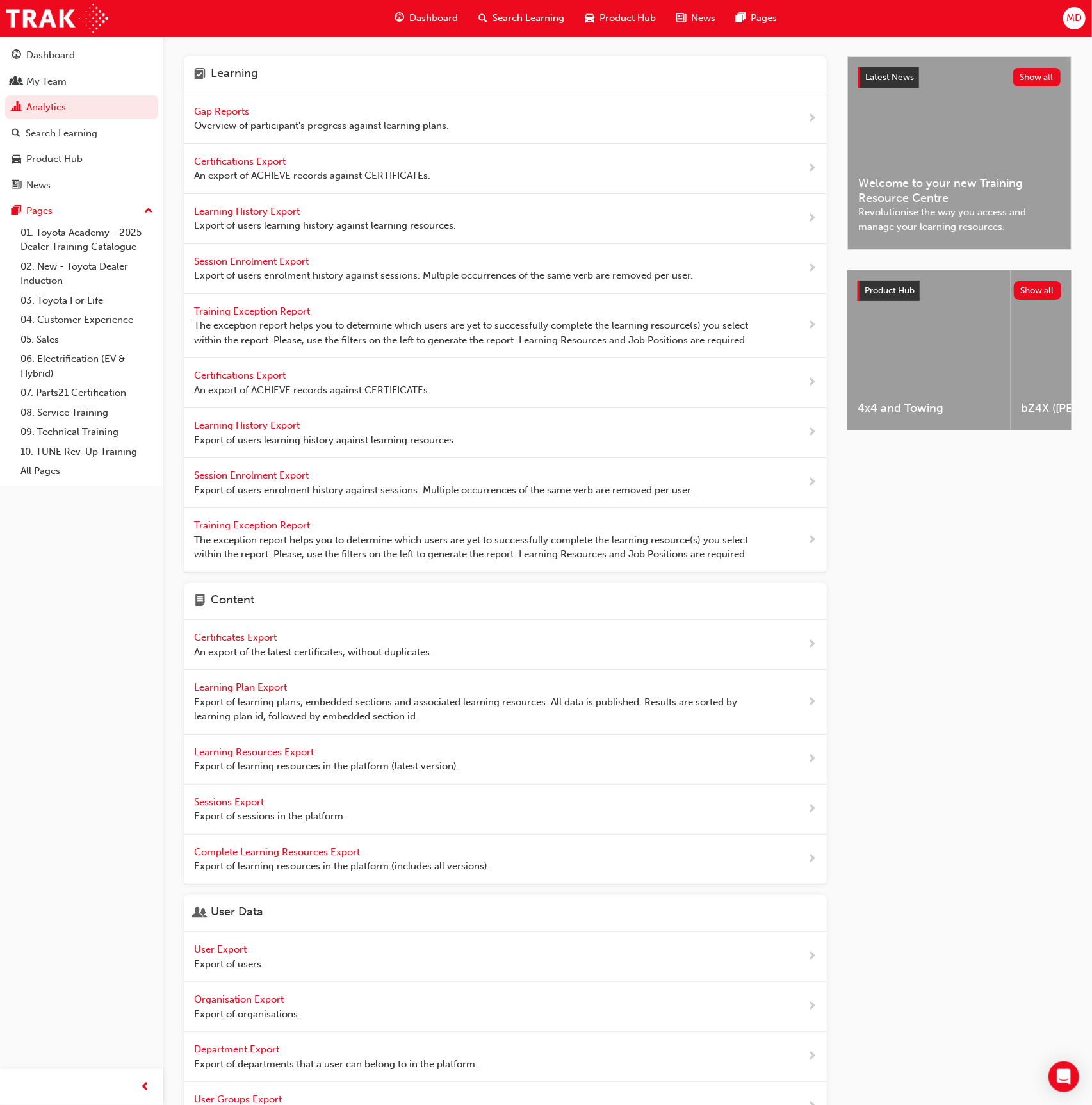
click at [259, 205] on span "Learning History Export" at bounding box center [247, 211] width 108 height 12
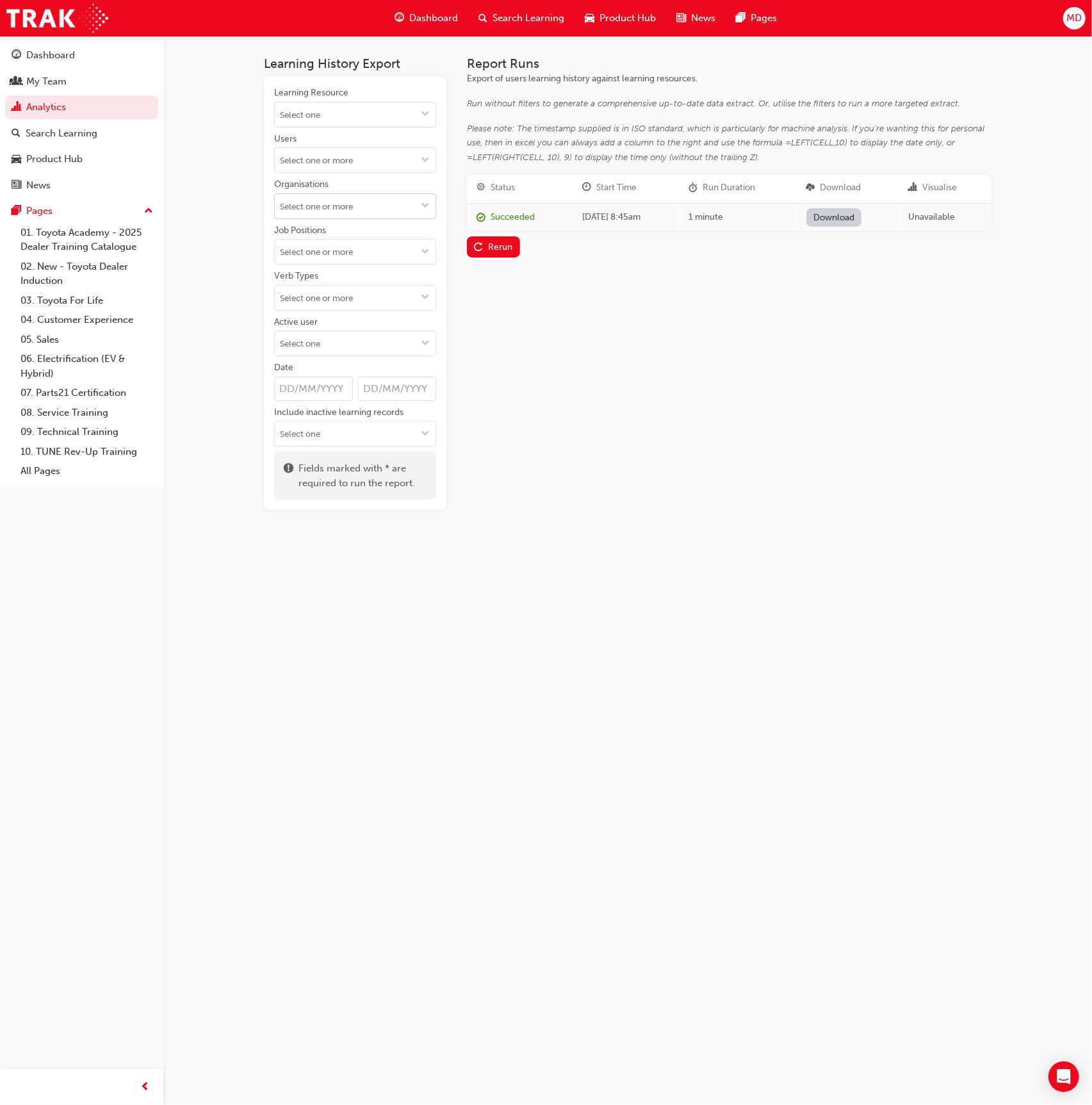
click at [329, 205] on input "Organisations" at bounding box center [356, 205] width 161 height 24
type input "fern"
drag, startPoint x: 346, startPoint y: 242, endPoint x: 337, endPoint y: 241, distance: 9.1
click at [345, 242] on li "Ferntree Gully Toyota - FERNTREE GULLY" at bounding box center [355, 239] width 162 height 38
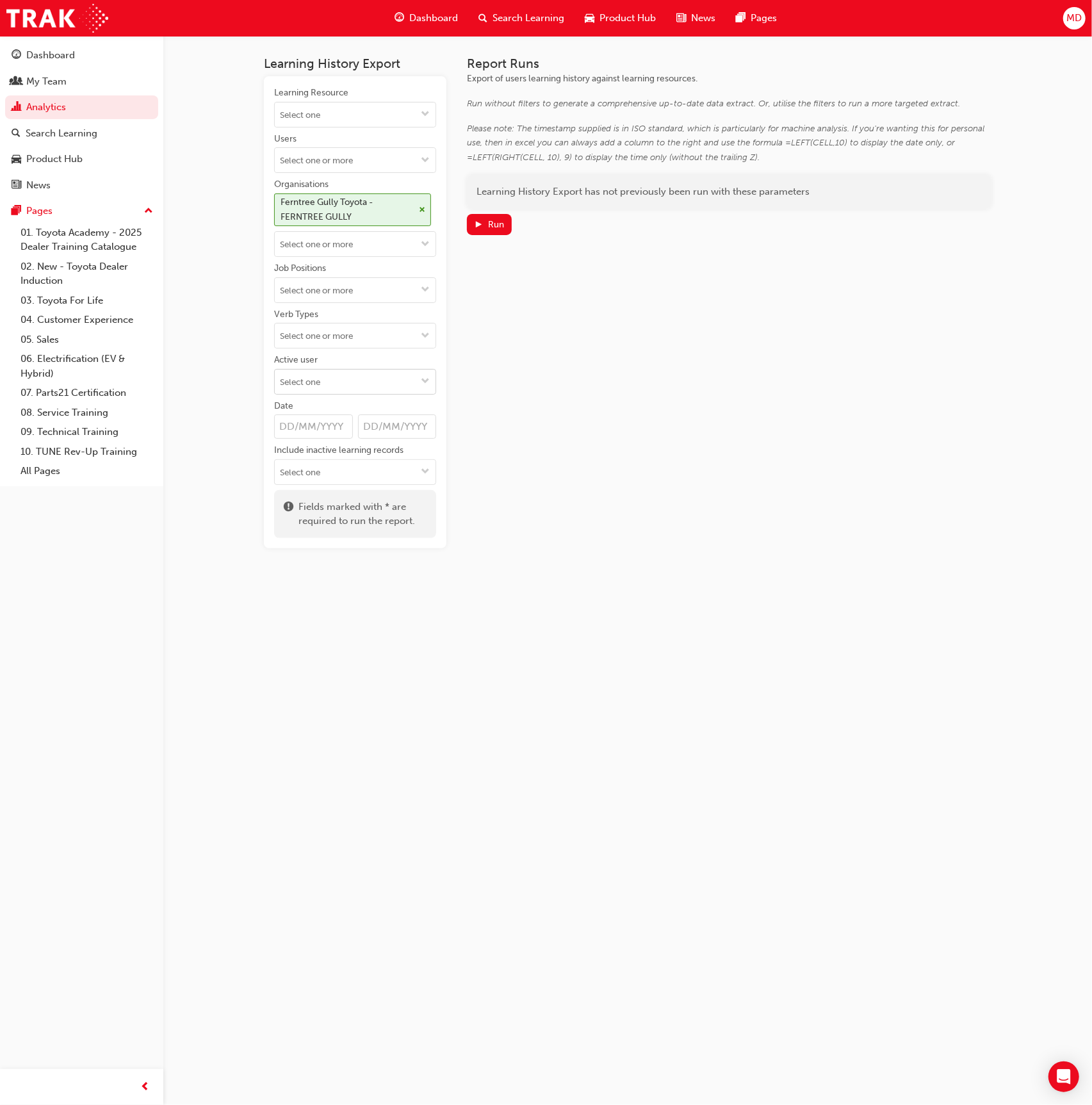
click at [342, 385] on input "Active user" at bounding box center [356, 381] width 161 height 24
click at [346, 423] on li "Inactive users" at bounding box center [355, 429] width 162 height 24
click at [490, 219] on div "Run" at bounding box center [496, 224] width 16 height 11
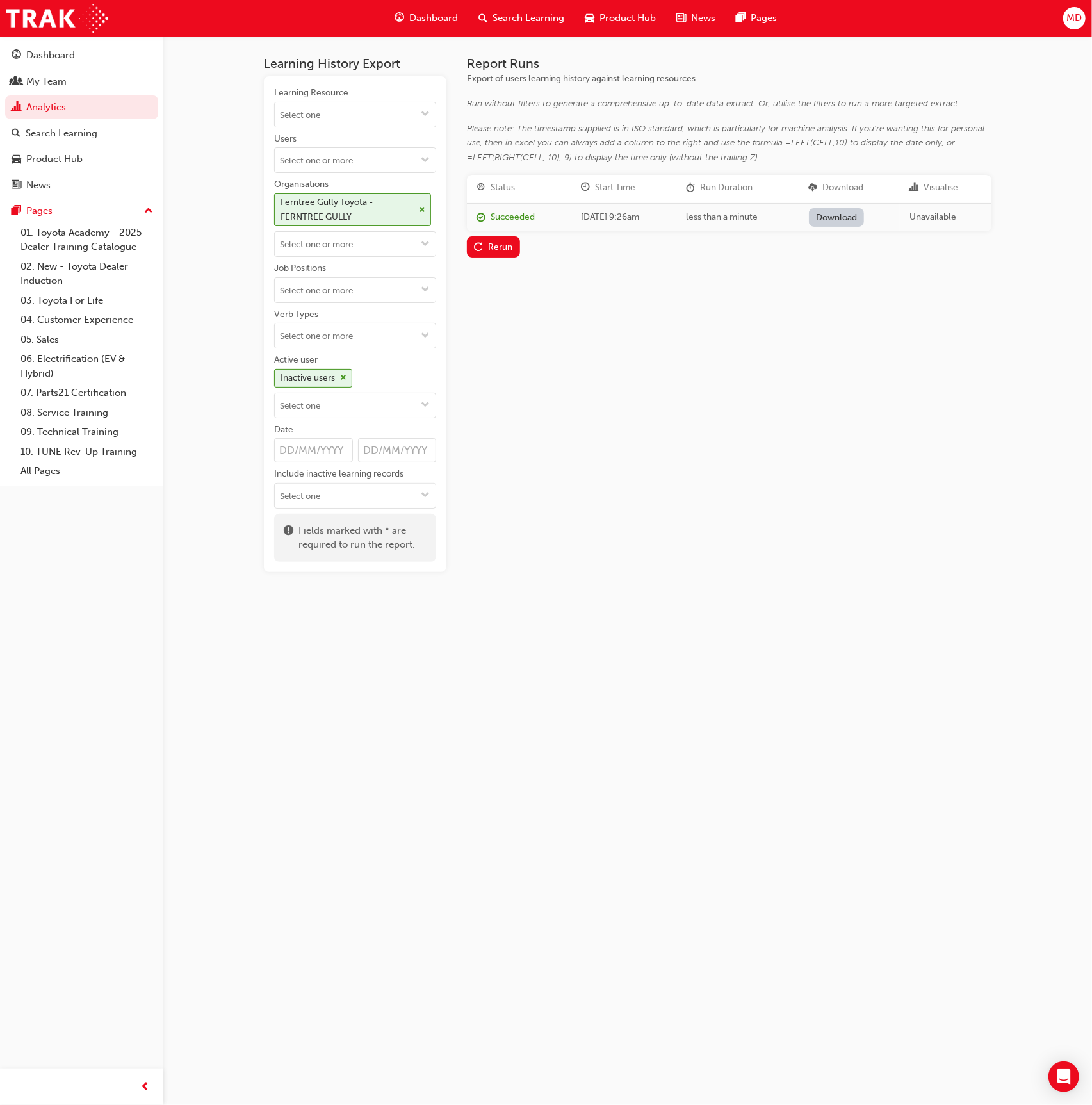
click at [848, 211] on link "Download" at bounding box center [837, 217] width 56 height 18
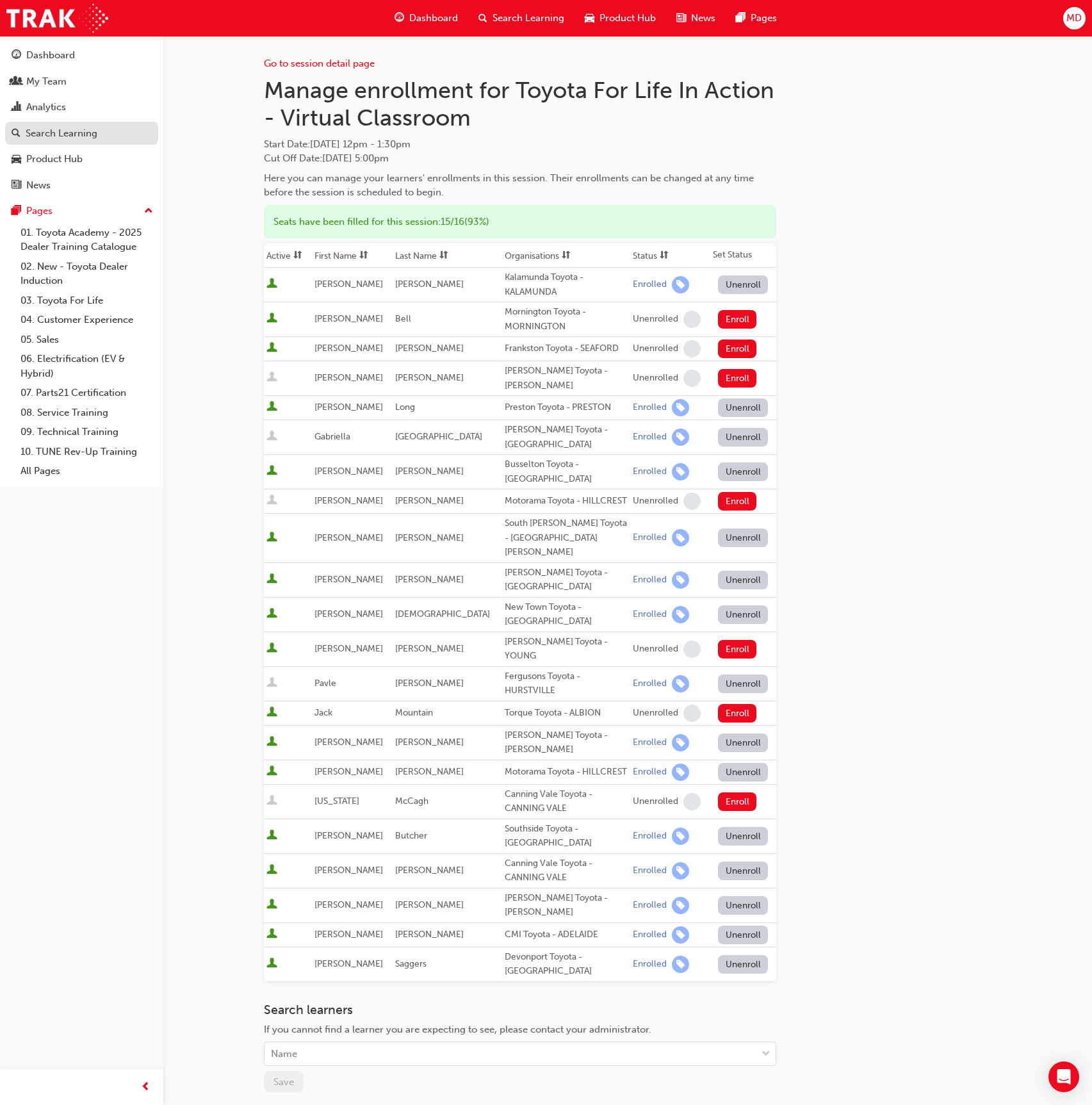
scroll to position [57, 0]
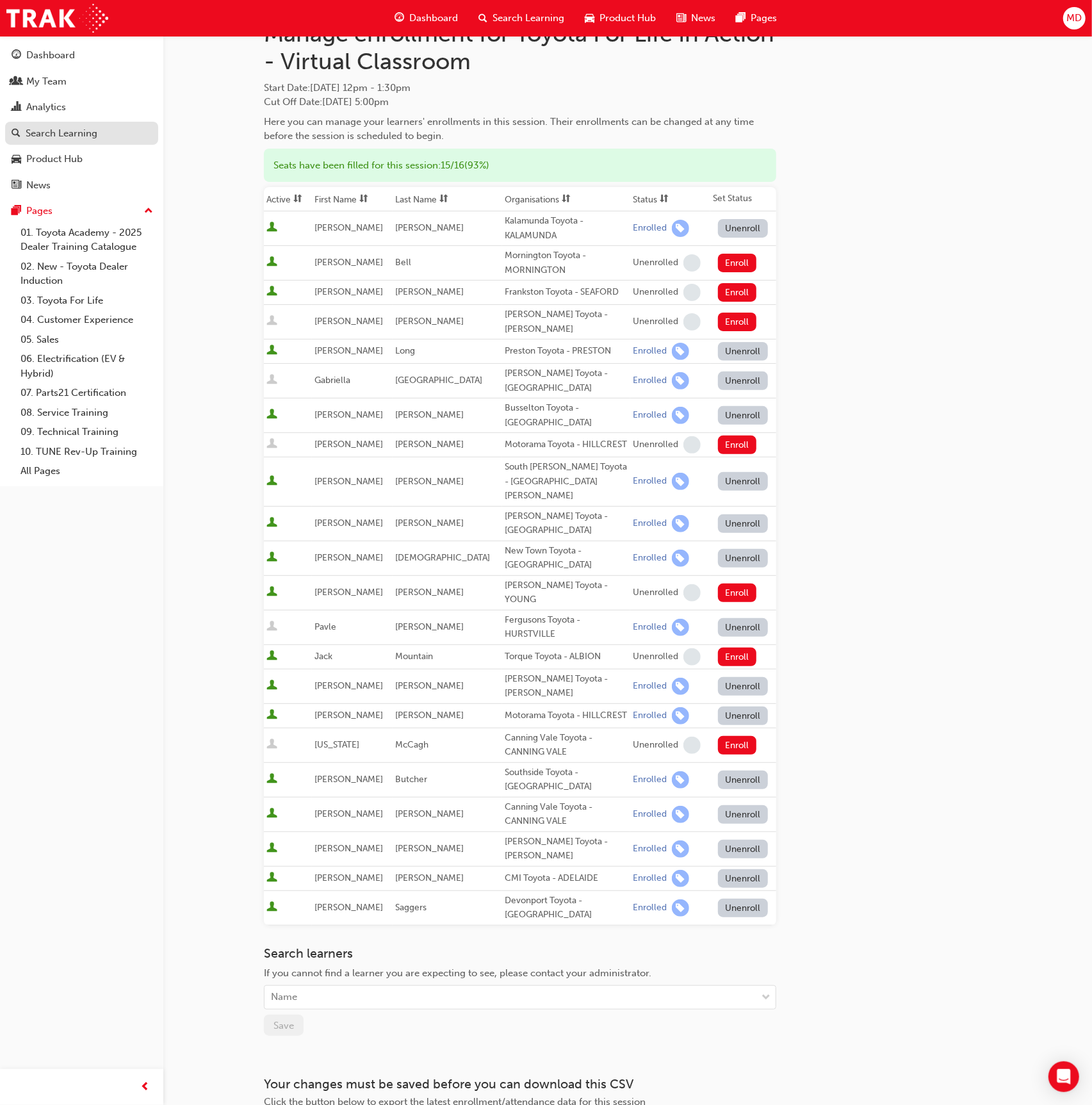
click at [65, 133] on div "Search Learning" at bounding box center [61, 133] width 72 height 14
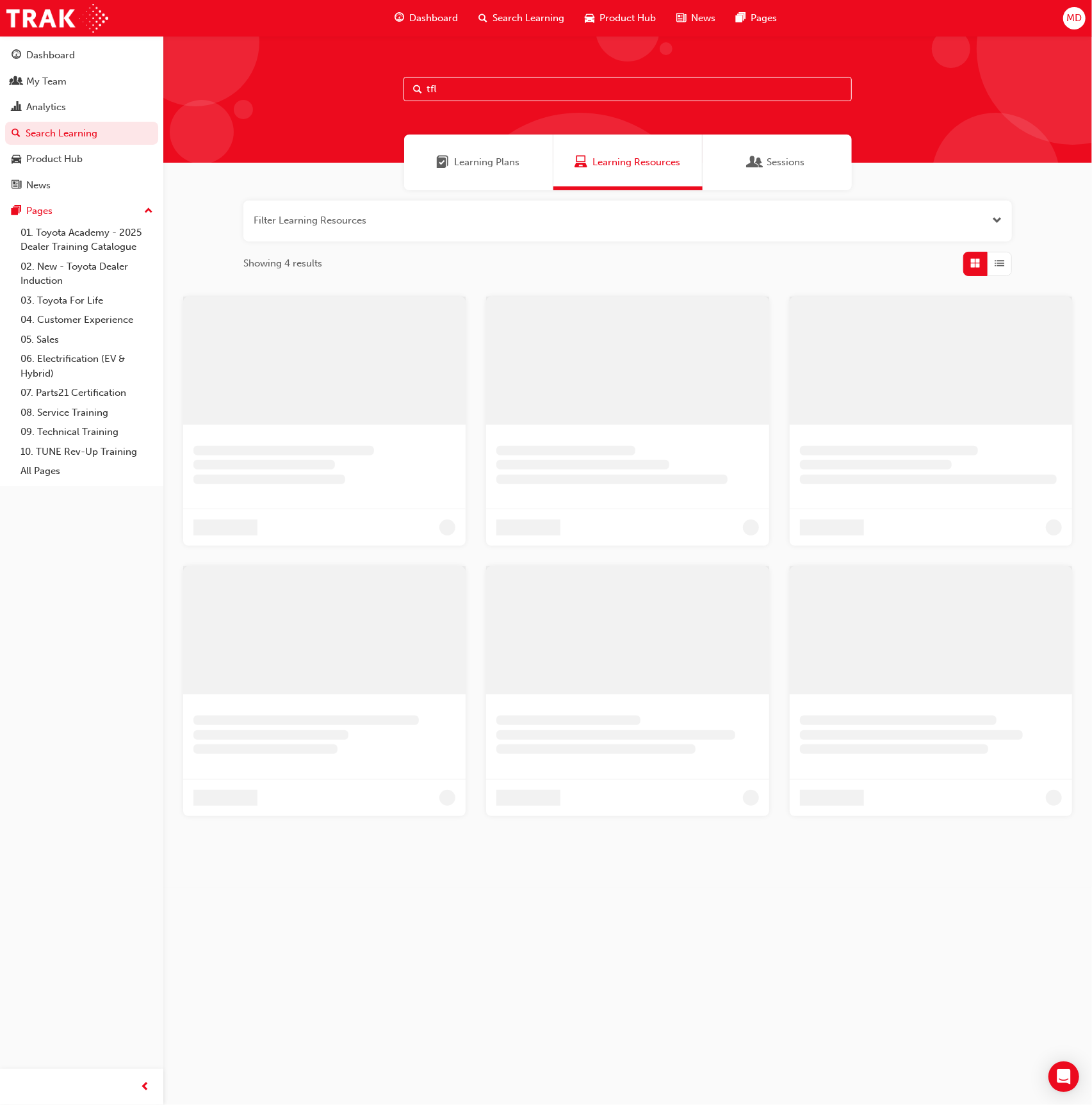
click at [483, 86] on input "tfl" at bounding box center [628, 88] width 449 height 24
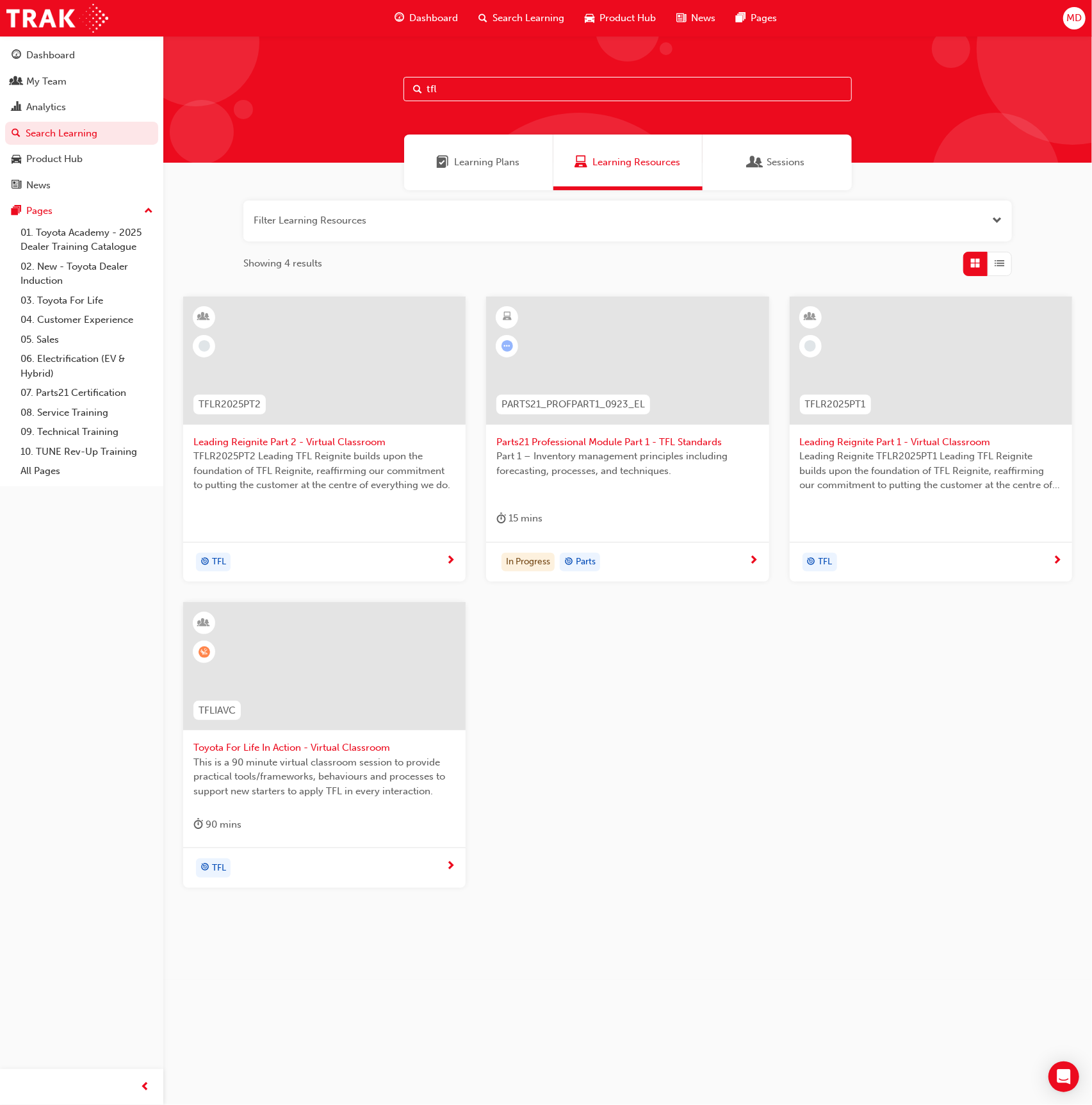
click at [360, 663] on div at bounding box center [324, 666] width 283 height 128
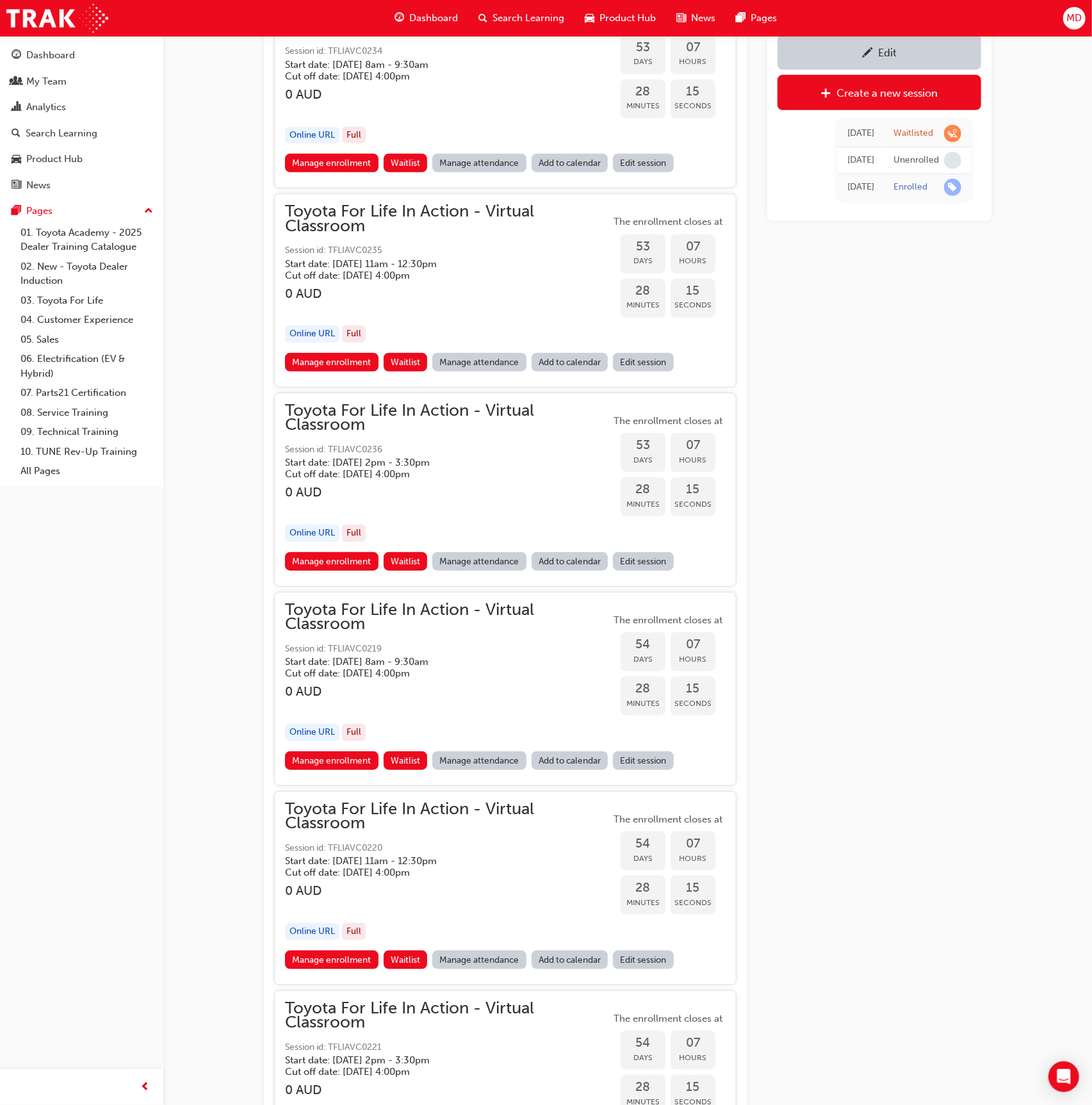
scroll to position [14622, 0]
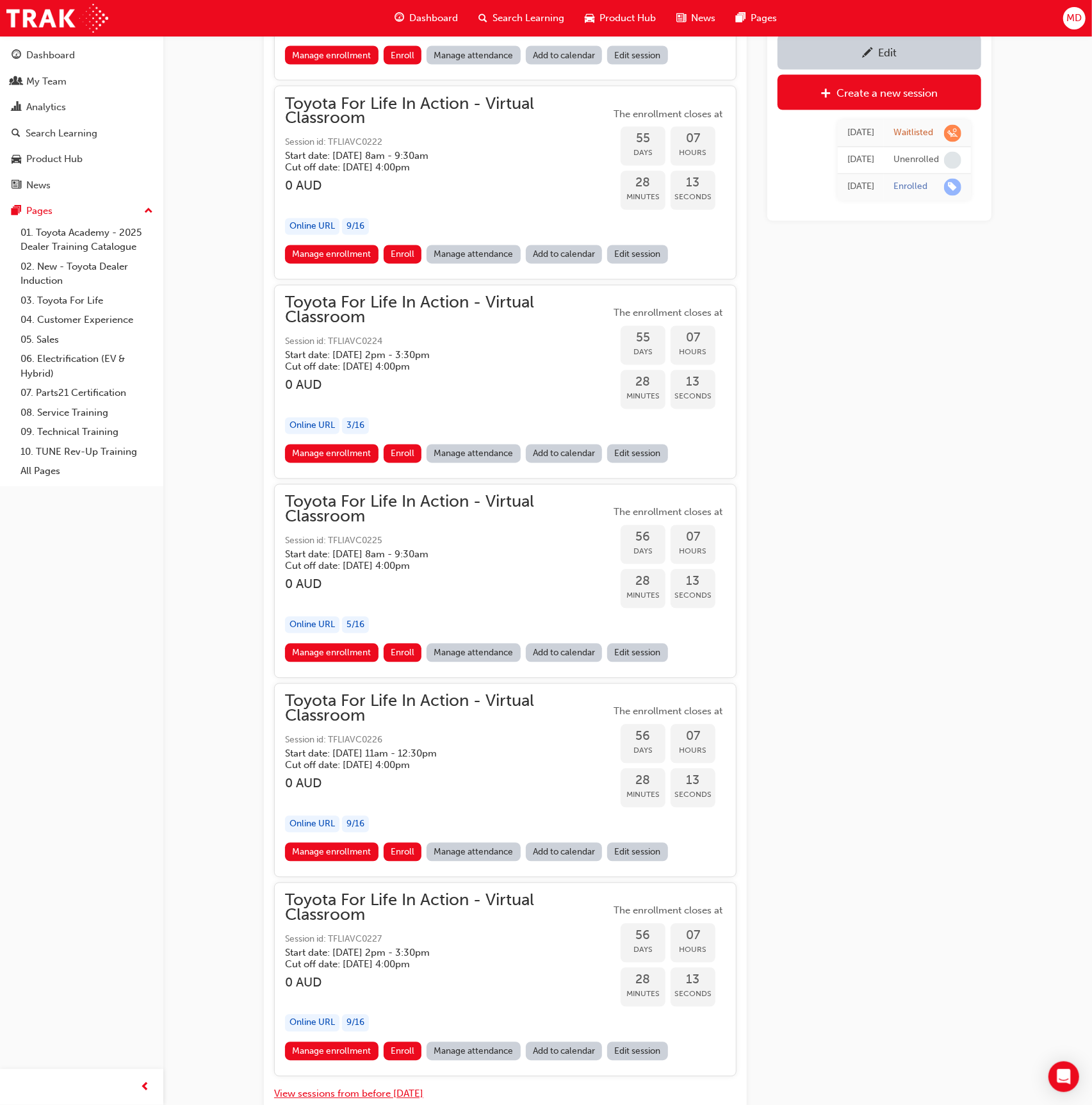
click at [350, 1087] on button "View sessions from before [DATE]" at bounding box center [349, 1093] width 150 height 14
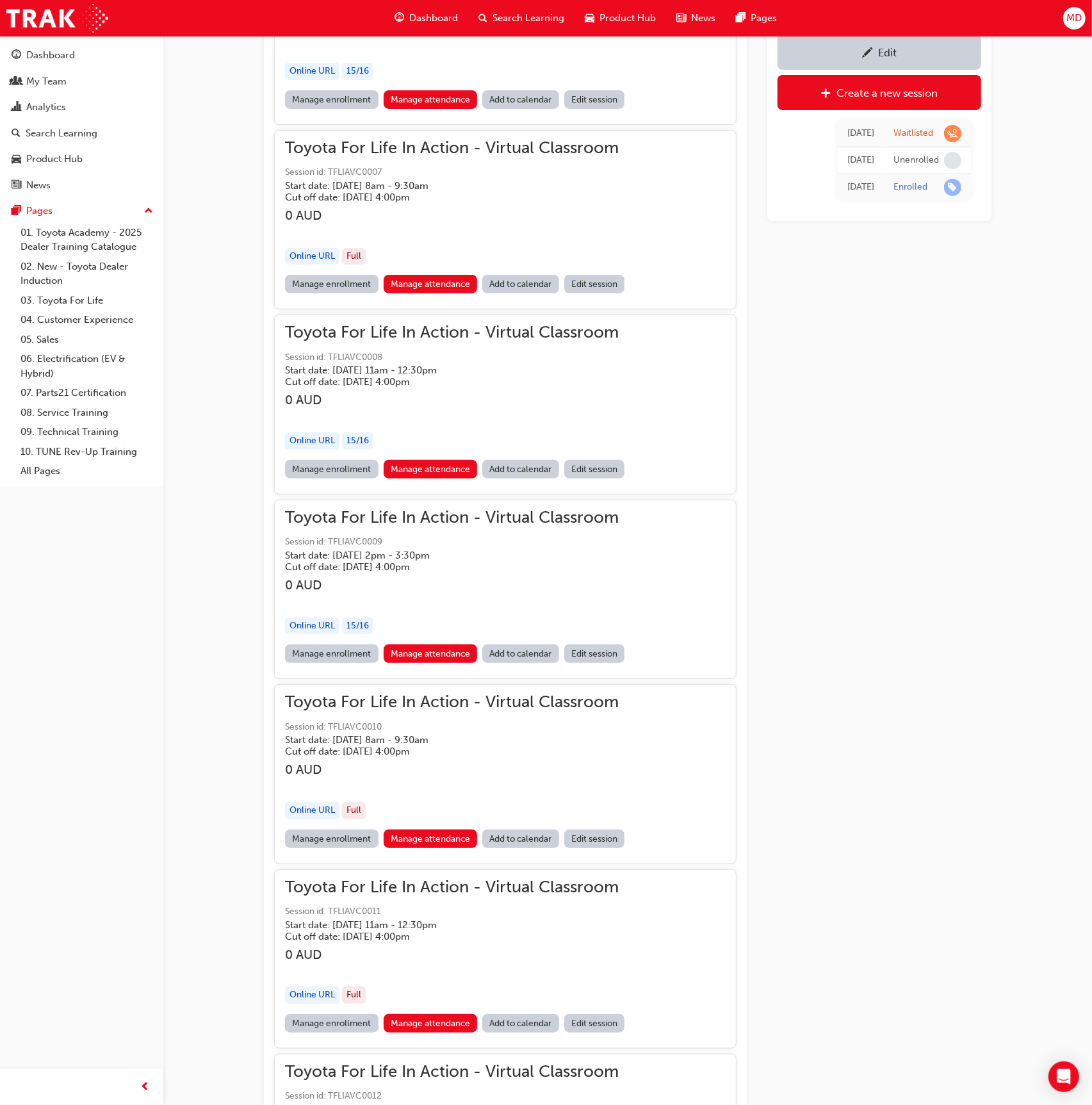
scroll to position [58480, 0]
